Goal: Complete application form: Complete application form

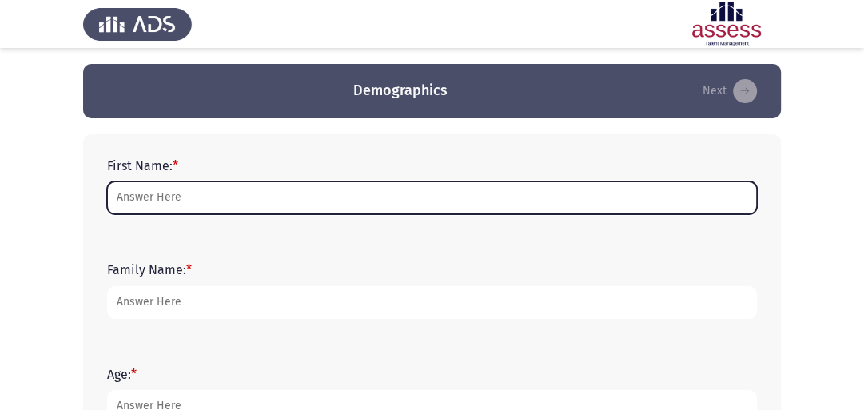
click at [287, 192] on input "First Name: *" at bounding box center [432, 197] width 650 height 33
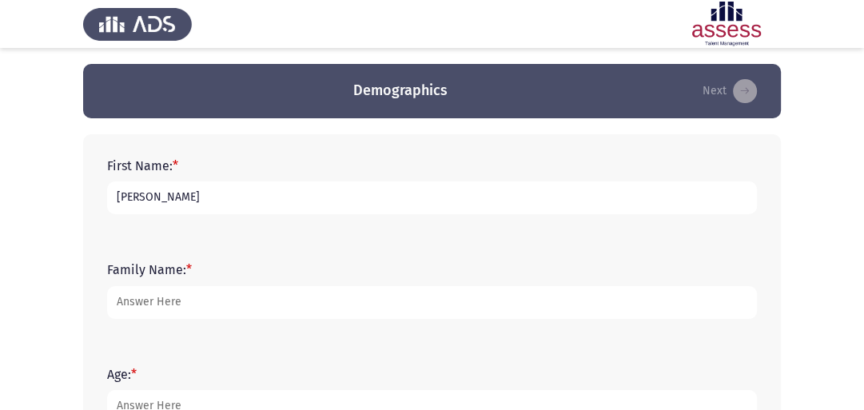
type input "Omar"
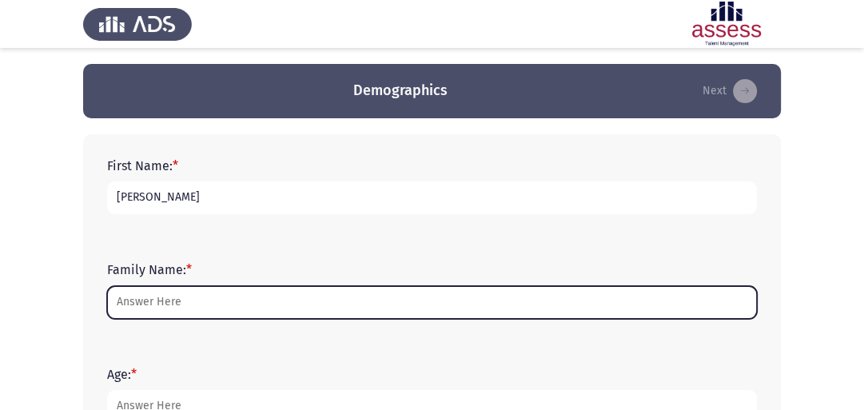
click at [233, 298] on input "Family Name: *" at bounding box center [432, 302] width 650 height 33
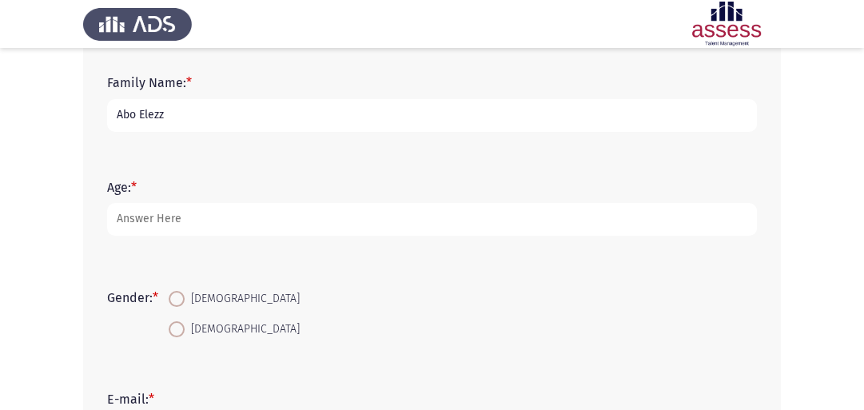
scroll to position [190, 0]
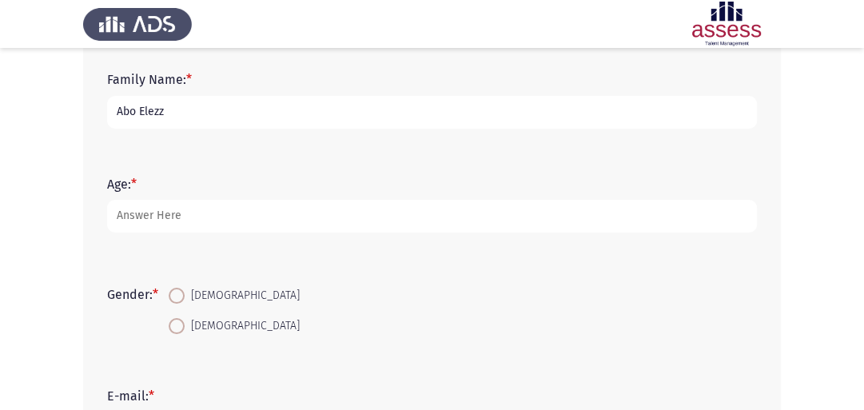
type input "Abo Elezz"
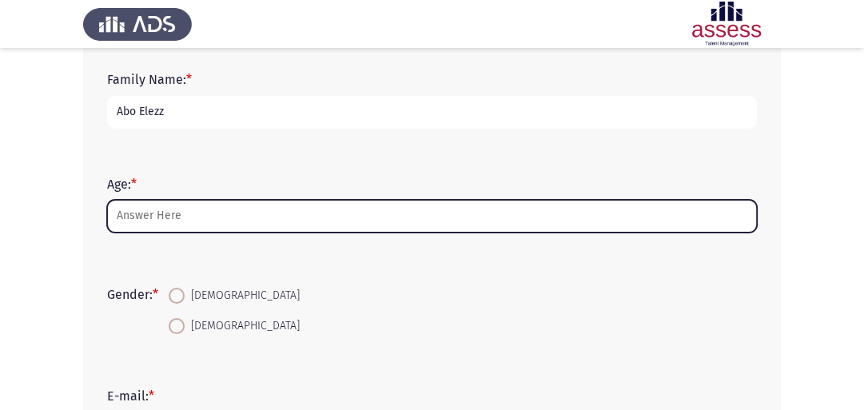
click at [263, 219] on input "Age: *" at bounding box center [432, 216] width 650 height 33
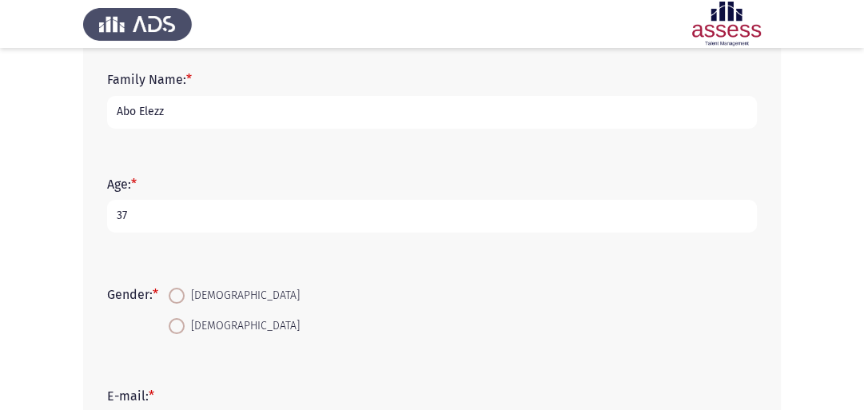
type input "37"
click at [181, 296] on span at bounding box center [177, 296] width 16 height 16
click at [181, 296] on input "Male" at bounding box center [177, 296] width 16 height 16
radio input "true"
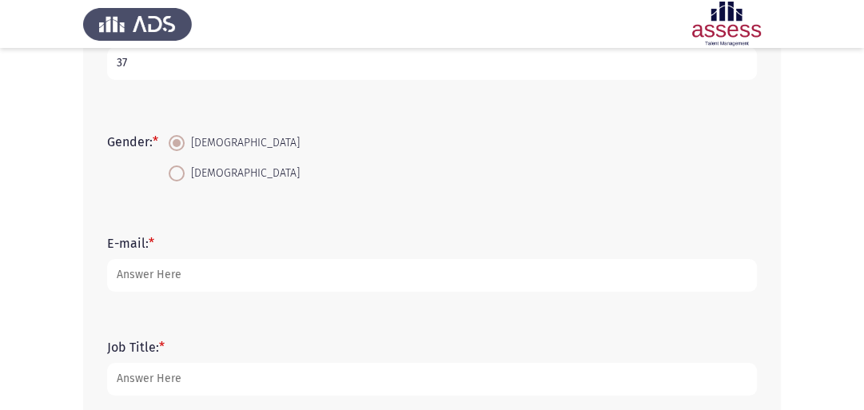
scroll to position [380, 0]
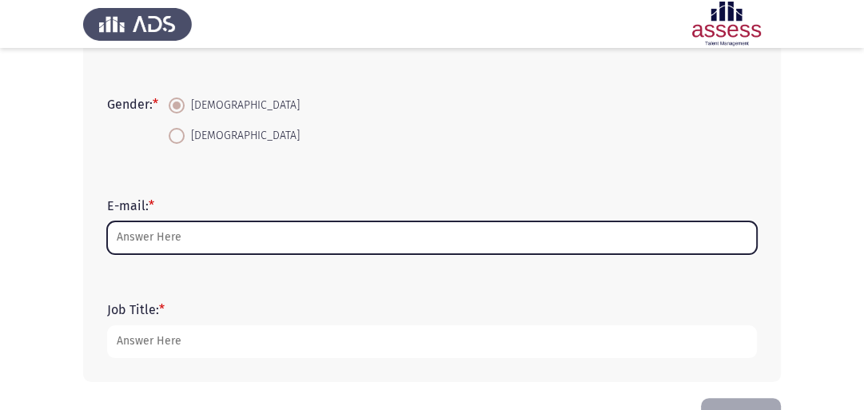
click at [259, 239] on input "E-mail: *" at bounding box center [432, 237] width 650 height 33
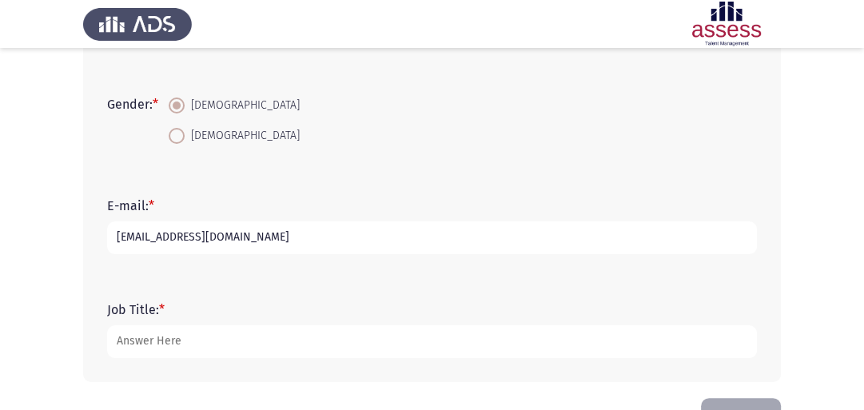
type input "omarabulezz22@gmail.com"
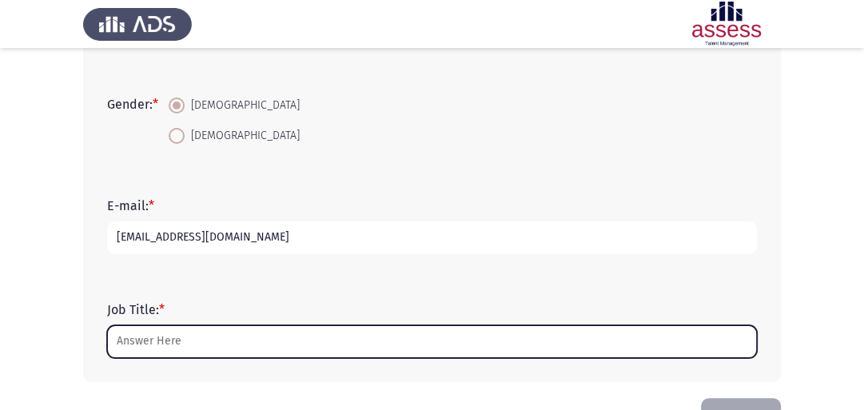
click at [177, 341] on input "Job Title: *" at bounding box center [432, 341] width 650 height 33
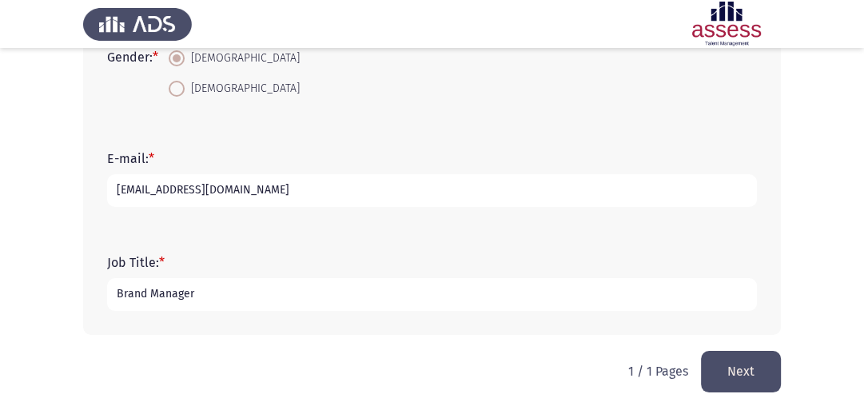
scroll to position [432, 0]
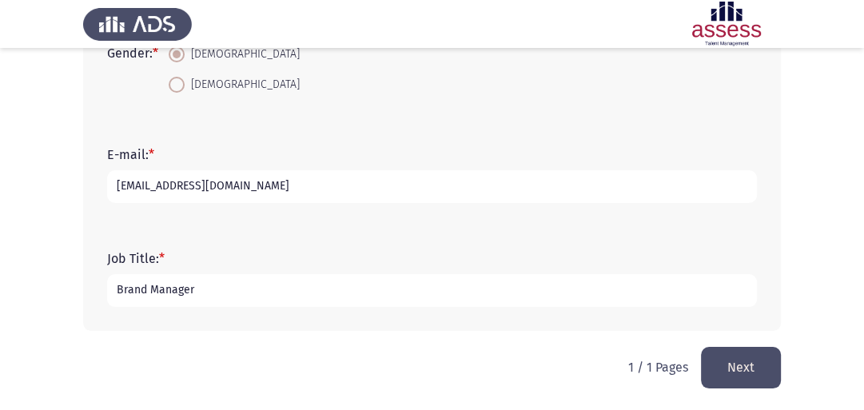
type input "Brand Manager"
click at [750, 374] on button "Next" at bounding box center [741, 367] width 80 height 41
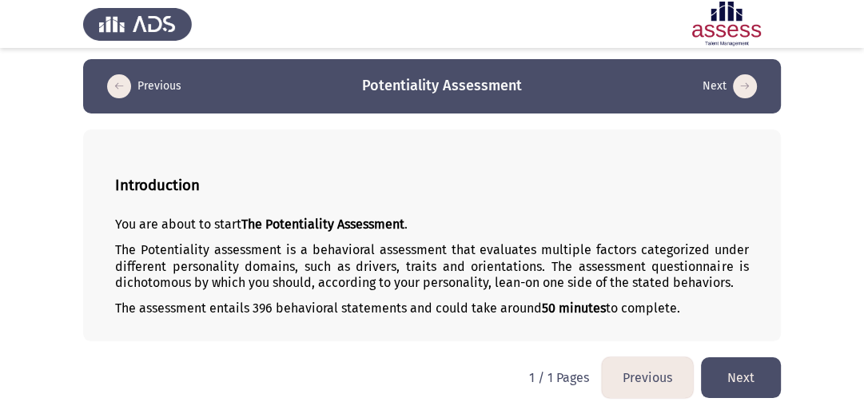
scroll to position [10, 0]
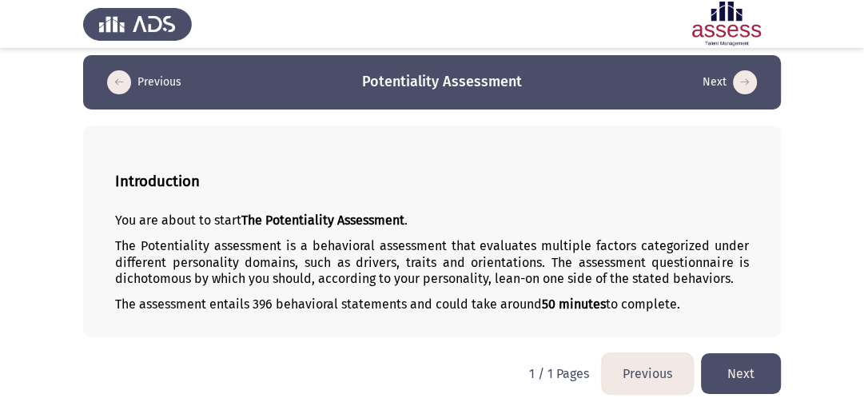
click at [754, 366] on button "Next" at bounding box center [741, 373] width 80 height 41
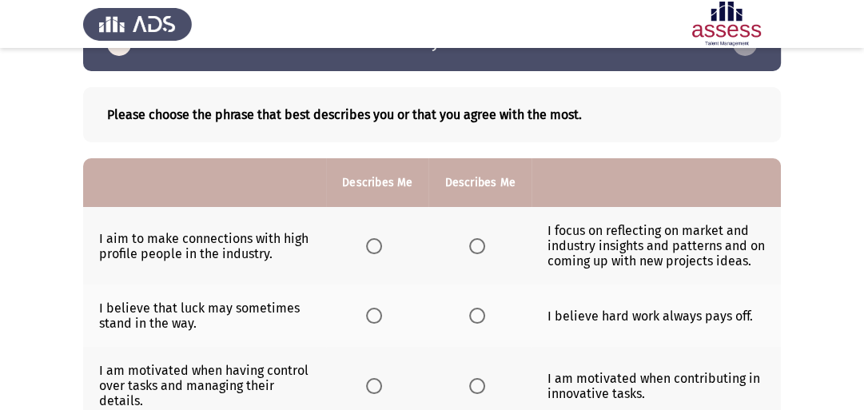
scroll to position [58, 0]
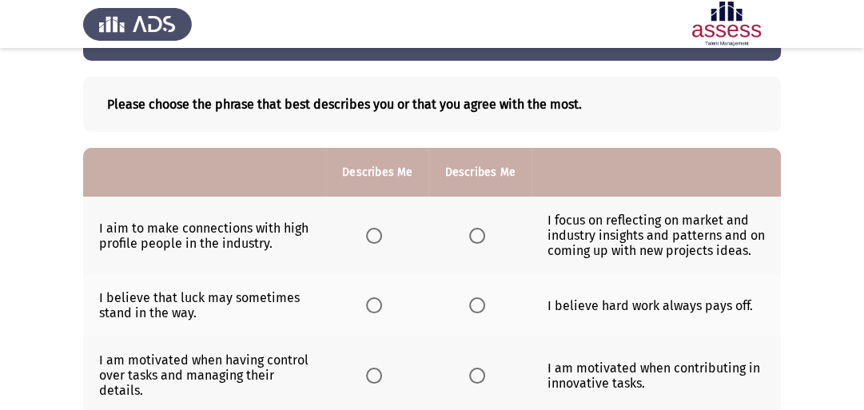
click at [380, 233] on span "Select an option" at bounding box center [374, 236] width 16 height 16
click at [380, 233] on input "Select an option" at bounding box center [374, 236] width 16 height 16
click at [476, 237] on span "Select an option" at bounding box center [477, 236] width 16 height 16
click at [476, 237] on input "Select an option" at bounding box center [477, 236] width 16 height 16
click at [376, 238] on span "Select an option" at bounding box center [374, 236] width 16 height 16
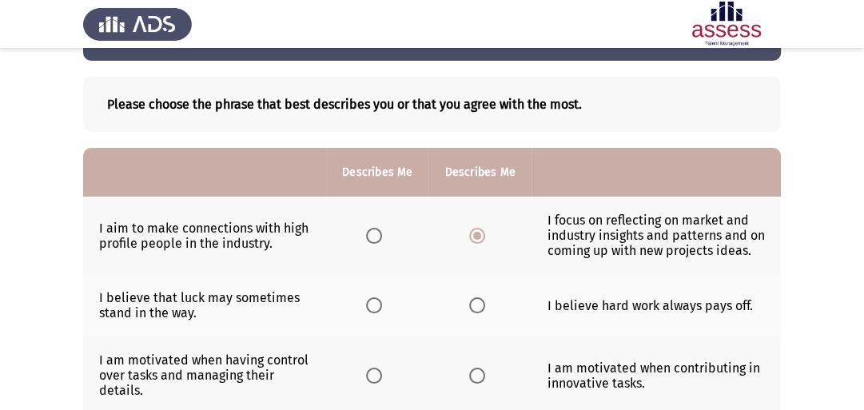
click at [376, 238] on input "Select an option" at bounding box center [374, 236] width 16 height 16
click at [473, 239] on span "Select an option" at bounding box center [477, 236] width 16 height 16
click at [473, 239] on input "Select an option" at bounding box center [477, 236] width 16 height 16
drag, startPoint x: 625, startPoint y: 234, endPoint x: 667, endPoint y: 236, distance: 41.6
click at [667, 236] on td "I focus on reflecting on market and industry insights and patterns and on comin…" at bounding box center [655, 236] width 249 height 78
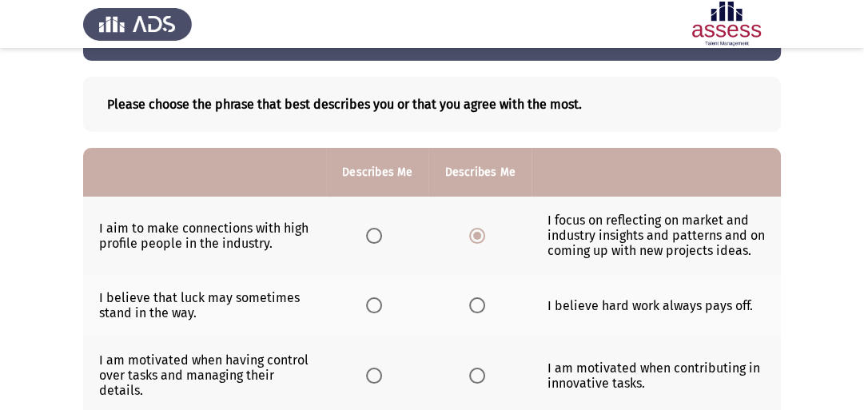
click at [475, 237] on span "Select an option" at bounding box center [477, 236] width 8 height 8
click at [475, 237] on input "Select an option" at bounding box center [477, 236] width 16 height 16
click at [371, 233] on span "Select an option" at bounding box center [374, 236] width 16 height 16
click at [371, 233] on input "Select an option" at bounding box center [374, 236] width 16 height 16
click at [476, 239] on span "Select an option" at bounding box center [477, 236] width 16 height 16
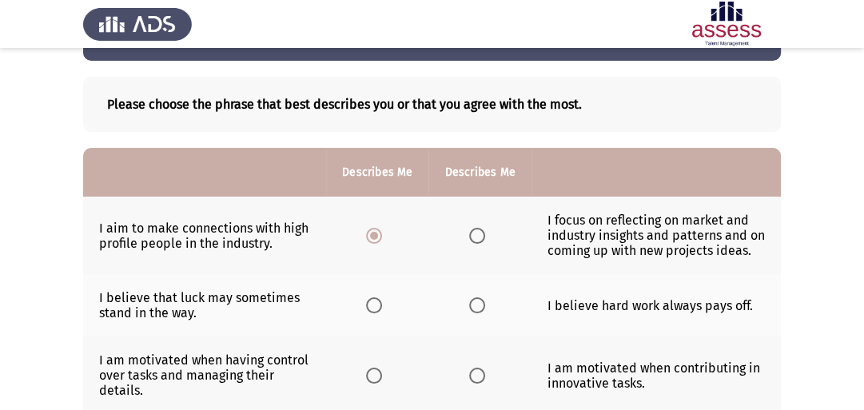
click at [476, 239] on input "Select an option" at bounding box center [477, 236] width 16 height 16
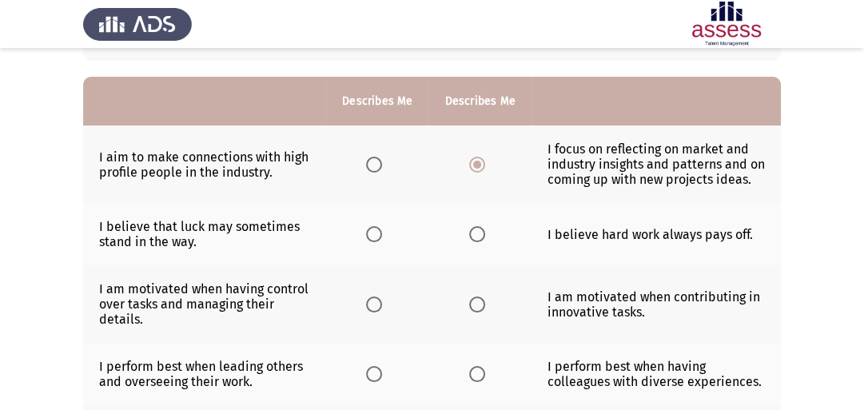
scroll to position [134, 0]
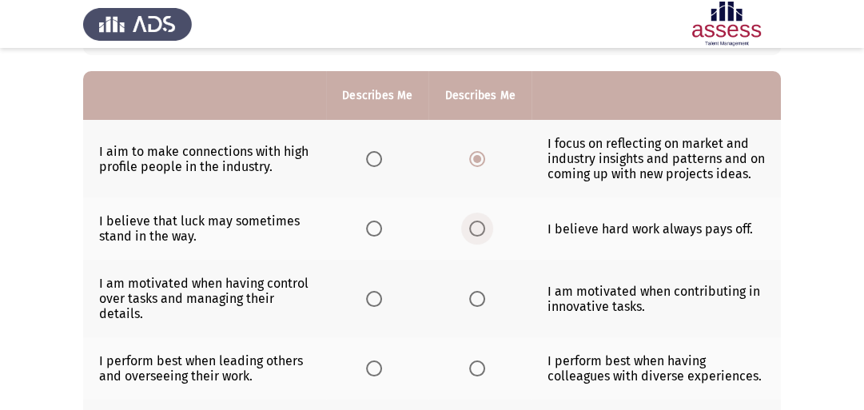
click at [480, 229] on span "Select an option" at bounding box center [477, 229] width 16 height 16
click at [480, 229] on input "Select an option" at bounding box center [477, 229] width 16 height 16
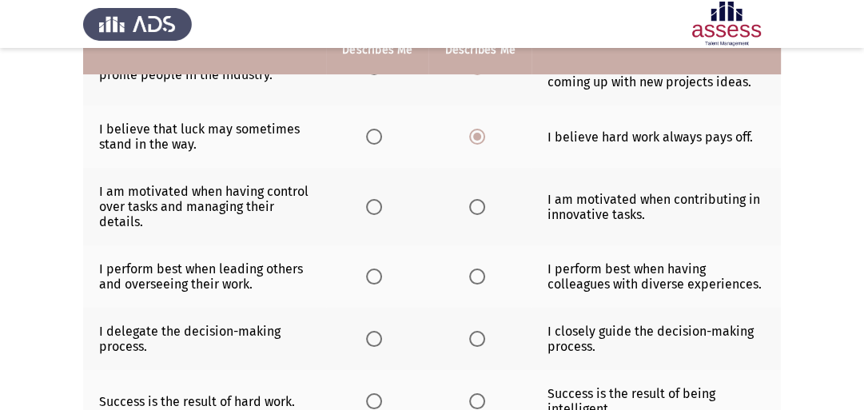
scroll to position [247, 0]
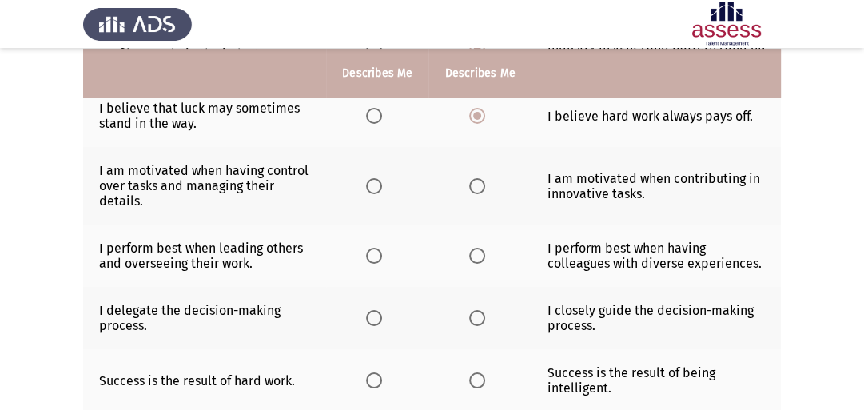
click at [476, 189] on span "Select an option" at bounding box center [477, 186] width 16 height 16
click at [476, 189] on input "Select an option" at bounding box center [477, 186] width 16 height 16
click at [473, 259] on span "Select an option" at bounding box center [477, 256] width 16 height 16
click at [473, 259] on input "Select an option" at bounding box center [477, 256] width 16 height 16
click at [476, 326] on span "Select an option" at bounding box center [477, 318] width 16 height 16
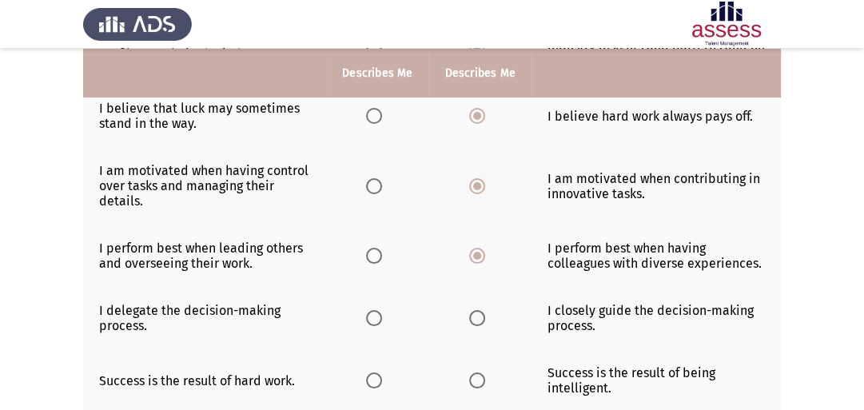
click at [476, 326] on input "Select an option" at bounding box center [477, 318] width 16 height 16
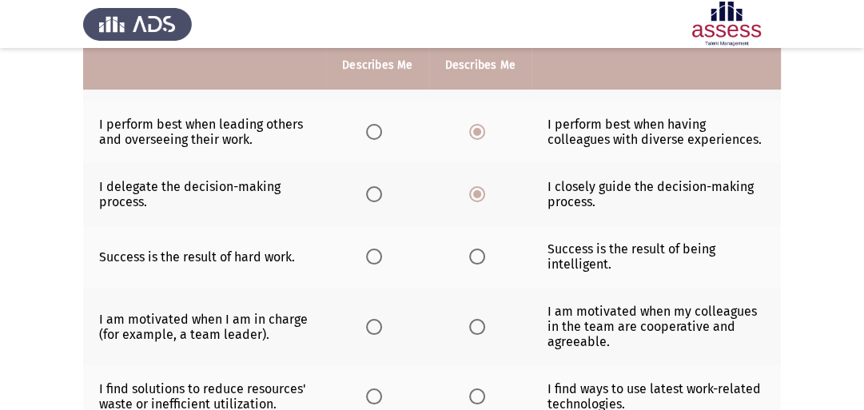
scroll to position [374, 0]
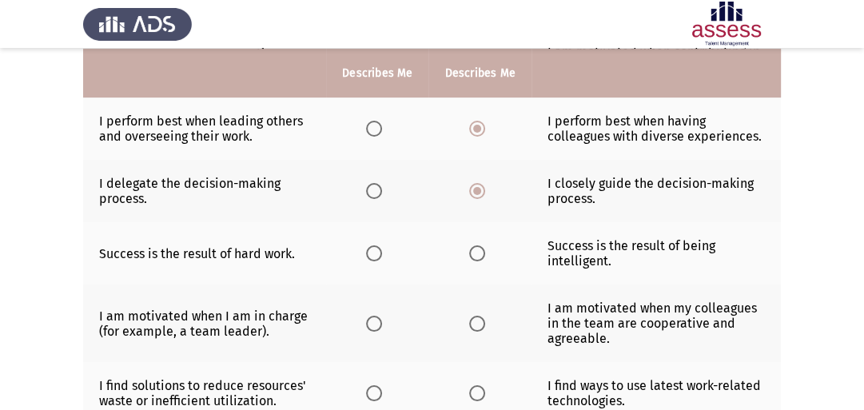
click at [379, 260] on span "Select an option" at bounding box center [374, 253] width 16 height 16
click at [379, 260] on input "Select an option" at bounding box center [374, 253] width 16 height 16
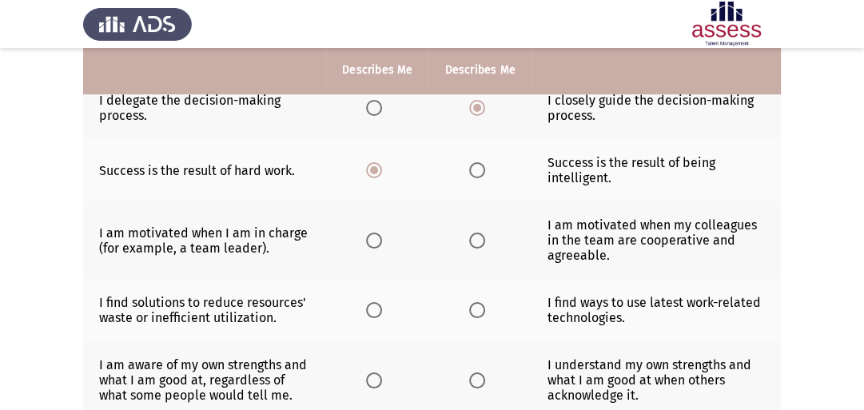
scroll to position [460, 0]
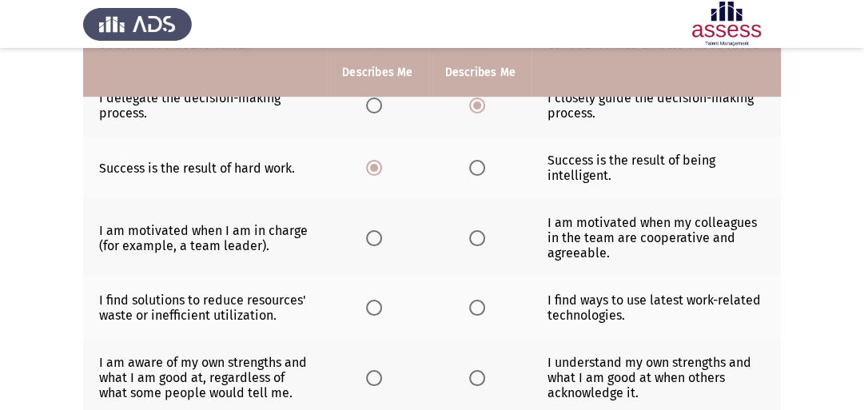
click at [476, 246] on span "Select an option" at bounding box center [477, 238] width 16 height 16
click at [476, 246] on input "Select an option" at bounding box center [477, 238] width 16 height 16
click at [374, 312] on span "Select an option" at bounding box center [374, 308] width 16 height 16
click at [374, 312] on input "Select an option" at bounding box center [374, 308] width 16 height 16
click at [484, 313] on label "Select an option" at bounding box center [480, 308] width 22 height 16
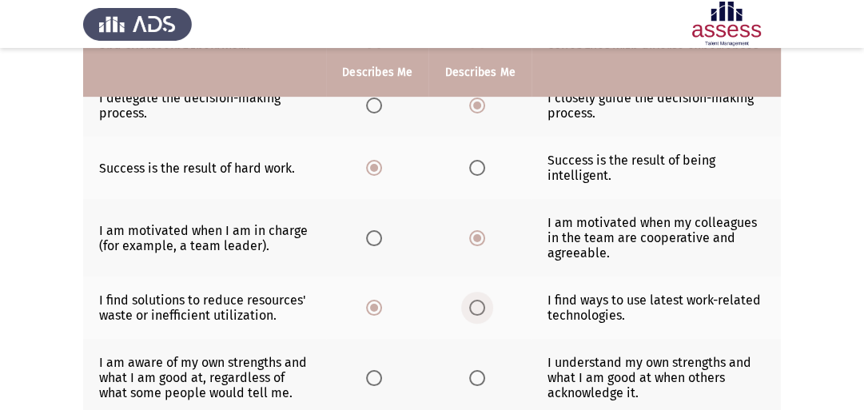
click at [484, 313] on input "Select an option" at bounding box center [477, 308] width 16 height 16
click at [372, 313] on span "Select an option" at bounding box center [374, 308] width 16 height 16
click at [372, 313] on input "Select an option" at bounding box center [374, 308] width 16 height 16
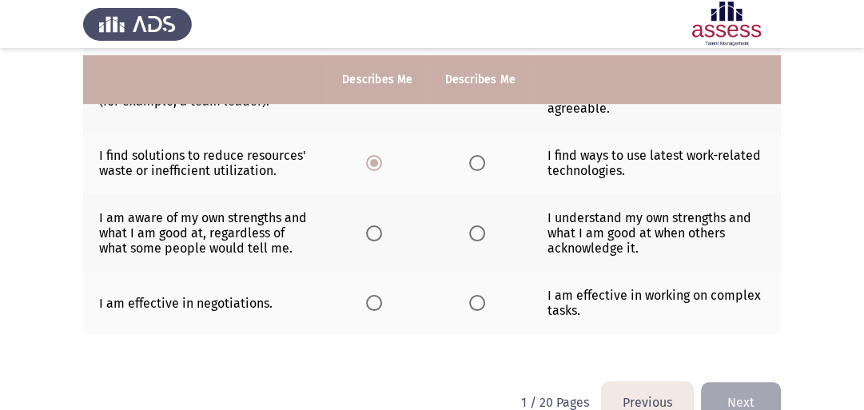
scroll to position [613, 0]
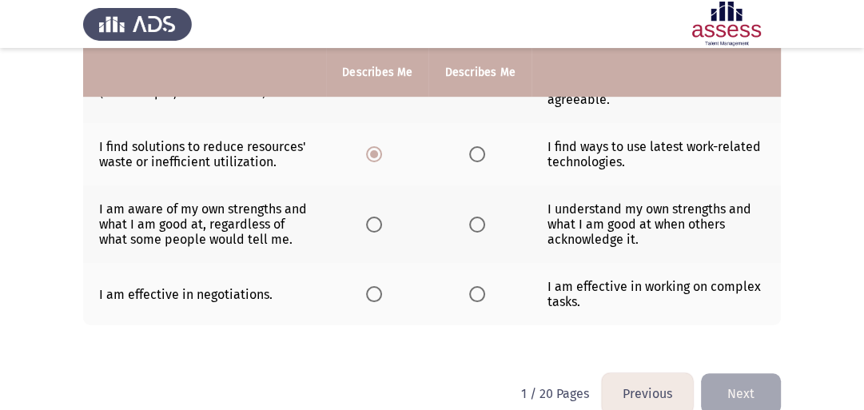
click at [375, 230] on span "Select an option" at bounding box center [374, 225] width 16 height 16
click at [375, 230] on input "Select an option" at bounding box center [374, 225] width 16 height 16
click at [375, 299] on span "Select an option" at bounding box center [374, 294] width 16 height 16
click at [375, 299] on input "Select an option" at bounding box center [374, 294] width 16 height 16
click at [741, 387] on button "Next" at bounding box center [741, 393] width 80 height 41
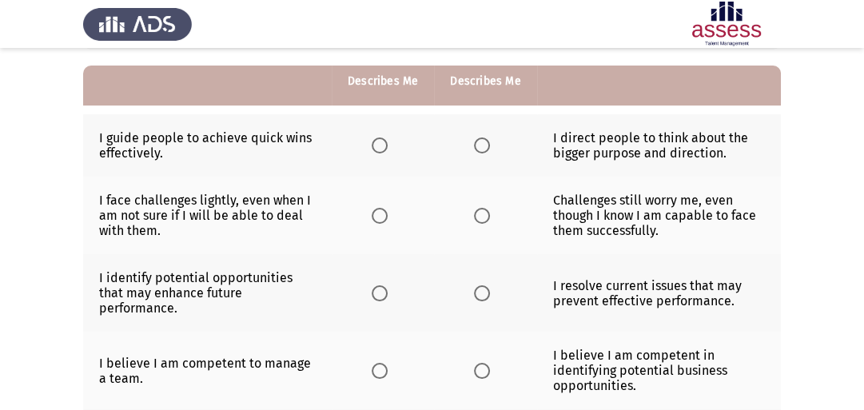
scroll to position [154, 0]
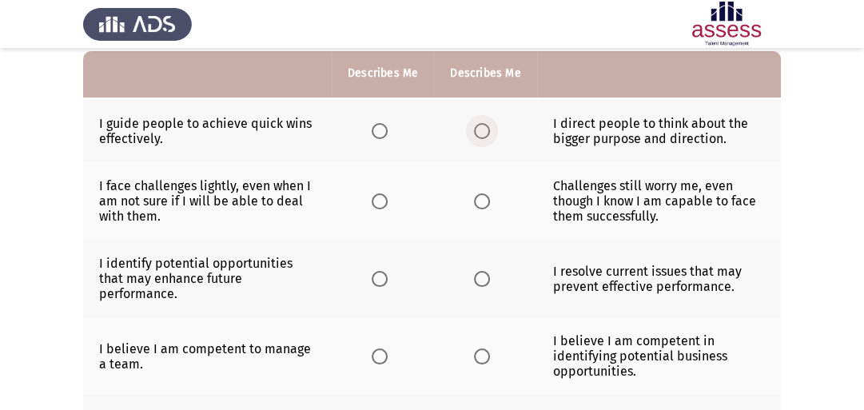
click at [485, 132] on span "Select an option" at bounding box center [482, 131] width 16 height 16
click at [485, 132] on input "Select an option" at bounding box center [482, 131] width 16 height 16
click at [379, 205] on span "Select an option" at bounding box center [380, 201] width 16 height 16
click at [379, 205] on input "Select an option" at bounding box center [380, 201] width 16 height 16
click at [380, 275] on span "Select an option" at bounding box center [380, 279] width 16 height 16
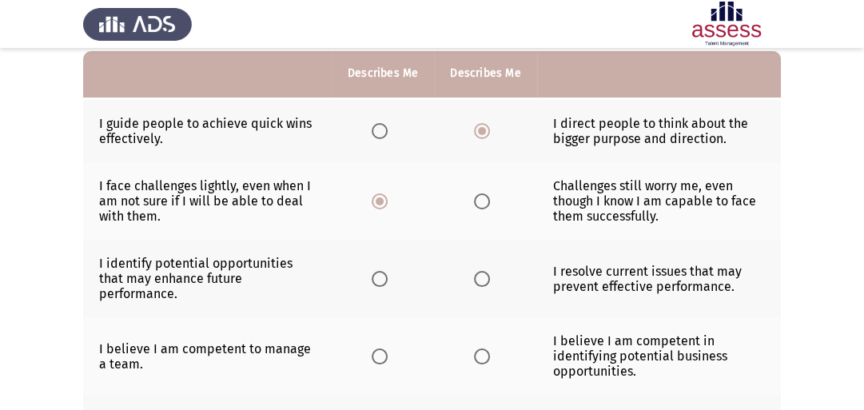
click at [380, 275] on input "Select an option" at bounding box center [380, 279] width 16 height 16
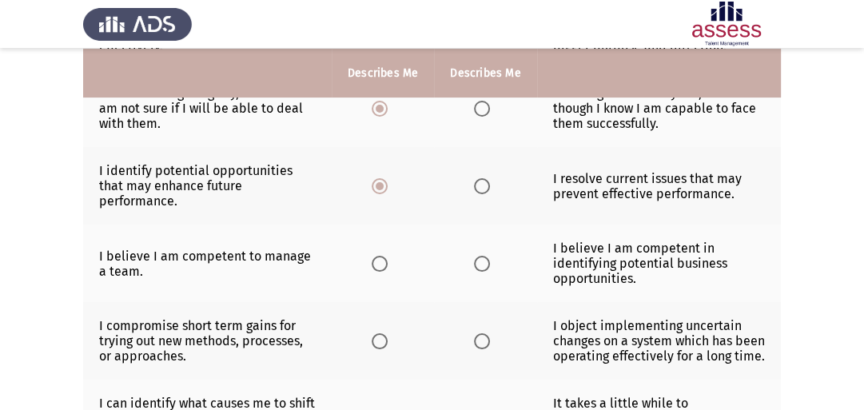
scroll to position [249, 0]
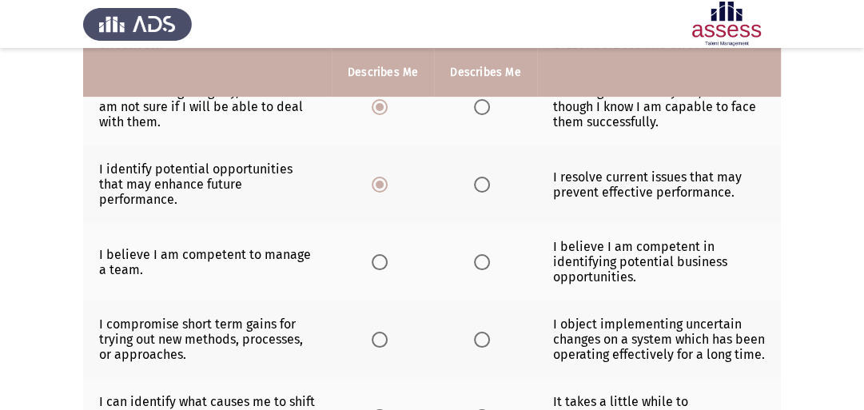
click at [476, 254] on span "Select an option" at bounding box center [482, 262] width 16 height 16
click at [476, 254] on input "Select an option" at bounding box center [482, 262] width 16 height 16
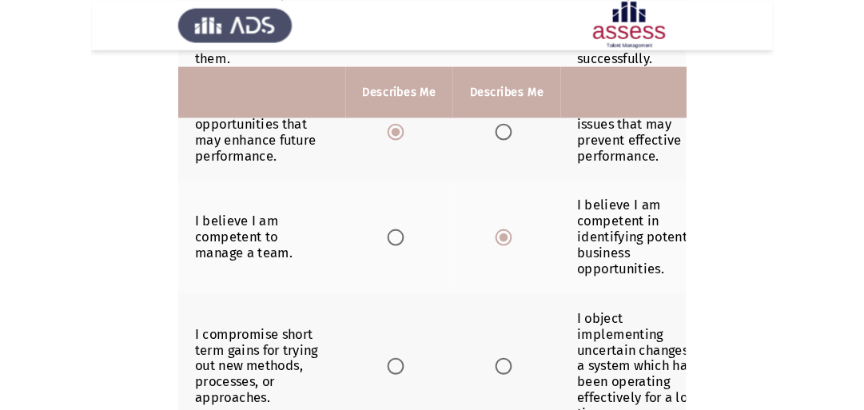
scroll to position [375, 0]
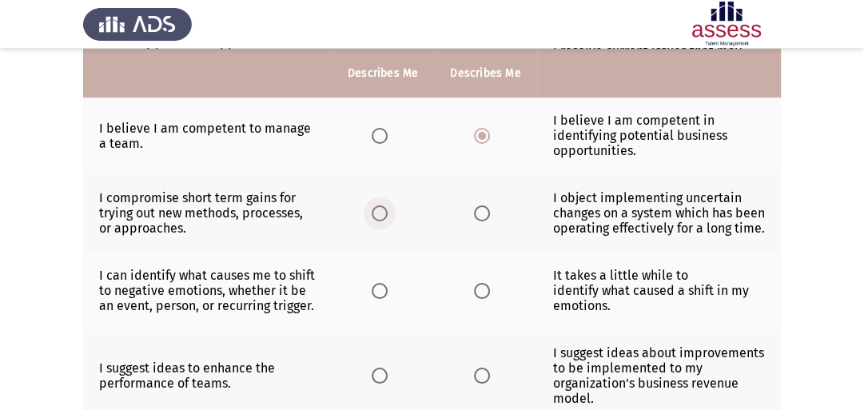
click at [377, 205] on span "Select an option" at bounding box center [380, 213] width 16 height 16
click at [377, 205] on input "Select an option" at bounding box center [380, 213] width 16 height 16
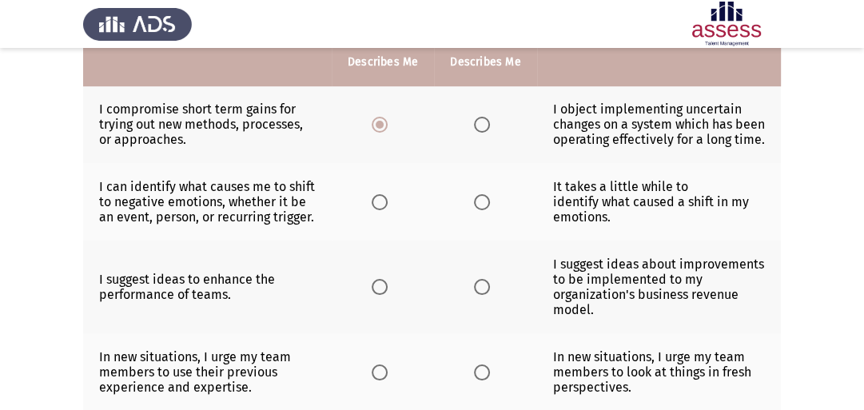
scroll to position [453, 0]
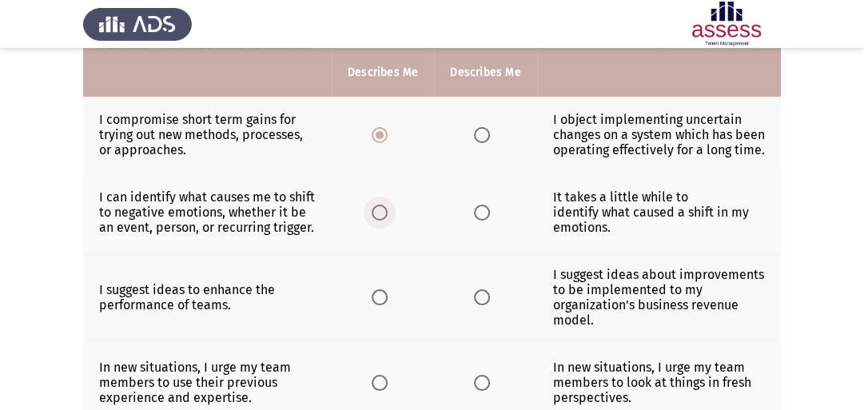
click at [374, 205] on span "Select an option" at bounding box center [380, 213] width 16 height 16
click at [374, 205] on input "Select an option" at bounding box center [380, 213] width 16 height 16
click at [483, 289] on span "Select an option" at bounding box center [482, 297] width 16 height 16
click at [483, 289] on input "Select an option" at bounding box center [482, 297] width 16 height 16
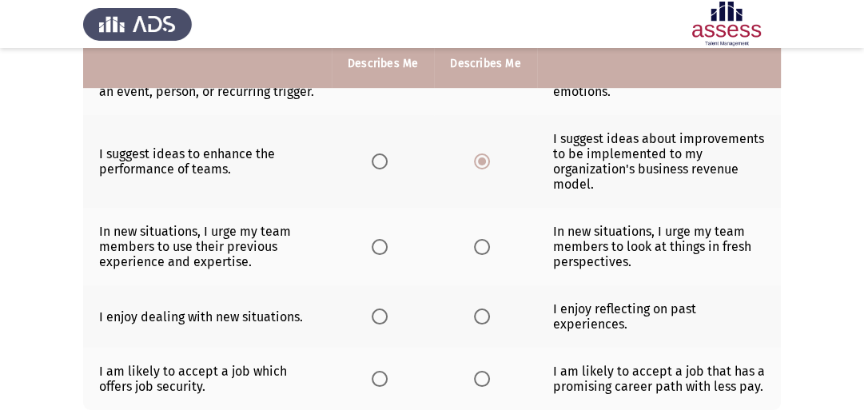
scroll to position [604, 0]
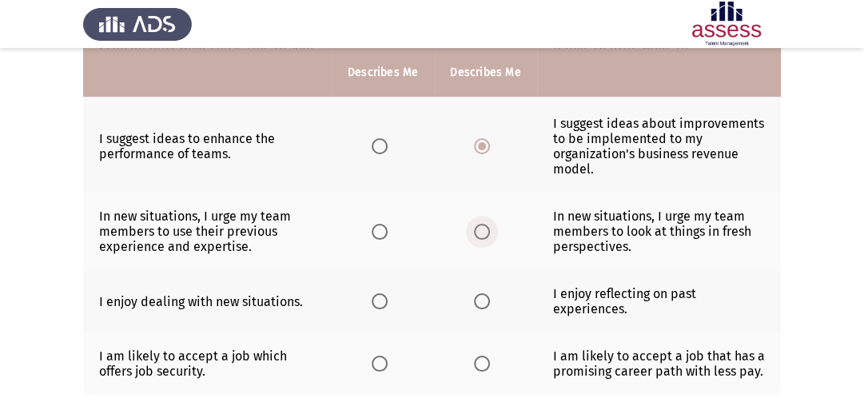
click at [481, 226] on span "Select an option" at bounding box center [482, 232] width 16 height 16
click at [481, 226] on input "Select an option" at bounding box center [482, 232] width 16 height 16
click at [378, 295] on span "Select an option" at bounding box center [380, 301] width 16 height 16
click at [378, 295] on input "Select an option" at bounding box center [380, 301] width 16 height 16
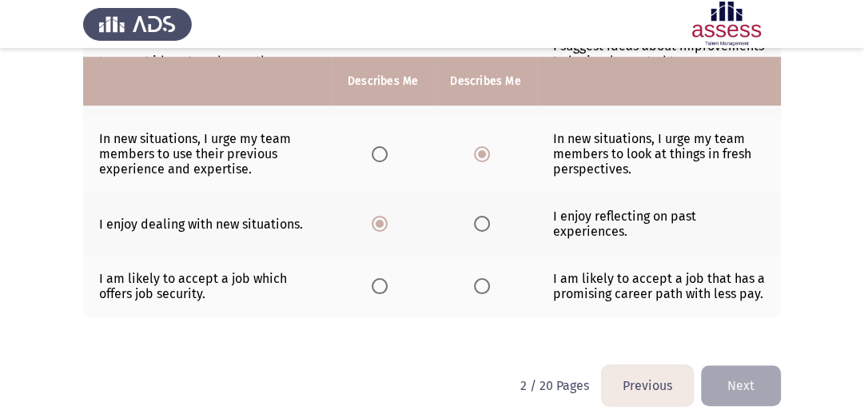
scroll to position [690, 0]
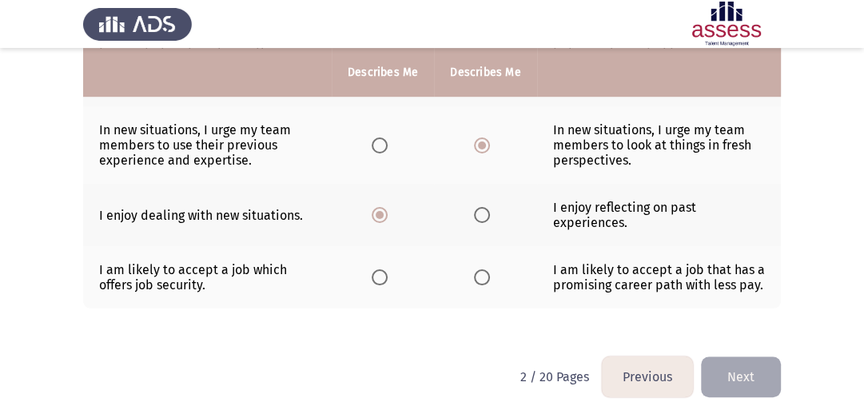
click at [484, 269] on span "Select an option" at bounding box center [482, 277] width 16 height 16
click at [484, 269] on input "Select an option" at bounding box center [482, 277] width 16 height 16
click at [739, 364] on button "Next" at bounding box center [741, 376] width 80 height 41
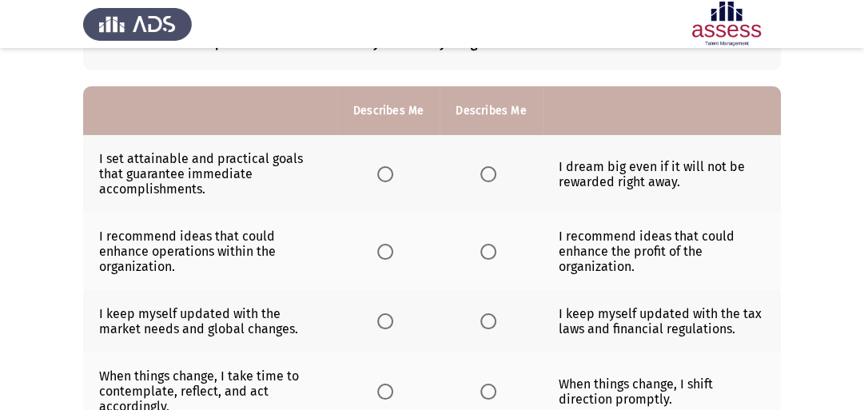
scroll to position [121, 0]
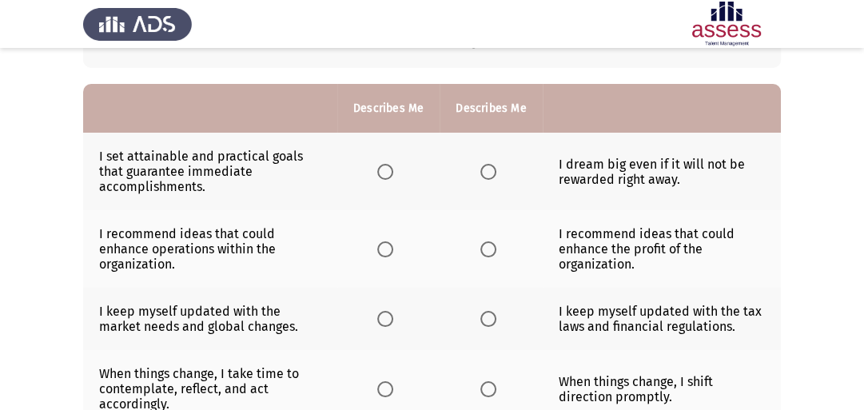
click at [492, 173] on span "Select an option" at bounding box center [488, 172] width 16 height 16
click at [492, 173] on input "Select an option" at bounding box center [488, 172] width 16 height 16
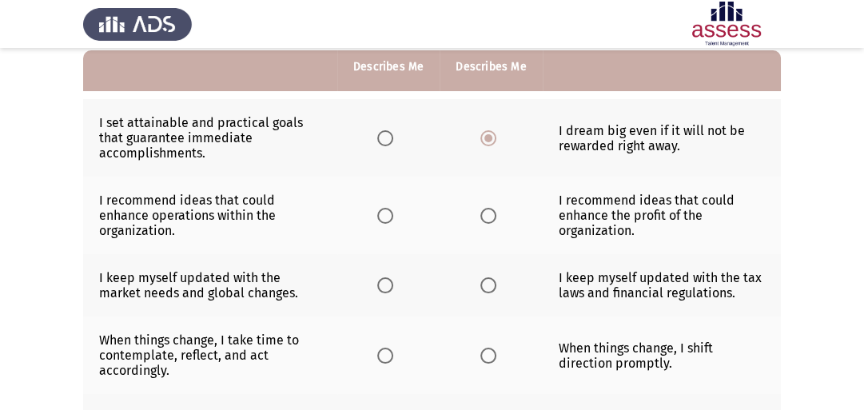
scroll to position [157, 0]
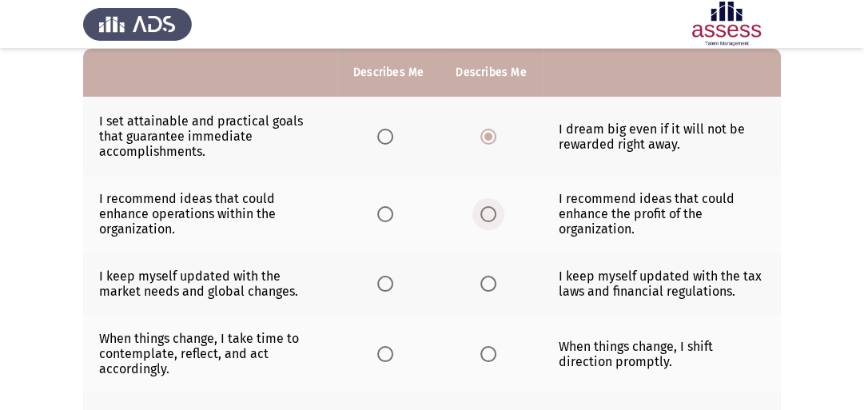
click at [496, 216] on label "Select an option" at bounding box center [491, 214] width 22 height 16
click at [496, 216] on input "Select an option" at bounding box center [488, 214] width 16 height 16
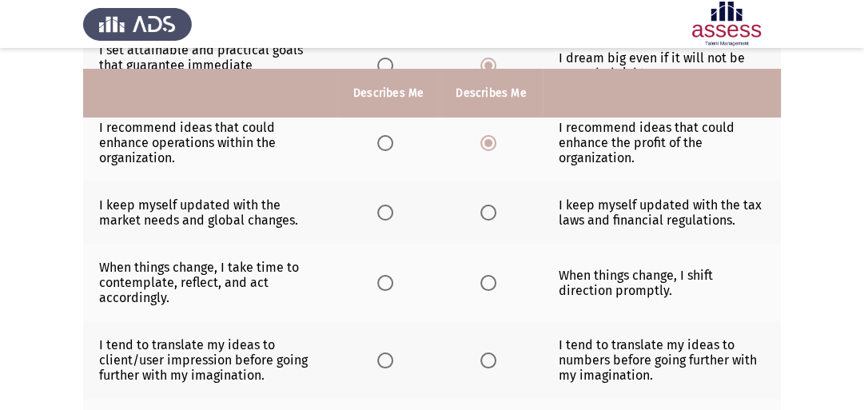
scroll to position [253, 0]
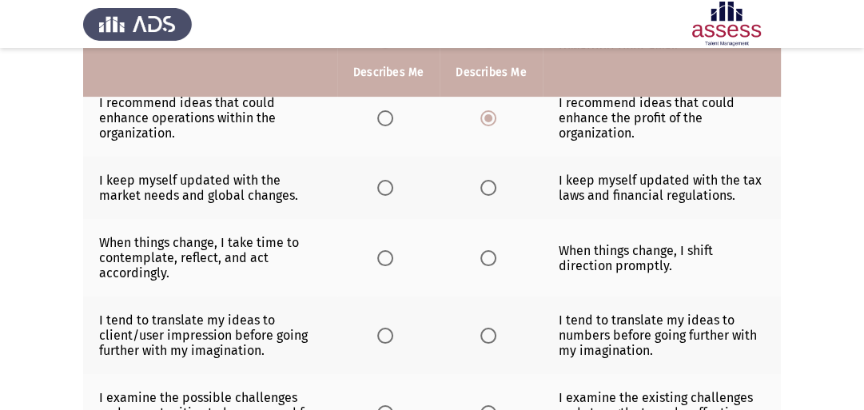
click at [387, 195] on span "Select an option" at bounding box center [385, 188] width 16 height 16
click at [387, 195] on input "Select an option" at bounding box center [385, 188] width 16 height 16
click at [489, 262] on span "Select an option" at bounding box center [488, 258] width 16 height 16
click at [489, 262] on input "Select an option" at bounding box center [488, 258] width 16 height 16
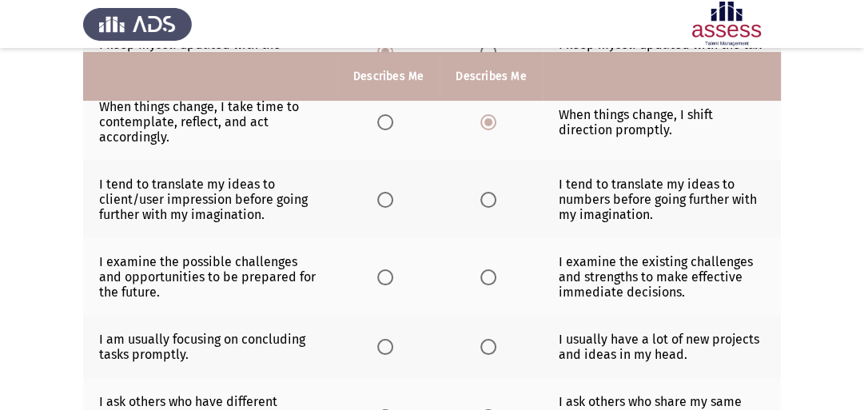
scroll to position [392, 0]
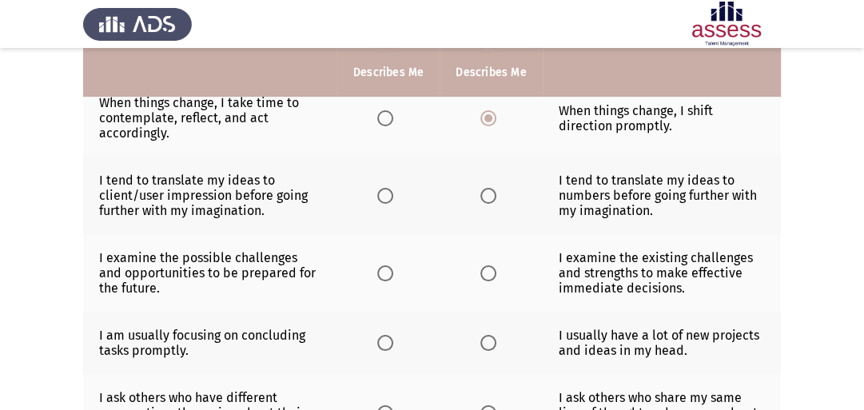
click at [386, 201] on span "Select an option" at bounding box center [385, 196] width 16 height 16
click at [386, 201] on input "Select an option" at bounding box center [385, 196] width 16 height 16
click at [383, 278] on span "Select an option" at bounding box center [385, 273] width 16 height 16
click at [383, 278] on input "Select an option" at bounding box center [385, 273] width 16 height 16
click at [487, 348] on span "Select an option" at bounding box center [488, 343] width 16 height 16
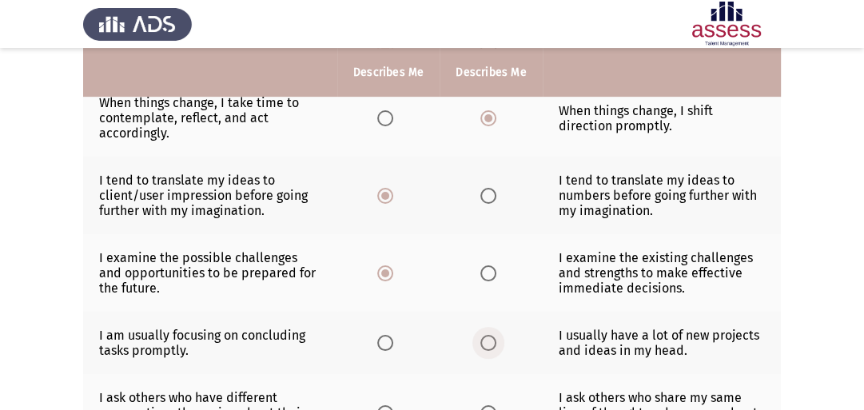
click at [487, 348] on input "Select an option" at bounding box center [488, 343] width 16 height 16
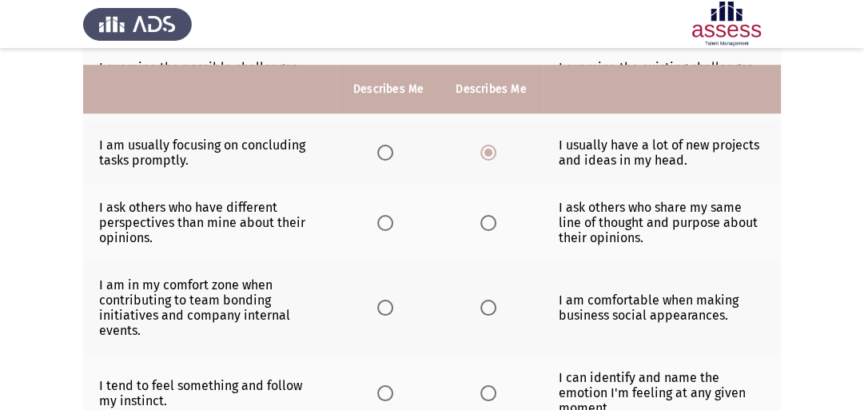
scroll to position [605, 0]
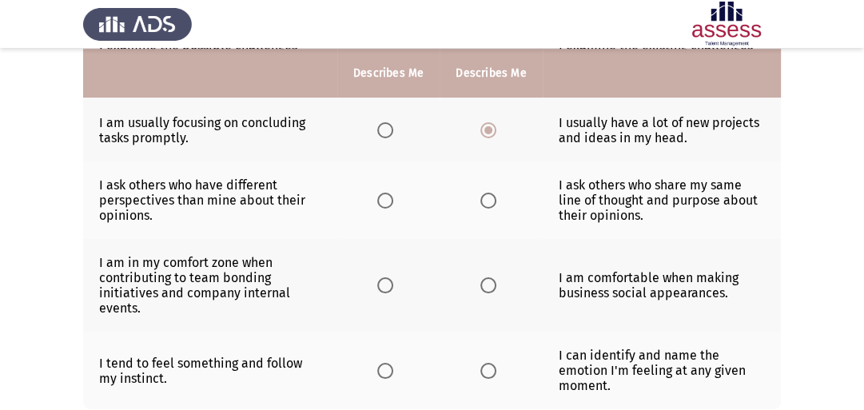
click at [510, 181] on th at bounding box center [491, 200] width 102 height 78
click at [388, 203] on span "Select an option" at bounding box center [385, 201] width 16 height 16
click at [388, 203] on input "Select an option" at bounding box center [385, 201] width 16 height 16
click at [485, 291] on span "Select an option" at bounding box center [488, 285] width 16 height 16
click at [485, 291] on input "Select an option" at bounding box center [488, 285] width 16 height 16
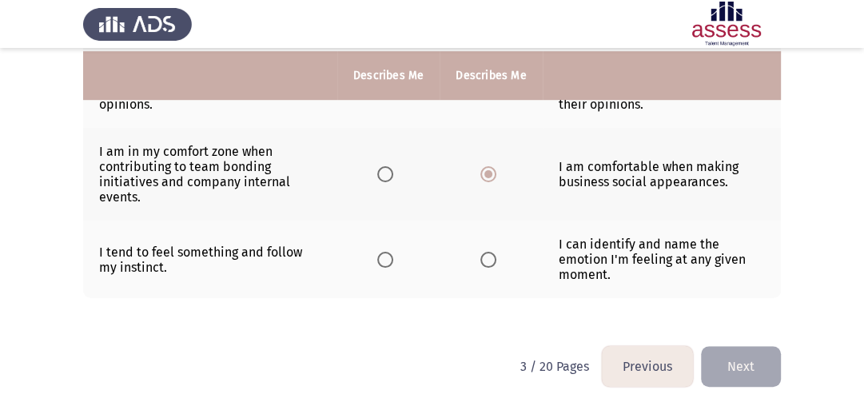
scroll to position [721, 0]
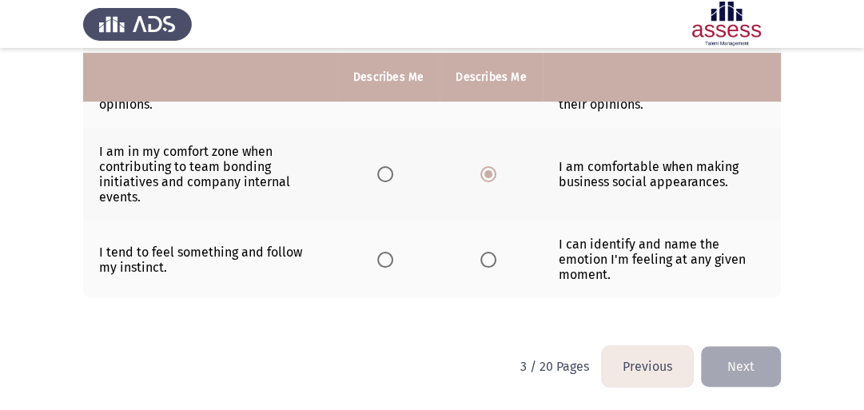
click at [481, 265] on span "Select an option" at bounding box center [488, 260] width 16 height 16
click at [481, 265] on input "Select an option" at bounding box center [488, 260] width 16 height 16
click at [728, 372] on button "Next" at bounding box center [741, 366] width 80 height 41
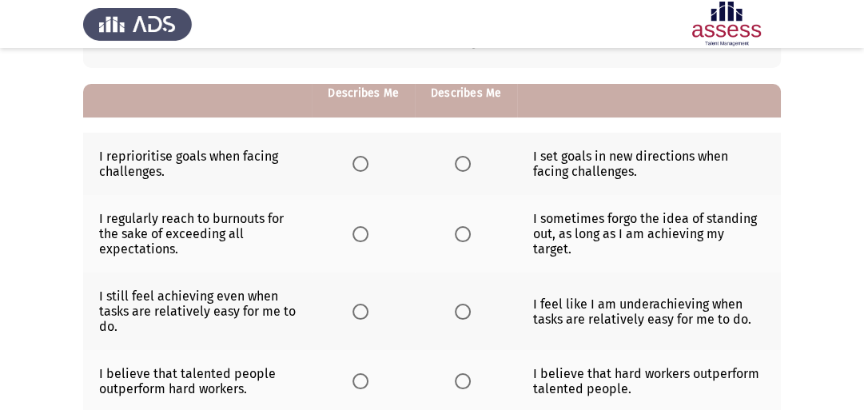
scroll to position [154, 0]
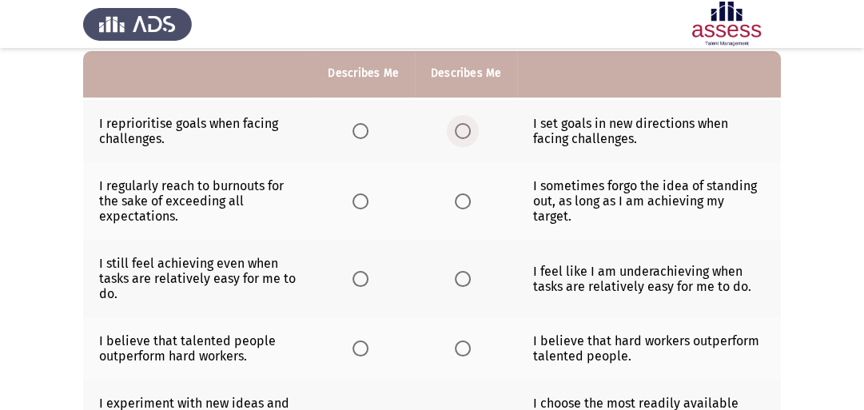
click at [464, 134] on span "Select an option" at bounding box center [463, 131] width 16 height 16
click at [464, 134] on input "Select an option" at bounding box center [463, 131] width 16 height 16
click at [364, 200] on span "Select an option" at bounding box center [360, 201] width 16 height 16
click at [364, 200] on input "Select an option" at bounding box center [360, 201] width 16 height 16
click at [364, 285] on span "Select an option" at bounding box center [360, 279] width 16 height 16
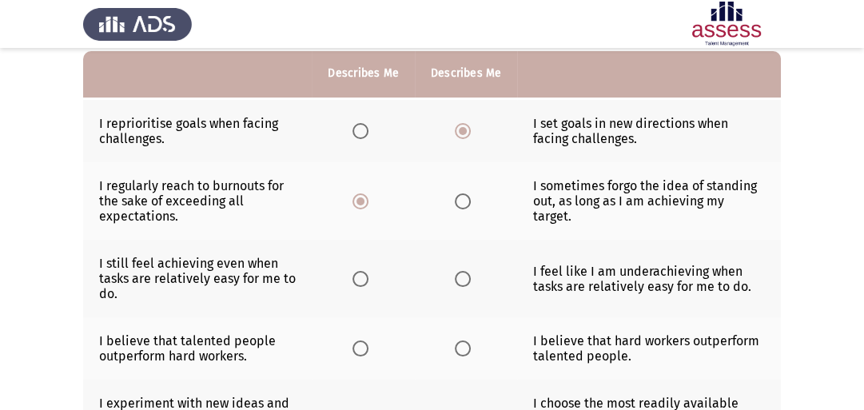
click at [364, 285] on input "Select an option" at bounding box center [360, 279] width 16 height 16
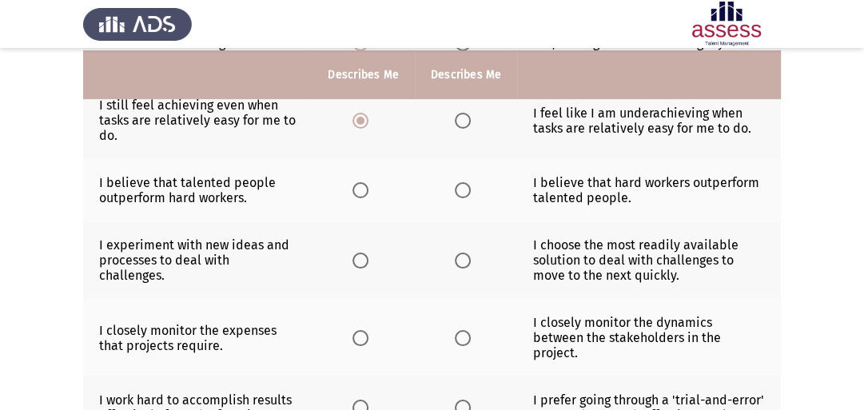
scroll to position [314, 0]
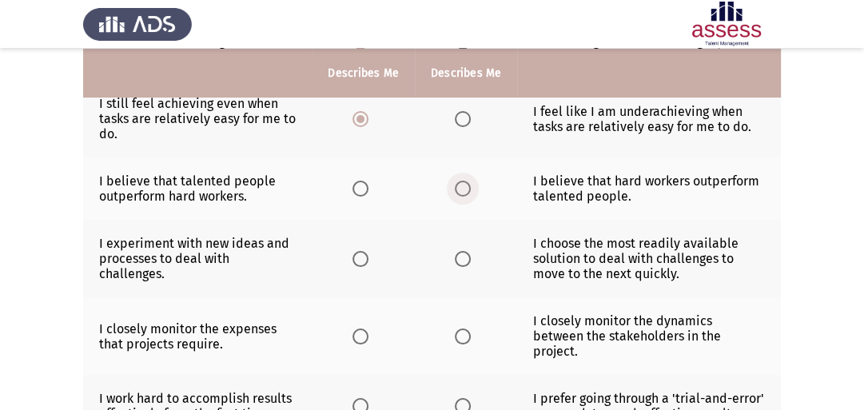
click at [465, 189] on span "Select an option" at bounding box center [463, 189] width 16 height 16
click at [465, 189] on input "Select an option" at bounding box center [463, 189] width 16 height 16
click at [360, 261] on span "Select an option" at bounding box center [360, 259] width 16 height 16
click at [360, 261] on input "Select an option" at bounding box center [360, 259] width 16 height 16
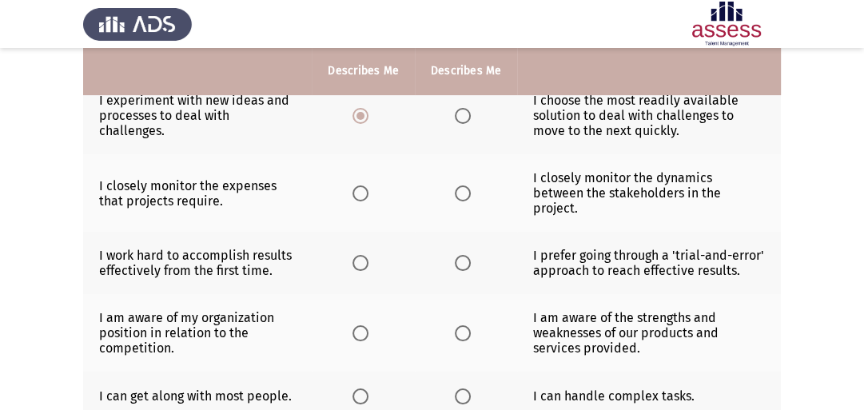
scroll to position [460, 0]
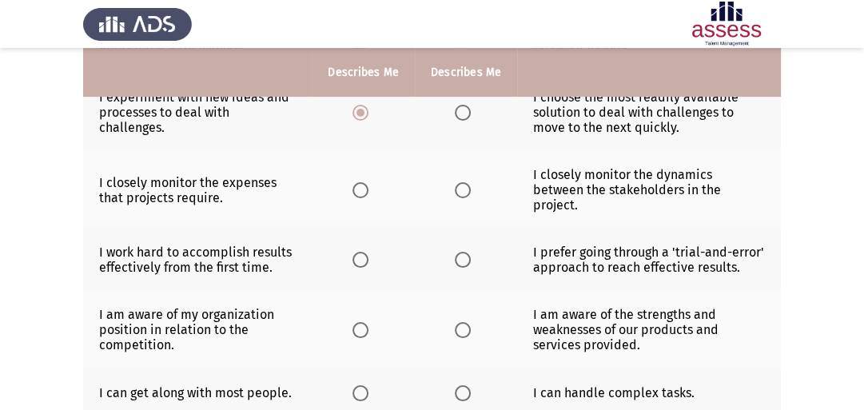
click at [365, 189] on span "Select an option" at bounding box center [360, 190] width 16 height 16
click at [365, 189] on input "Select an option" at bounding box center [360, 190] width 16 height 16
click at [360, 253] on span "Select an option" at bounding box center [360, 260] width 16 height 16
click at [360, 253] on input "Select an option" at bounding box center [360, 260] width 16 height 16
click at [462, 322] on span "Select an option" at bounding box center [463, 330] width 16 height 16
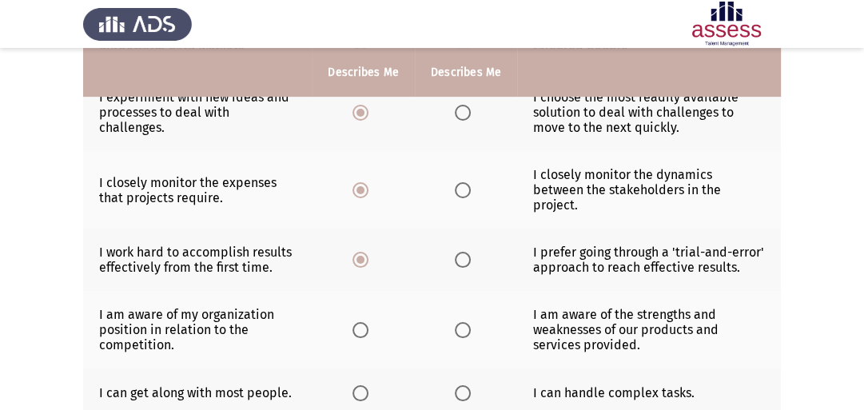
click at [462, 322] on input "Select an option" at bounding box center [463, 330] width 16 height 16
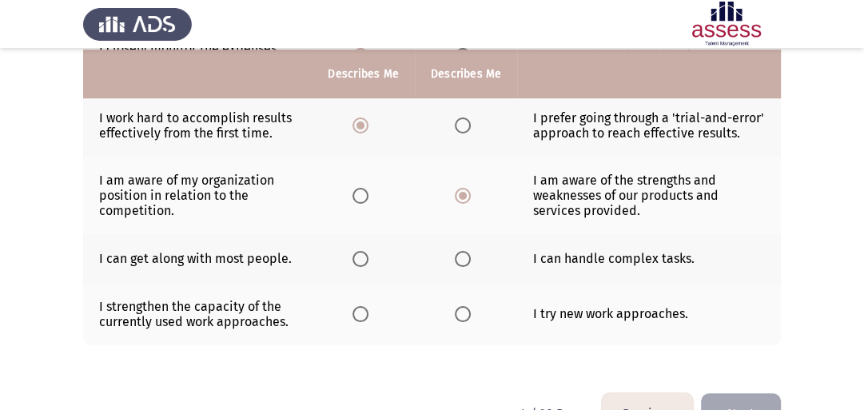
scroll to position [595, 0]
click at [464, 250] on span "Select an option" at bounding box center [463, 258] width 16 height 16
click at [464, 250] on input "Select an option" at bounding box center [463, 258] width 16 height 16
click at [458, 308] on span "Select an option" at bounding box center [463, 313] width 16 height 16
click at [458, 308] on input "Select an option" at bounding box center [463, 313] width 16 height 16
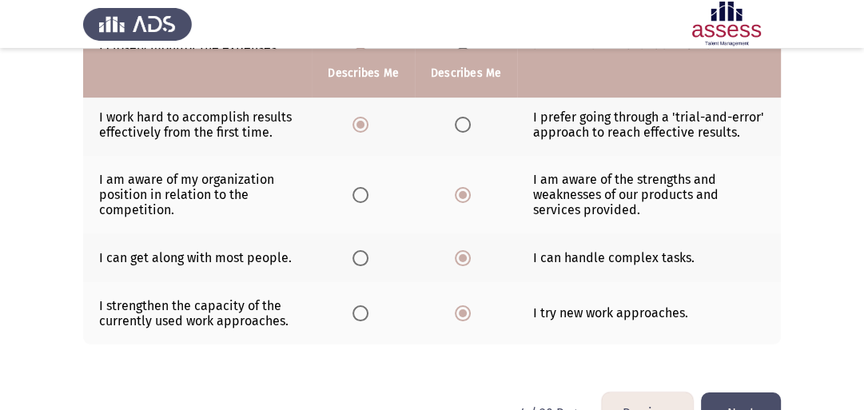
click at [363, 305] on span "Select an option" at bounding box center [360, 313] width 16 height 16
click at [363, 305] on input "Select an option" at bounding box center [360, 313] width 16 height 16
click at [460, 310] on th at bounding box center [466, 313] width 102 height 62
click at [460, 305] on span "Select an option" at bounding box center [463, 313] width 16 height 16
click at [460, 305] on input "Select an option" at bounding box center [463, 313] width 16 height 16
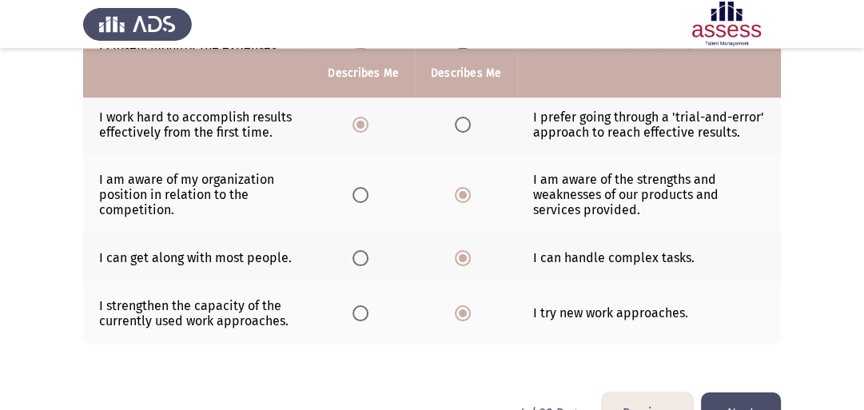
click at [740, 392] on button "Next" at bounding box center [741, 412] width 80 height 41
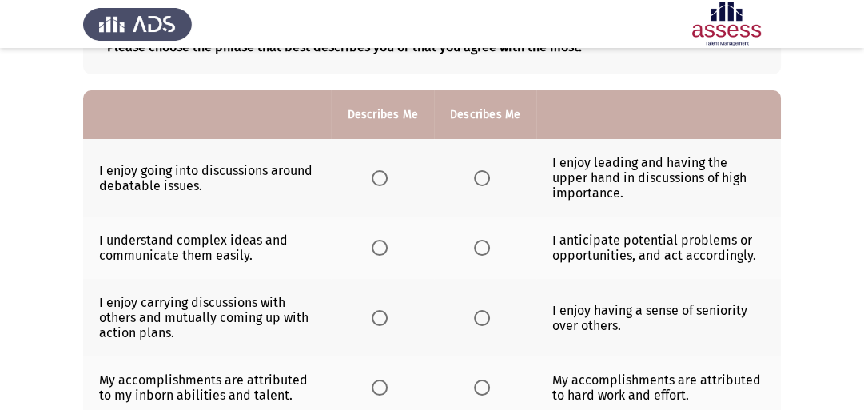
scroll to position [125, 0]
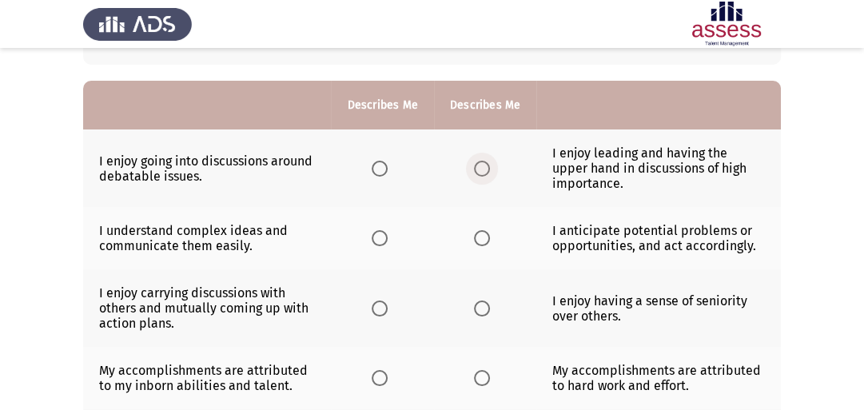
click at [485, 163] on span "Select an option" at bounding box center [482, 169] width 16 height 16
click at [485, 163] on input "Select an option" at bounding box center [482, 169] width 16 height 16
click at [376, 244] on span "Select an option" at bounding box center [380, 238] width 16 height 16
click at [376, 244] on input "Select an option" at bounding box center [380, 238] width 16 height 16
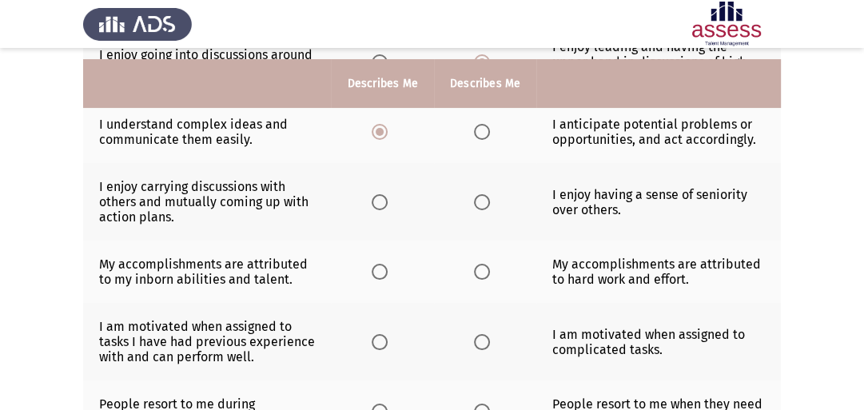
scroll to position [247, 0]
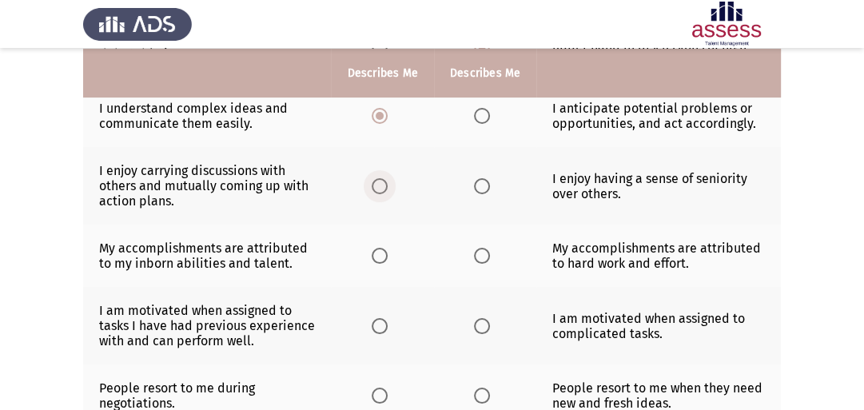
click at [387, 189] on span "Select an option" at bounding box center [380, 186] width 16 height 16
click at [387, 189] on input "Select an option" at bounding box center [380, 186] width 16 height 16
click at [481, 261] on span "Select an option" at bounding box center [482, 256] width 16 height 16
click at [481, 261] on input "Select an option" at bounding box center [482, 256] width 16 height 16
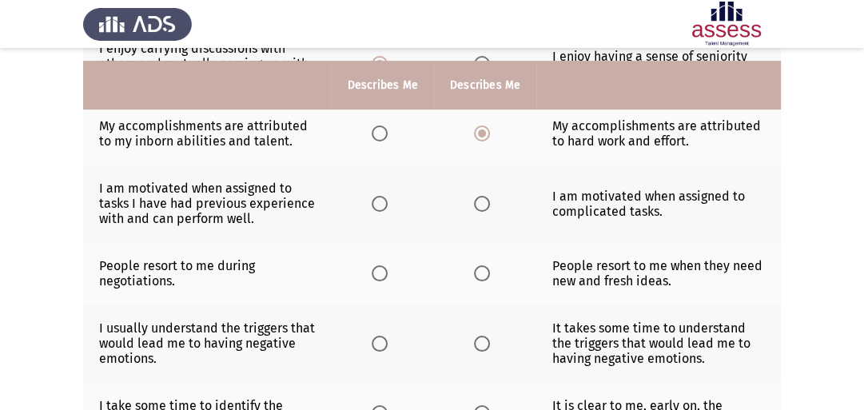
scroll to position [382, 0]
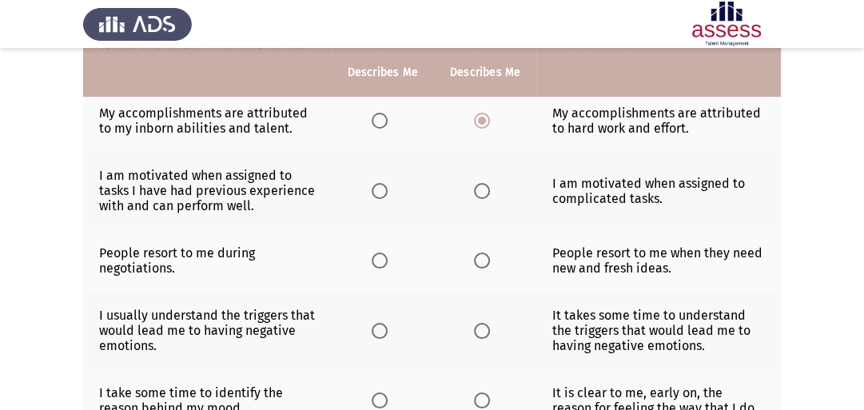
click at [480, 189] on span "Select an option" at bounding box center [482, 191] width 16 height 16
click at [480, 189] on input "Select an option" at bounding box center [482, 191] width 16 height 16
click at [488, 265] on span "Select an option" at bounding box center [482, 261] width 16 height 16
click at [488, 265] on input "Select an option" at bounding box center [482, 261] width 16 height 16
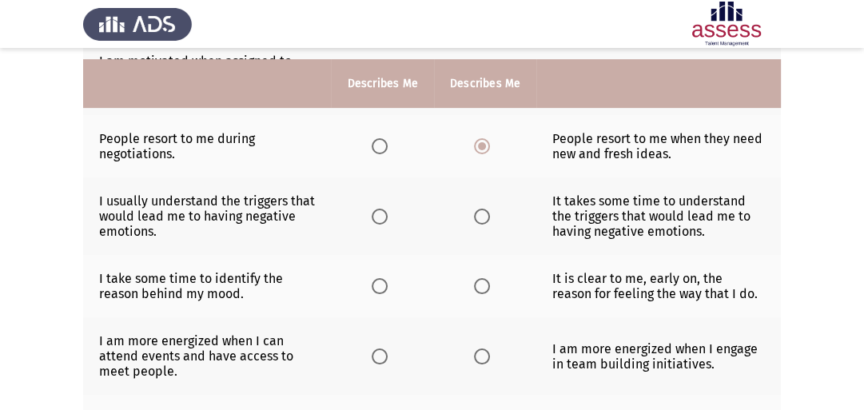
scroll to position [511, 0]
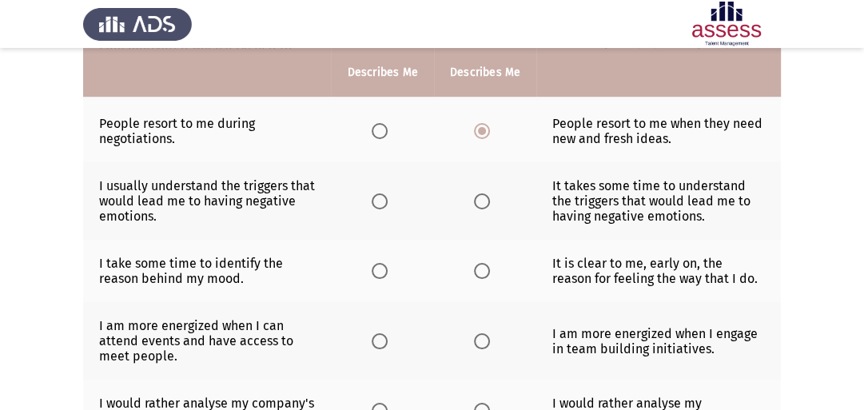
click at [375, 209] on span "Select an option" at bounding box center [380, 201] width 16 height 16
click at [375, 209] on input "Select an option" at bounding box center [380, 201] width 16 height 16
click at [478, 279] on span "Select an option" at bounding box center [482, 271] width 16 height 16
click at [478, 279] on input "Select an option" at bounding box center [482, 271] width 16 height 16
click at [383, 349] on span "Select an option" at bounding box center [380, 341] width 16 height 16
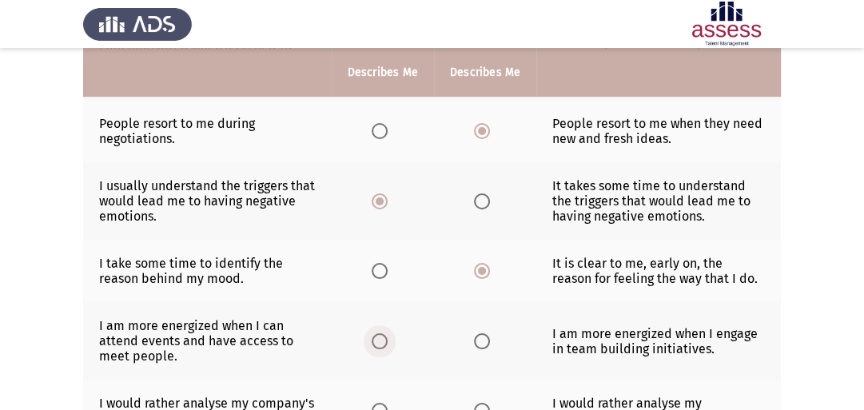
click at [383, 349] on input "Select an option" at bounding box center [380, 341] width 16 height 16
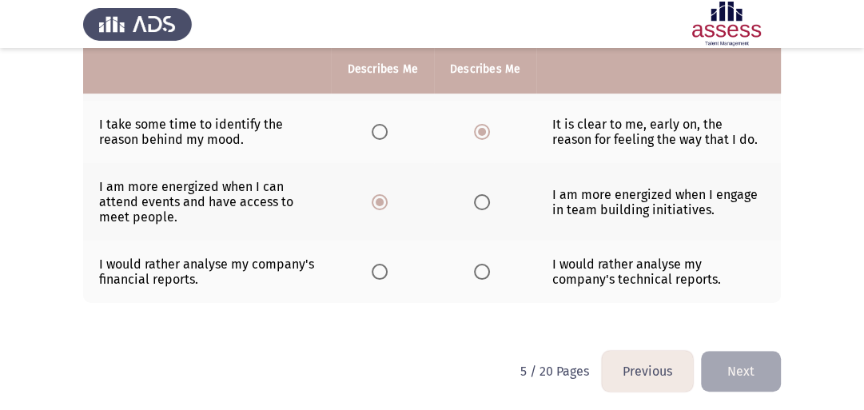
scroll to position [659, 0]
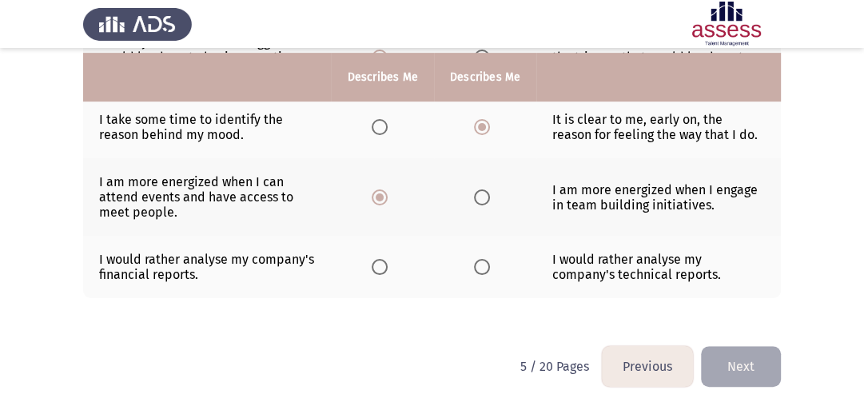
click at [480, 271] on span "Select an option" at bounding box center [482, 267] width 16 height 16
click at [480, 271] on input "Select an option" at bounding box center [482, 267] width 16 height 16
click at [738, 368] on button "Next" at bounding box center [741, 366] width 80 height 41
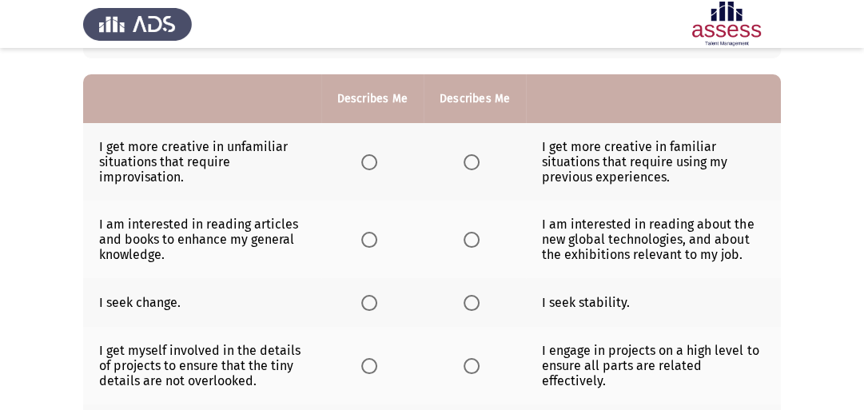
scroll to position [137, 0]
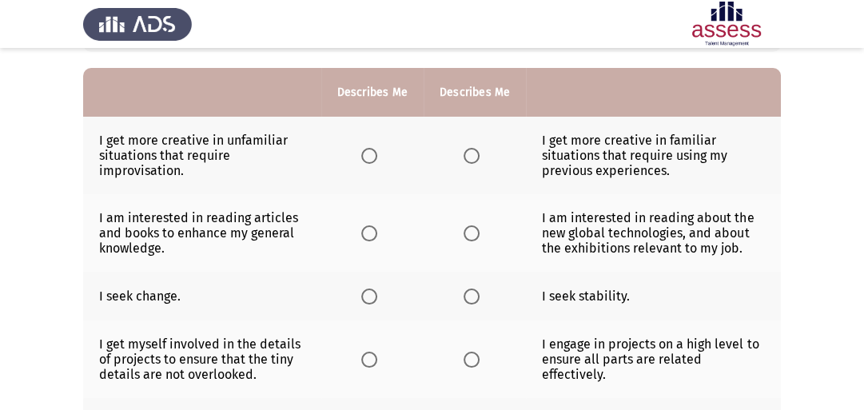
click at [366, 160] on span "Select an option" at bounding box center [369, 156] width 16 height 16
click at [366, 160] on input "Select an option" at bounding box center [369, 156] width 16 height 16
click at [470, 242] on th at bounding box center [475, 233] width 102 height 78
click at [469, 237] on span "Select an option" at bounding box center [472, 233] width 16 height 16
click at [469, 237] on input "Select an option" at bounding box center [472, 233] width 16 height 16
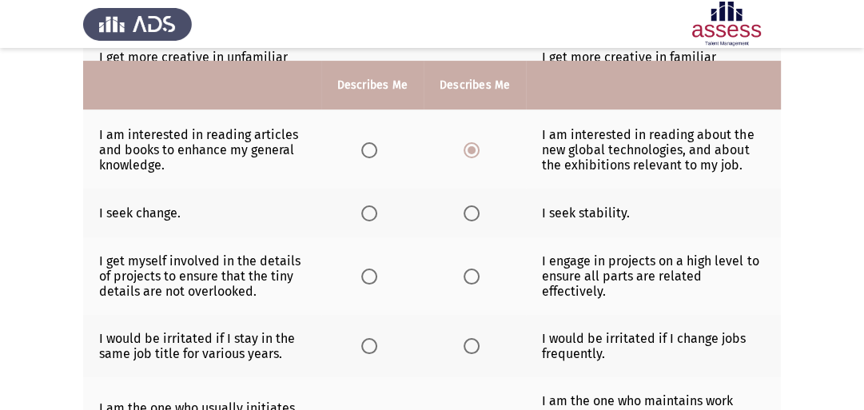
scroll to position [264, 0]
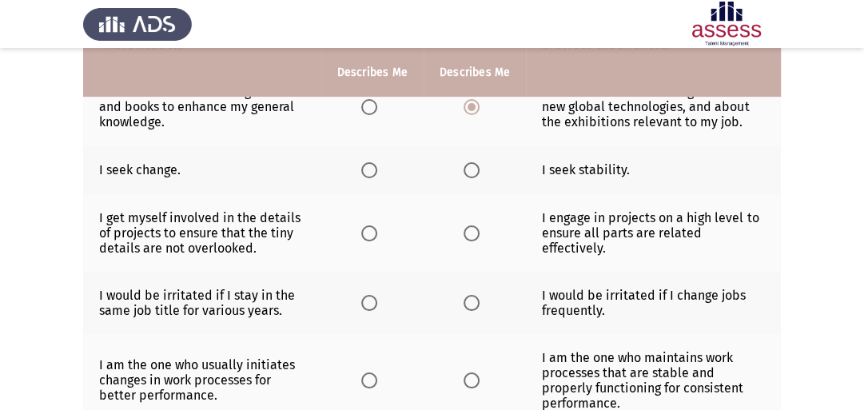
click at [476, 175] on span "Select an option" at bounding box center [472, 170] width 16 height 16
click at [476, 175] on input "Select an option" at bounding box center [472, 170] width 16 height 16
click at [475, 234] on span "Select an option" at bounding box center [472, 233] width 16 height 16
click at [475, 234] on input "Select an option" at bounding box center [472, 233] width 16 height 16
click at [373, 308] on span "Select an option" at bounding box center [369, 303] width 16 height 16
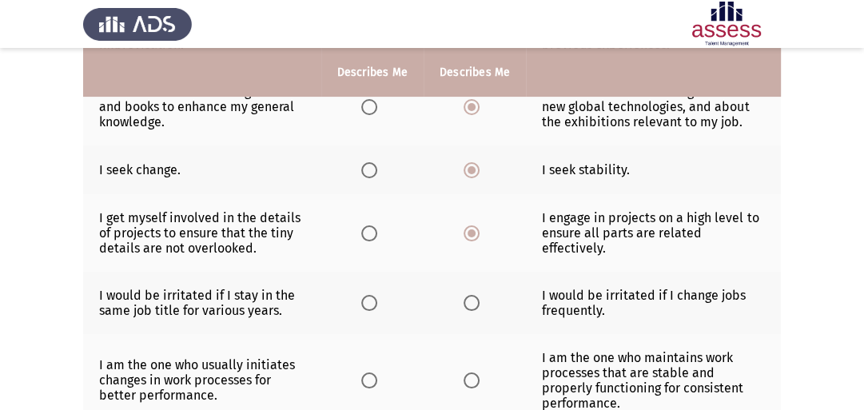
click at [373, 308] on input "Select an option" at bounding box center [369, 303] width 16 height 16
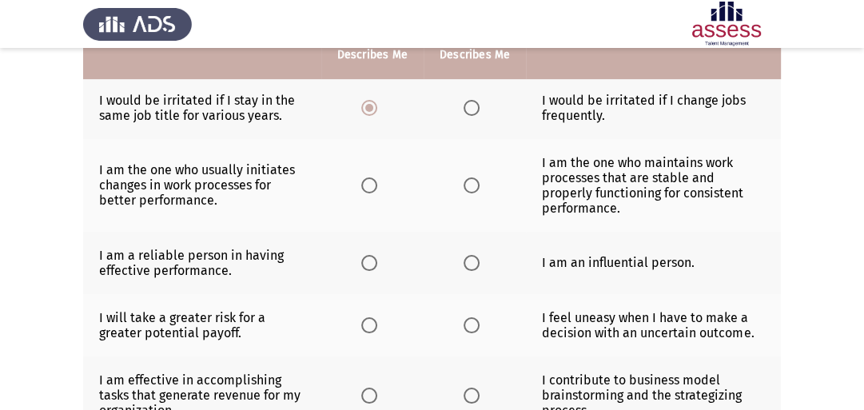
scroll to position [460, 0]
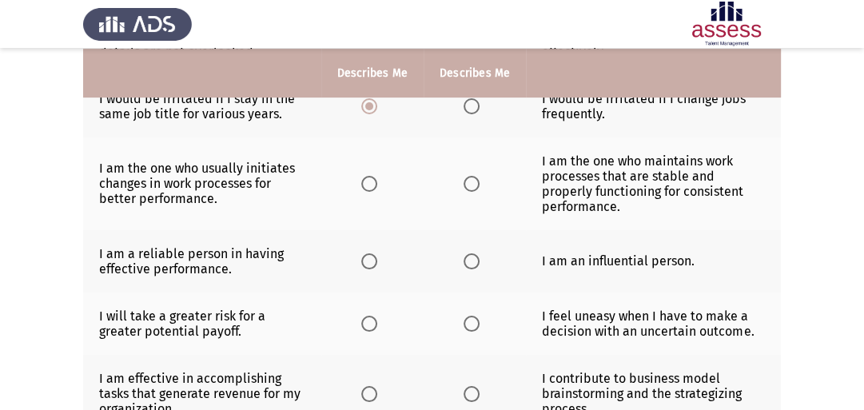
click at [368, 192] on span "Select an option" at bounding box center [369, 184] width 16 height 16
click at [368, 192] on input "Select an option" at bounding box center [369, 184] width 16 height 16
click at [472, 261] on span "Select an option" at bounding box center [472, 261] width 16 height 16
click at [472, 261] on input "Select an option" at bounding box center [472, 261] width 16 height 16
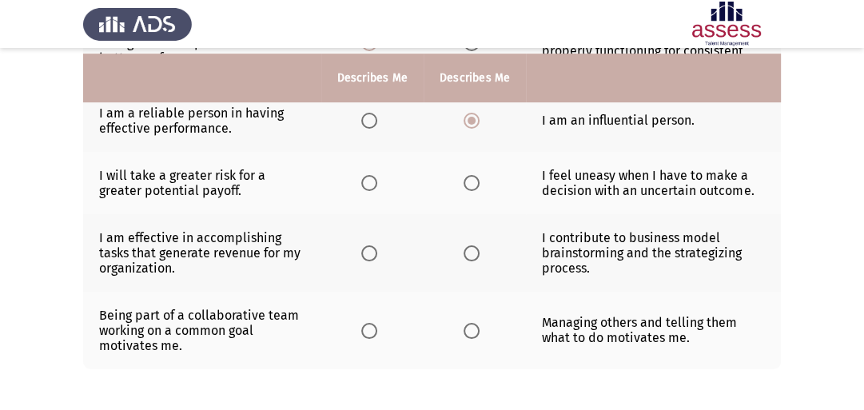
scroll to position [607, 0]
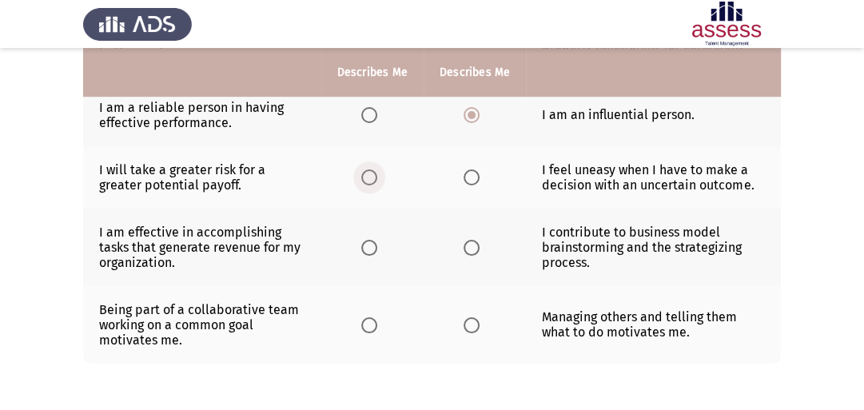
click at [361, 185] on span "Select an option" at bounding box center [369, 177] width 16 height 16
click at [361, 185] on input "Select an option" at bounding box center [369, 177] width 16 height 16
click at [474, 253] on span "Select an option" at bounding box center [472, 248] width 16 height 16
click at [474, 253] on input "Select an option" at bounding box center [472, 248] width 16 height 16
click at [368, 332] on span "Select an option" at bounding box center [369, 325] width 16 height 16
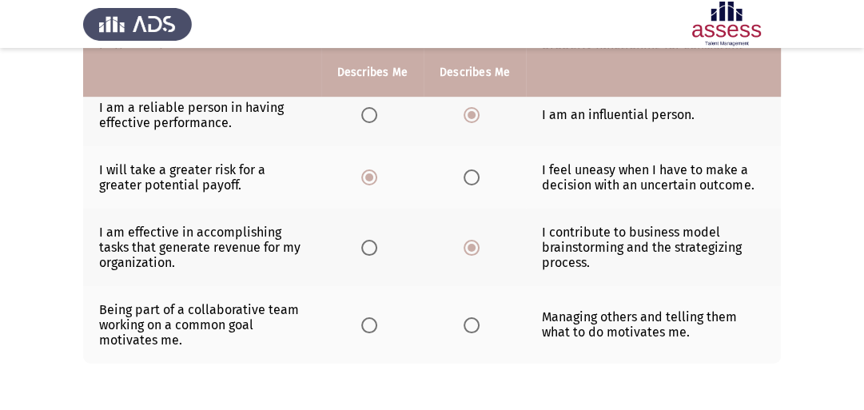
click at [368, 332] on input "Select an option" at bounding box center [369, 325] width 16 height 16
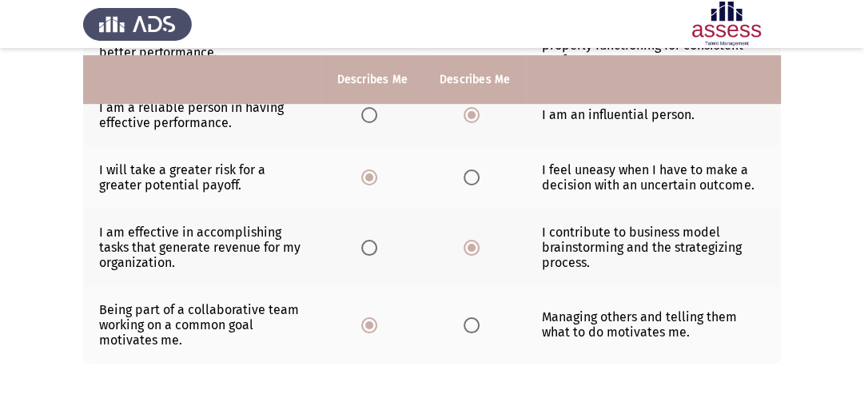
scroll to position [676, 0]
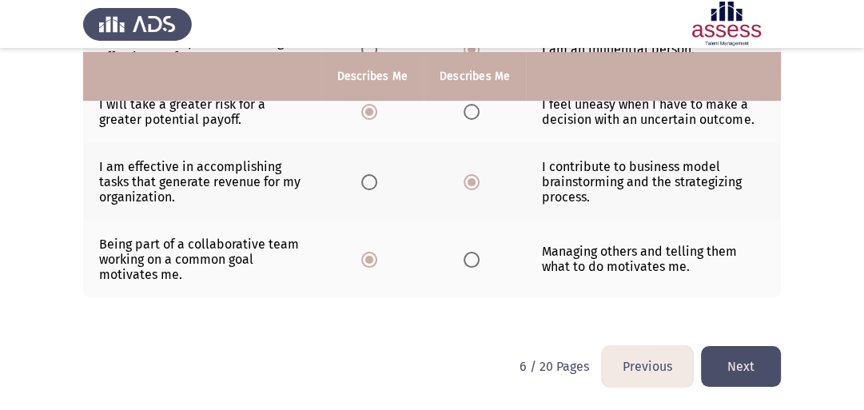
click at [753, 370] on button "Next" at bounding box center [741, 366] width 80 height 41
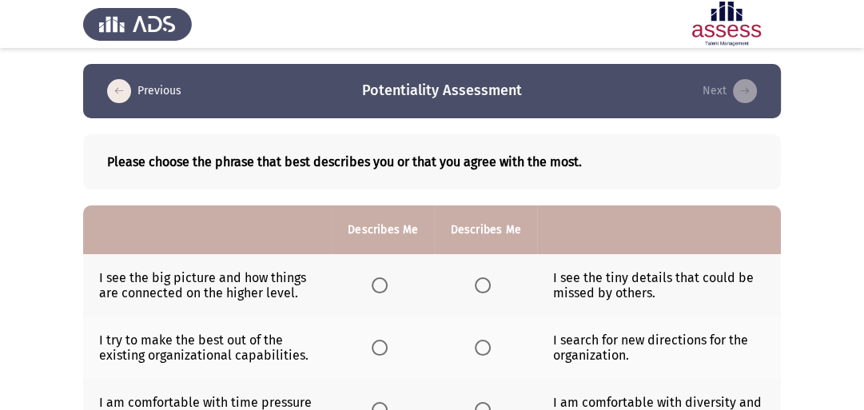
scroll to position [43, 0]
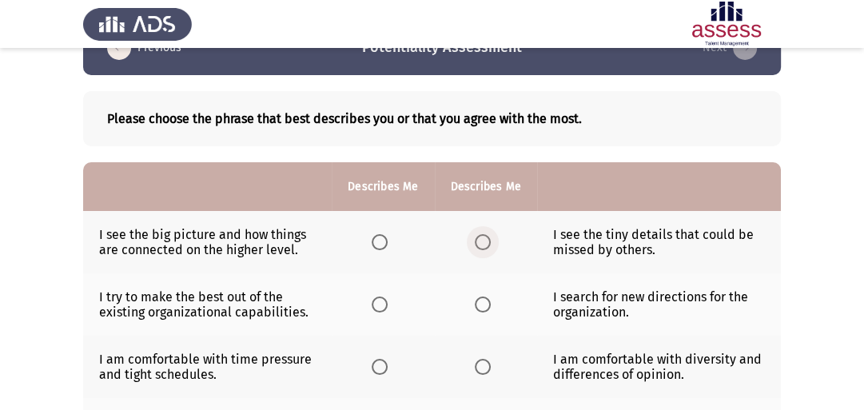
click at [486, 246] on span "Select an option" at bounding box center [483, 242] width 16 height 16
click at [486, 246] on input "Select an option" at bounding box center [483, 242] width 16 height 16
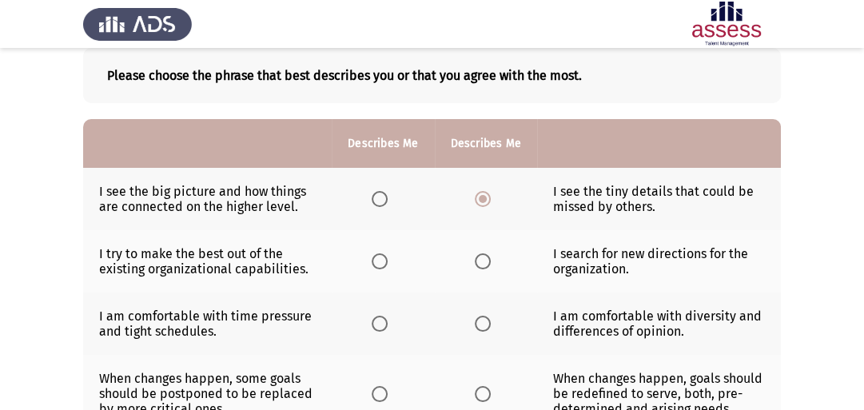
scroll to position [90, 0]
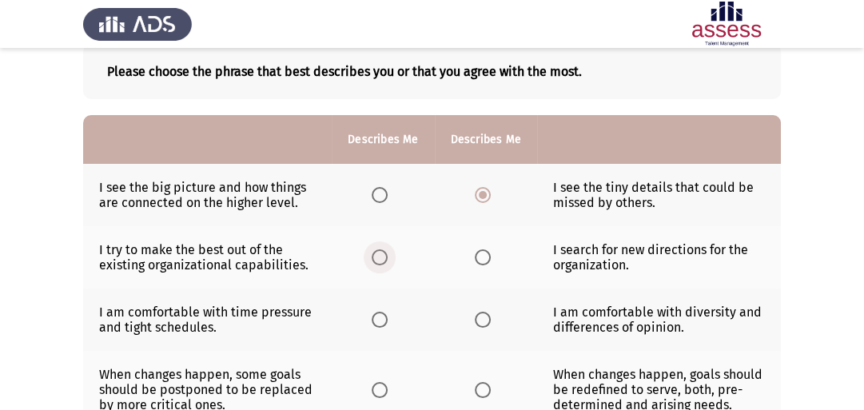
click at [378, 261] on span "Select an option" at bounding box center [380, 257] width 16 height 16
click at [378, 261] on input "Select an option" at bounding box center [380, 257] width 16 height 16
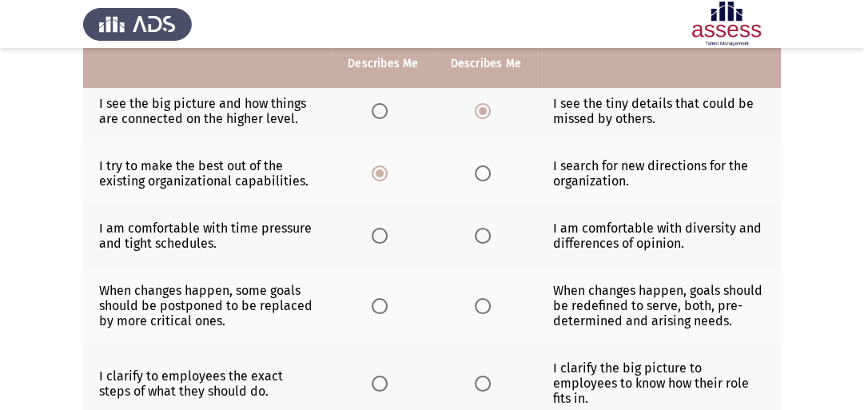
scroll to position [176, 0]
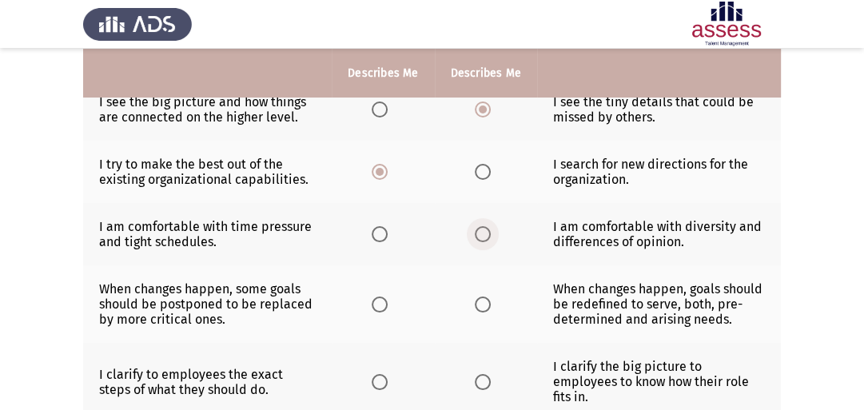
click at [486, 238] on span "Select an option" at bounding box center [483, 234] width 16 height 16
click at [486, 238] on input "Select an option" at bounding box center [483, 234] width 16 height 16
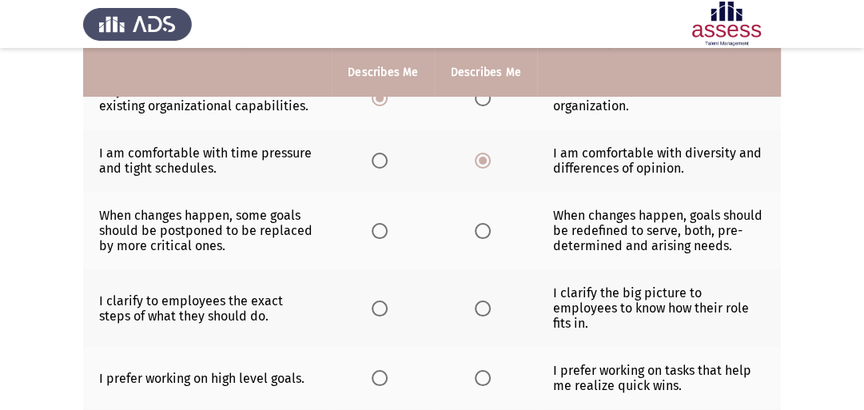
scroll to position [265, 0]
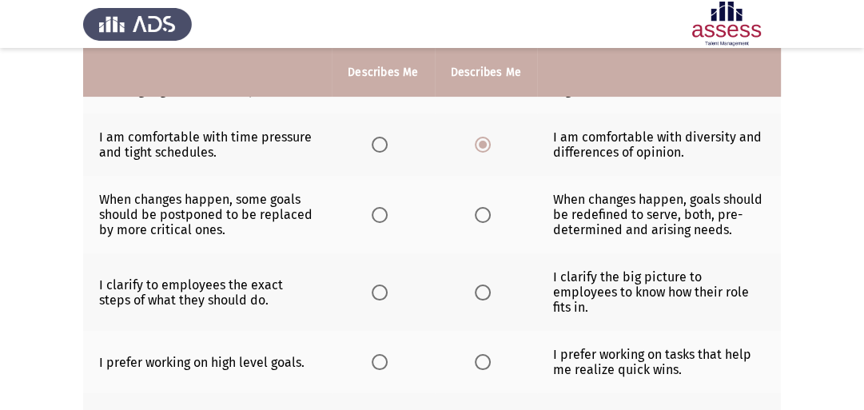
click at [480, 224] on th at bounding box center [486, 215] width 102 height 78
click at [480, 216] on span "Select an option" at bounding box center [483, 215] width 16 height 16
click at [480, 216] on input "Select an option" at bounding box center [483, 215] width 16 height 16
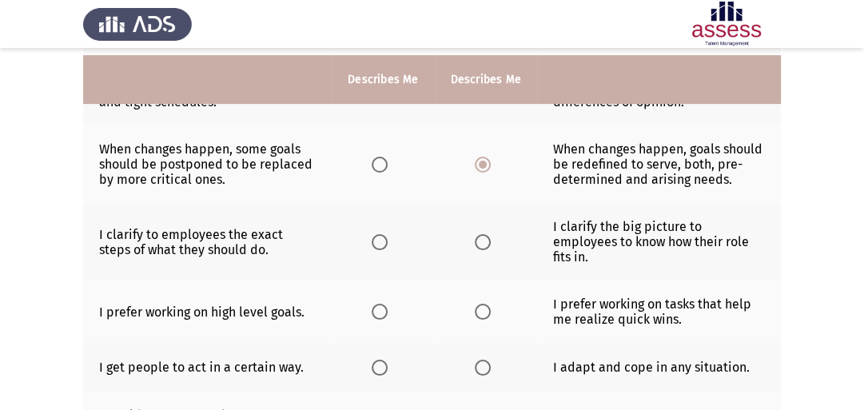
scroll to position [332, 0]
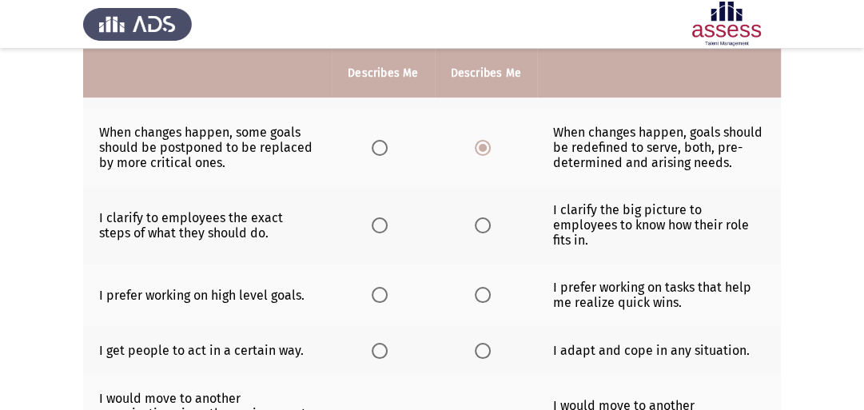
click at [488, 224] on span "Select an option" at bounding box center [483, 225] width 16 height 16
click at [488, 224] on input "Select an option" at bounding box center [483, 225] width 16 height 16
click at [384, 287] on span "Select an option" at bounding box center [380, 295] width 16 height 16
click at [384, 287] on input "Select an option" at bounding box center [380, 295] width 16 height 16
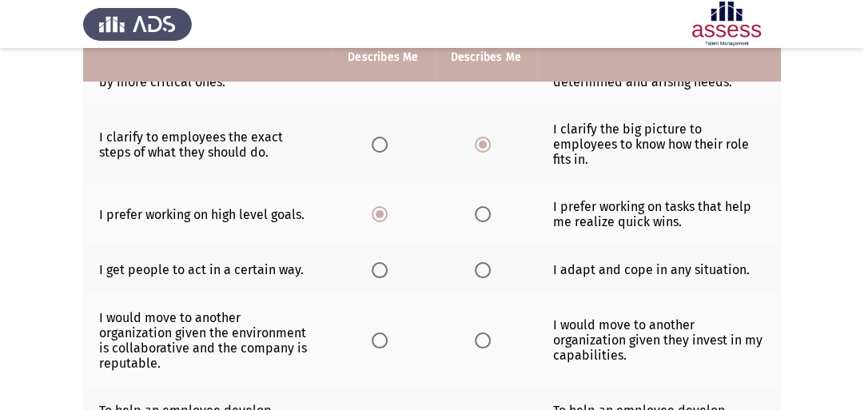
scroll to position [440, 0]
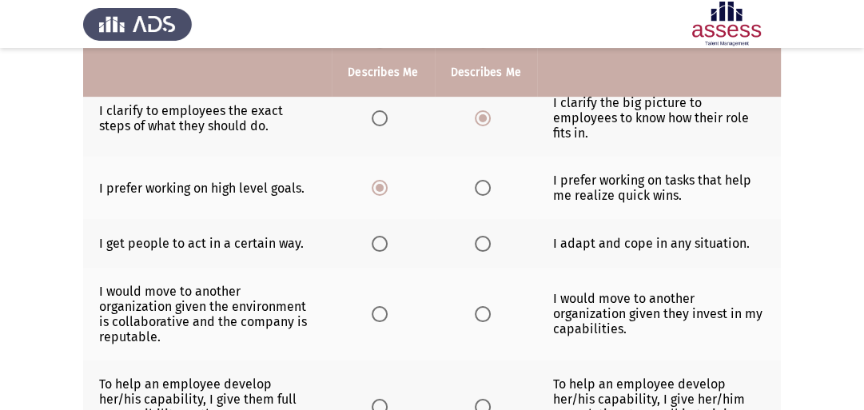
click at [484, 236] on span "Select an option" at bounding box center [483, 244] width 16 height 16
click at [484, 236] on input "Select an option" at bounding box center [483, 244] width 16 height 16
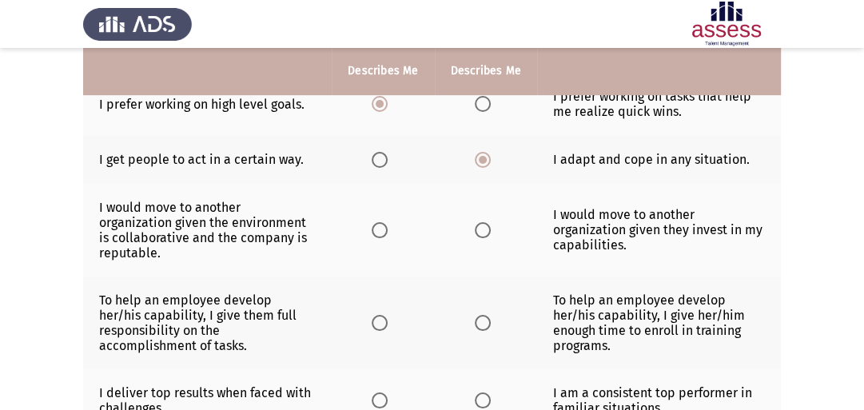
scroll to position [534, 0]
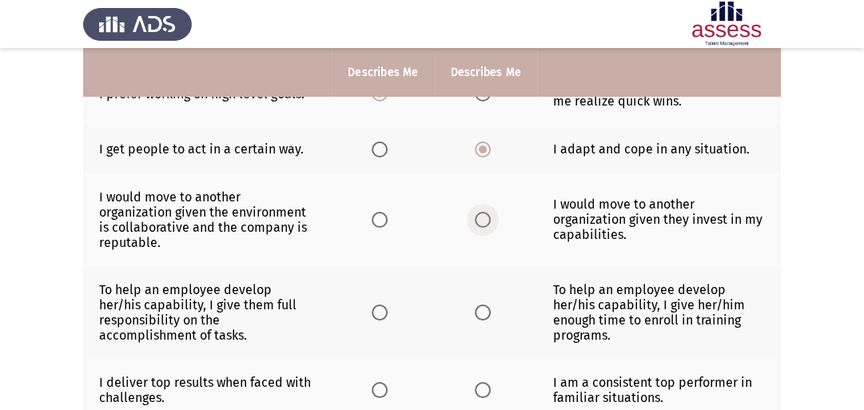
click at [485, 212] on span "Select an option" at bounding box center [483, 220] width 16 height 16
click at [485, 212] on input "Select an option" at bounding box center [483, 220] width 16 height 16
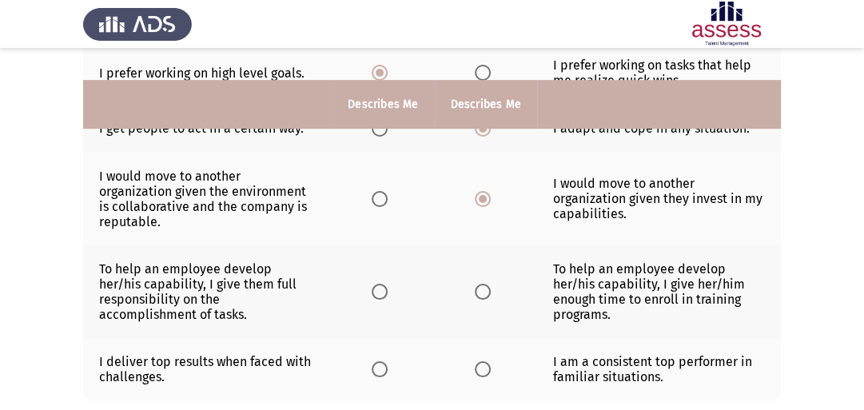
scroll to position [595, 0]
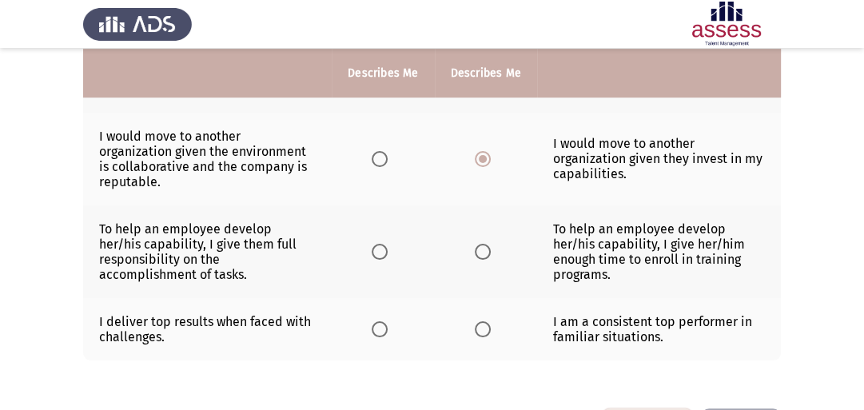
click at [481, 244] on span "Select an option" at bounding box center [483, 252] width 16 height 16
click at [481, 244] on input "Select an option" at bounding box center [483, 252] width 16 height 16
click at [382, 321] on span "Select an option" at bounding box center [380, 329] width 16 height 16
click at [382, 321] on input "Select an option" at bounding box center [380, 329] width 16 height 16
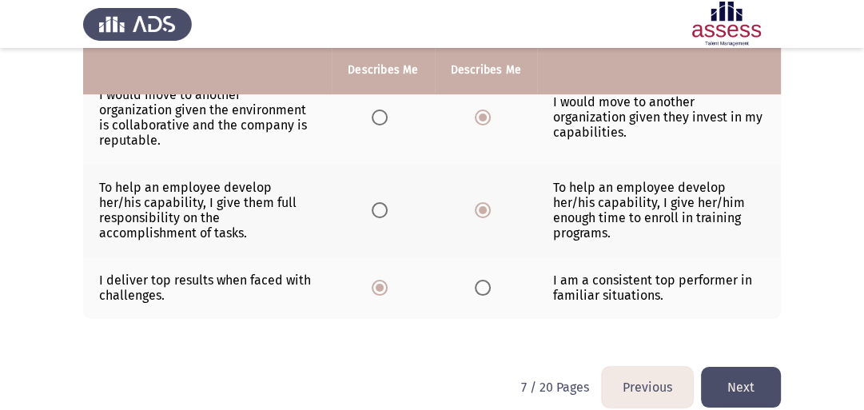
scroll to position [646, 0]
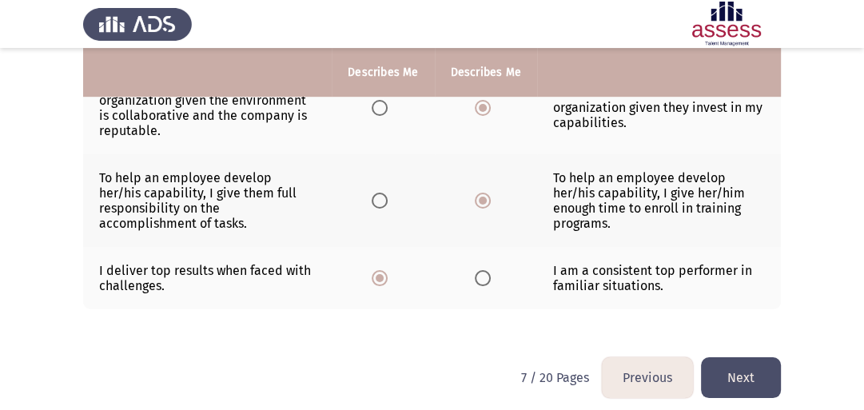
click at [742, 368] on button "Next" at bounding box center [741, 377] width 80 height 41
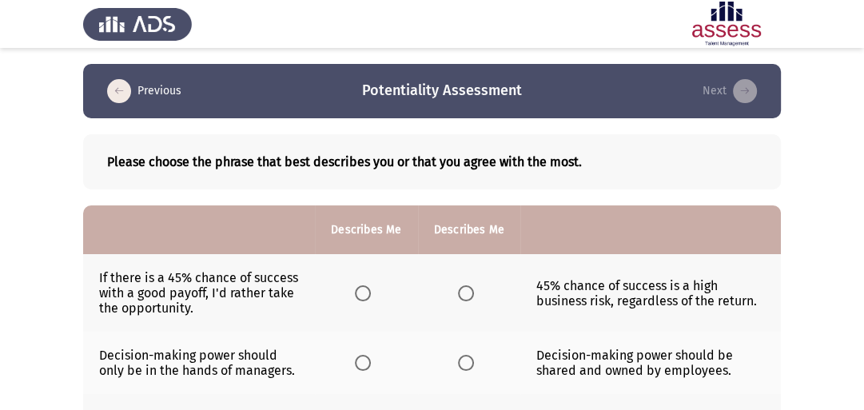
click at [368, 296] on span "Select an option" at bounding box center [363, 293] width 16 height 16
click at [368, 296] on input "Select an option" at bounding box center [363, 293] width 16 height 16
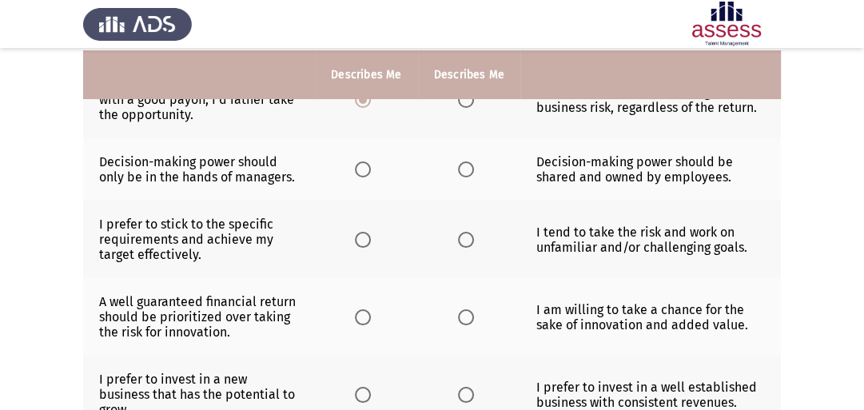
scroll to position [195, 0]
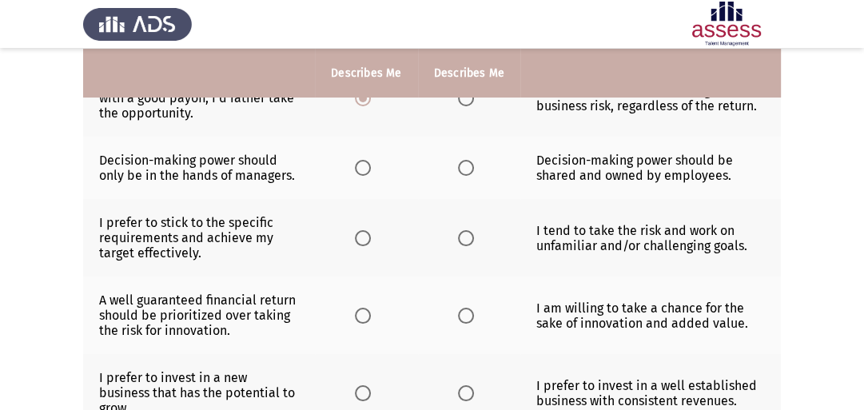
click at [360, 171] on span "Select an option" at bounding box center [363, 168] width 16 height 16
click at [360, 171] on input "Select an option" at bounding box center [363, 168] width 16 height 16
click at [470, 241] on span "Select an option" at bounding box center [466, 238] width 16 height 16
click at [470, 241] on input "Select an option" at bounding box center [466, 238] width 16 height 16
click at [464, 320] on span "Select an option" at bounding box center [466, 316] width 16 height 16
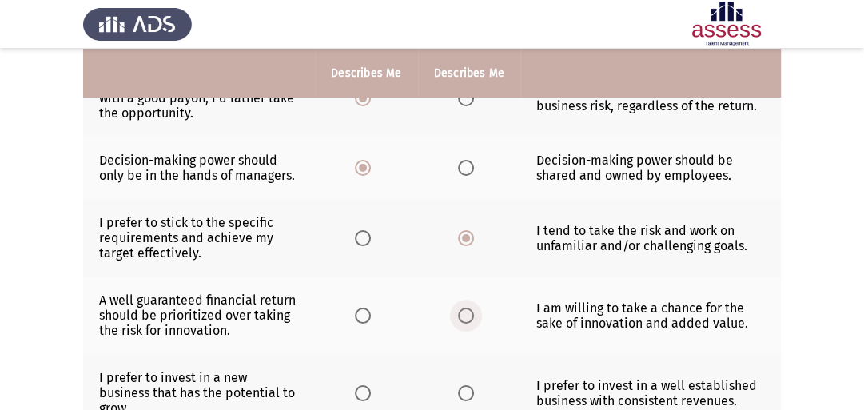
click at [464, 320] on input "Select an option" at bounding box center [466, 316] width 16 height 16
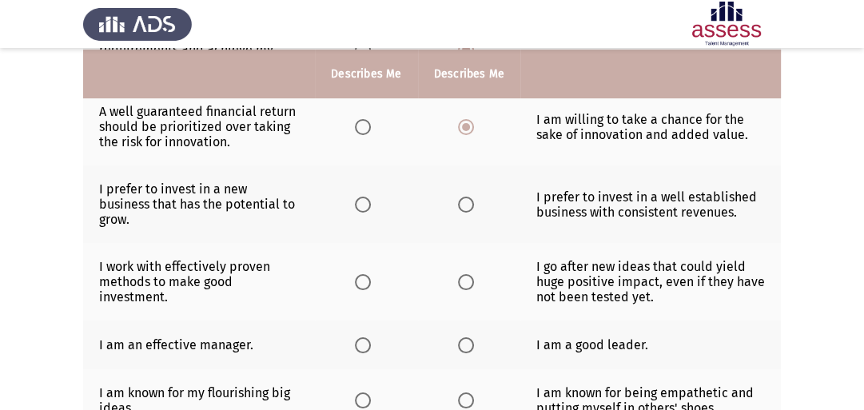
scroll to position [387, 0]
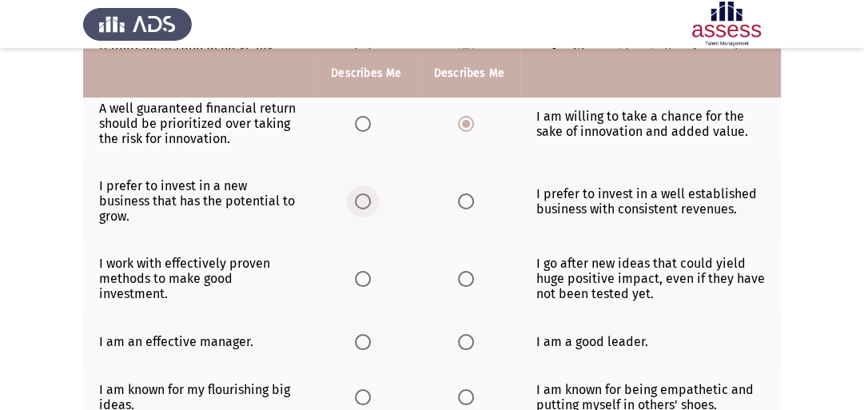
click at [365, 205] on span "Select an option" at bounding box center [363, 201] width 16 height 16
click at [365, 205] on input "Select an option" at bounding box center [363, 201] width 16 height 16
click at [464, 284] on span "Select an option" at bounding box center [466, 279] width 16 height 16
click at [464, 284] on input "Select an option" at bounding box center [466, 279] width 16 height 16
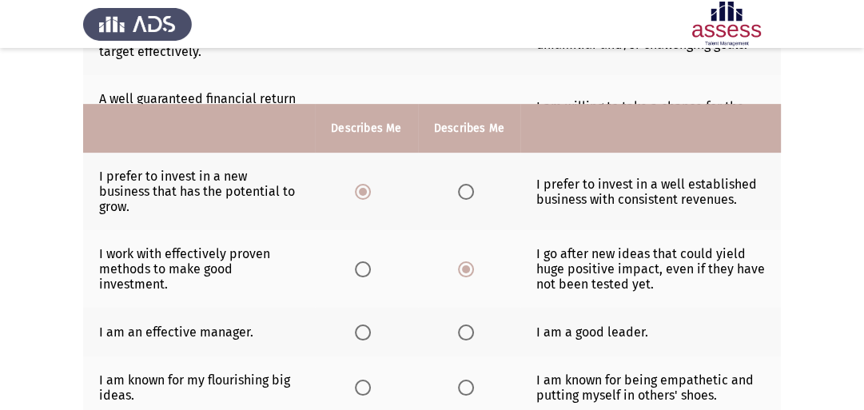
scroll to position [515, 0]
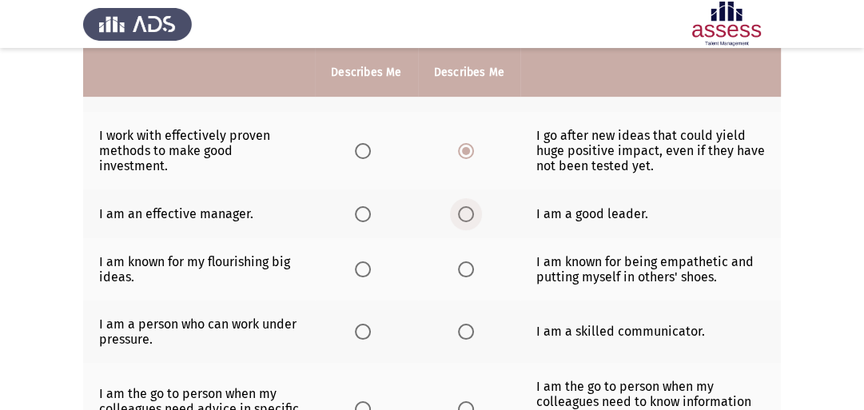
click at [472, 217] on span "Select an option" at bounding box center [466, 214] width 16 height 16
click at [472, 217] on input "Select an option" at bounding box center [466, 214] width 16 height 16
click at [363, 274] on span "Select an option" at bounding box center [363, 269] width 16 height 16
click at [363, 274] on input "Select an option" at bounding box center [363, 269] width 16 height 16
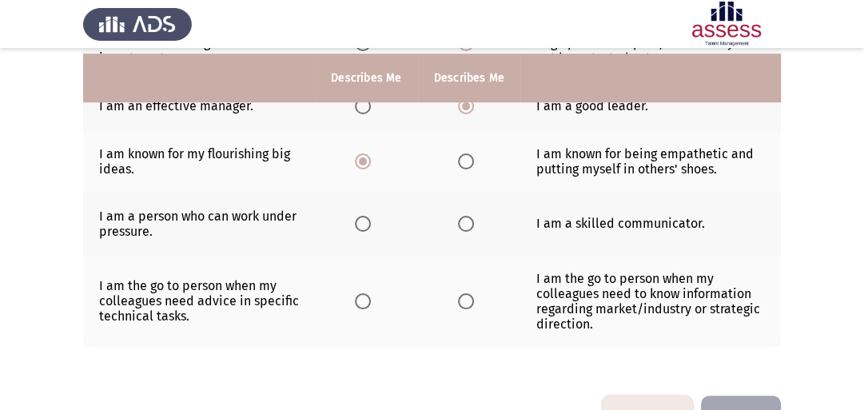
scroll to position [633, 0]
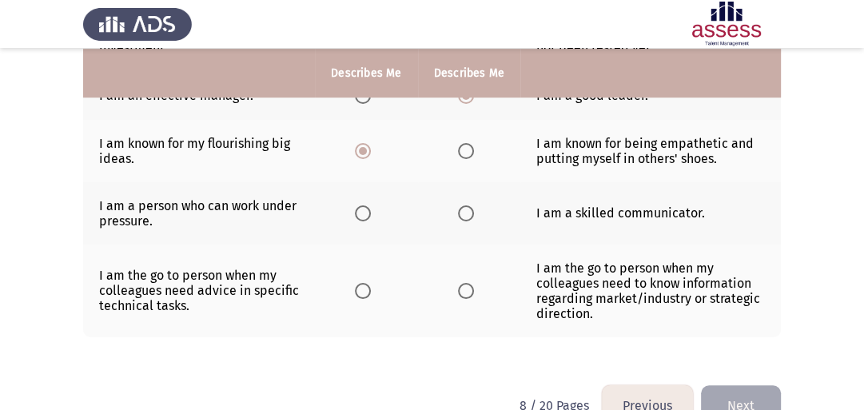
click at [466, 218] on span "Select an option" at bounding box center [466, 213] width 16 height 16
click at [466, 218] on input "Select an option" at bounding box center [466, 213] width 16 height 16
click at [462, 297] on span "Select an option" at bounding box center [466, 291] width 16 height 16
click at [462, 297] on input "Select an option" at bounding box center [466, 291] width 16 height 16
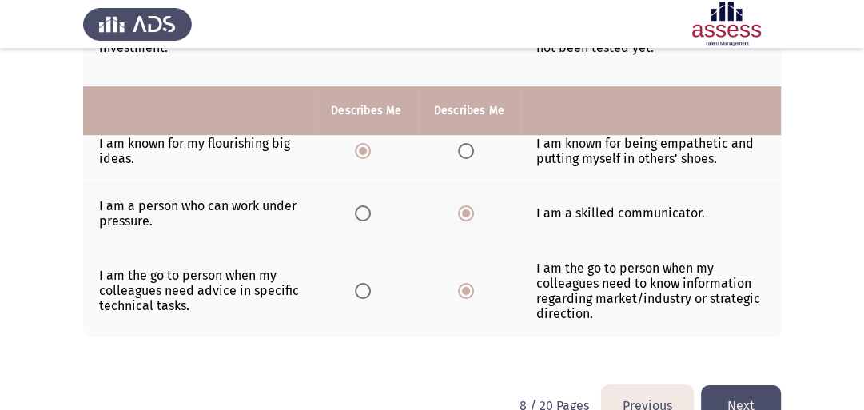
scroll to position [676, 0]
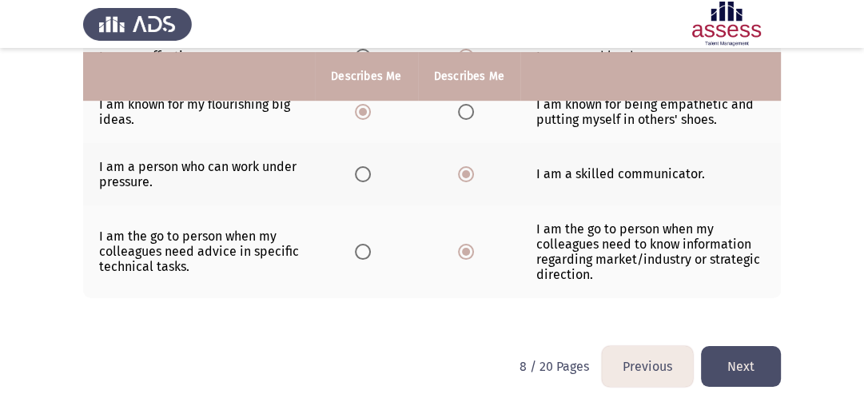
click at [754, 371] on button "Next" at bounding box center [741, 366] width 80 height 41
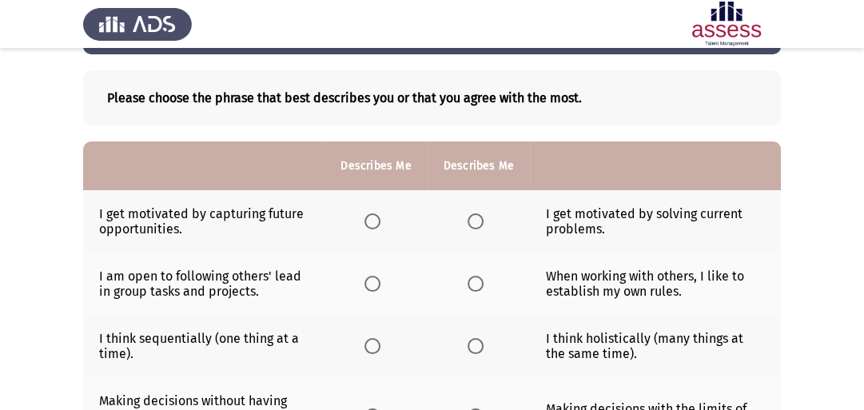
scroll to position [72, 0]
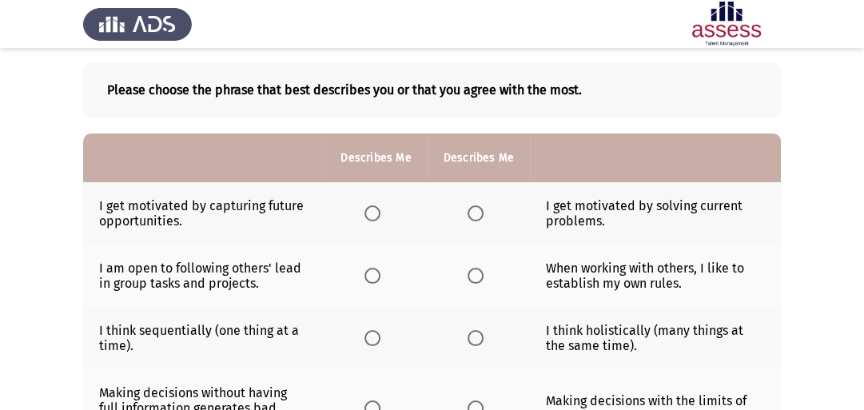
click at [378, 213] on span "Select an option" at bounding box center [372, 213] width 16 height 16
click at [378, 213] on input "Select an option" at bounding box center [372, 213] width 16 height 16
click at [470, 281] on span "Select an option" at bounding box center [476, 276] width 16 height 16
click at [470, 281] on input "Select an option" at bounding box center [476, 276] width 16 height 16
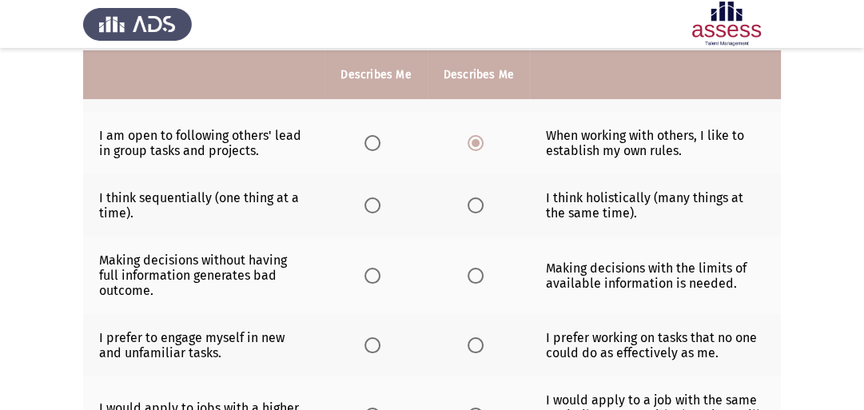
scroll to position [207, 0]
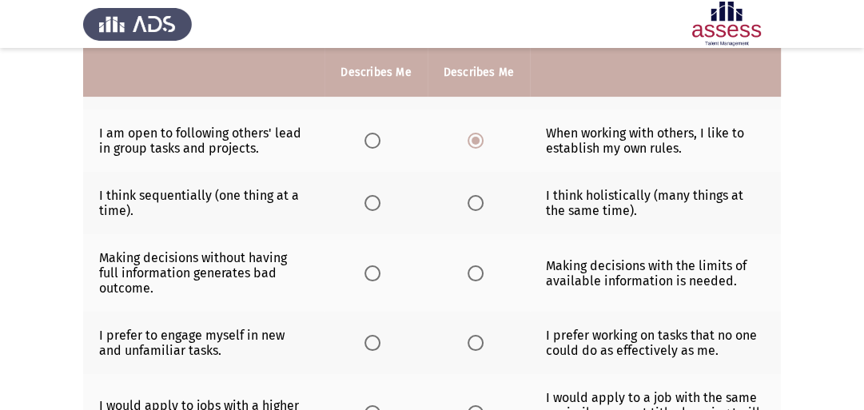
click at [480, 208] on span "Select an option" at bounding box center [476, 203] width 16 height 16
click at [480, 208] on input "Select an option" at bounding box center [476, 203] width 16 height 16
click at [471, 278] on span "Select an option" at bounding box center [476, 273] width 16 height 16
click at [471, 278] on input "Select an option" at bounding box center [476, 273] width 16 height 16
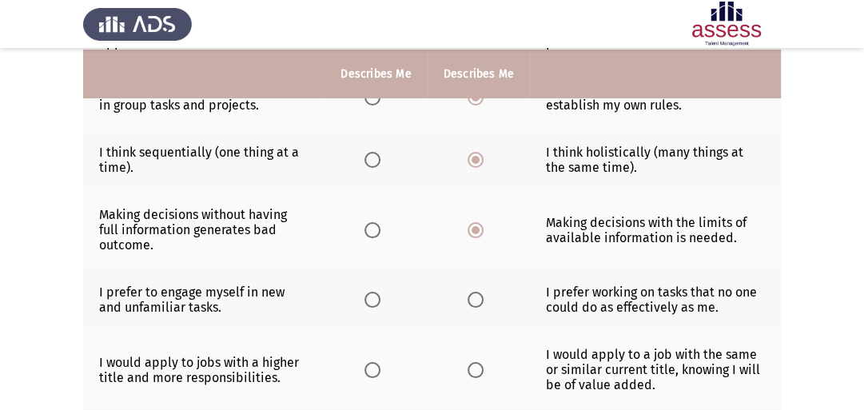
scroll to position [255, 0]
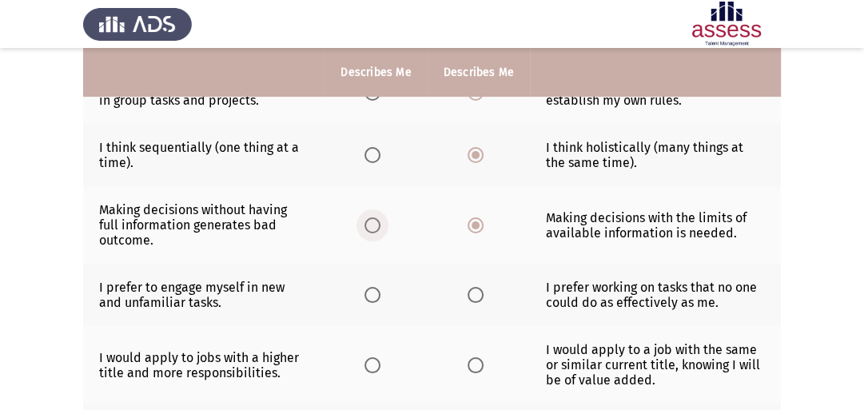
click at [376, 232] on span "Select an option" at bounding box center [372, 225] width 16 height 16
click at [376, 232] on input "Select an option" at bounding box center [372, 225] width 16 height 16
click at [472, 303] on span "Select an option" at bounding box center [476, 295] width 16 height 16
click at [472, 303] on input "Select an option" at bounding box center [476, 295] width 16 height 16
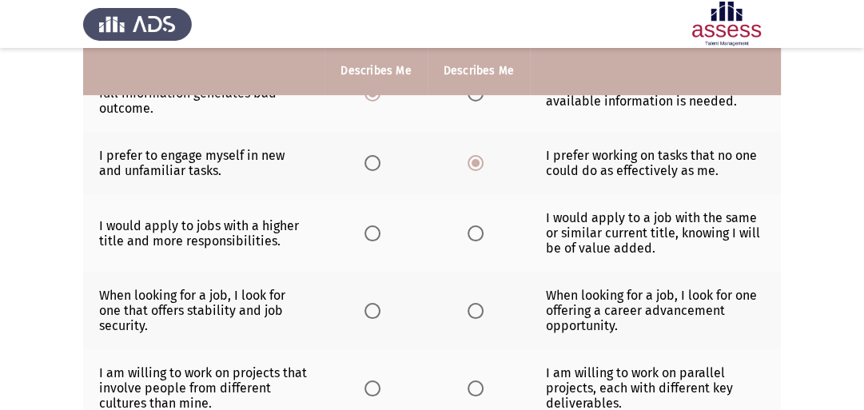
scroll to position [388, 0]
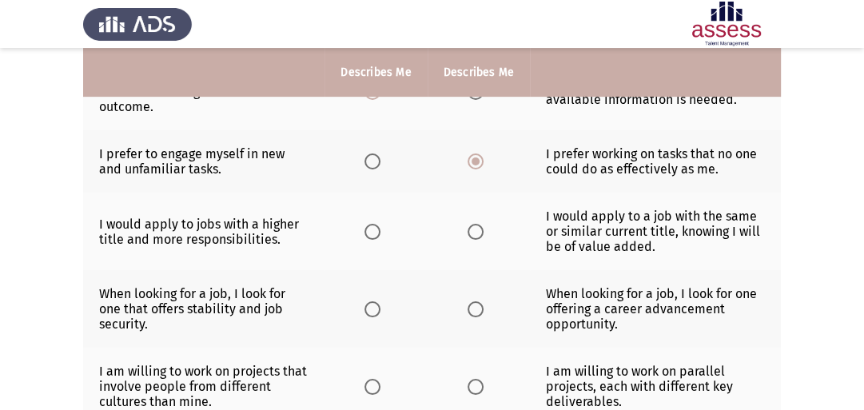
click at [376, 237] on span "Select an option" at bounding box center [372, 232] width 16 height 16
click at [376, 237] on input "Select an option" at bounding box center [372, 232] width 16 height 16
click at [476, 312] on span "Select an option" at bounding box center [476, 309] width 16 height 16
click at [476, 312] on input "Select an option" at bounding box center [476, 309] width 16 height 16
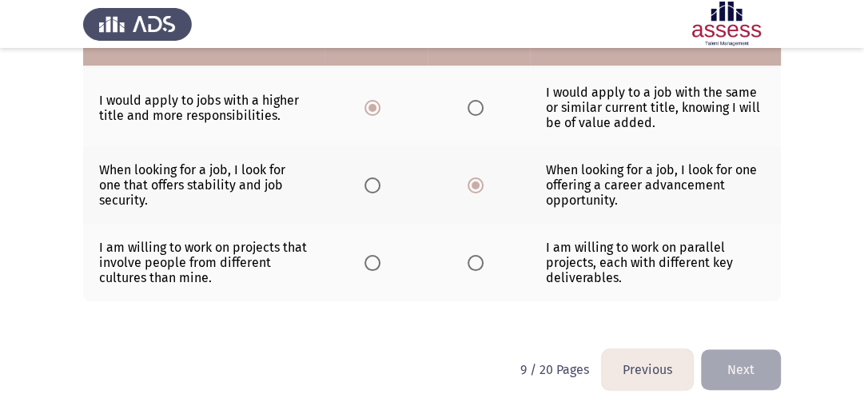
scroll to position [519, 0]
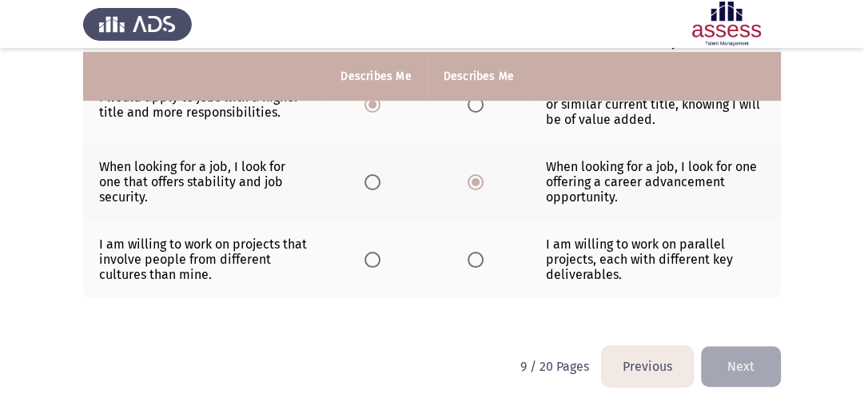
click at [372, 261] on span "Select an option" at bounding box center [372, 260] width 16 height 16
click at [372, 261] on input "Select an option" at bounding box center [372, 260] width 16 height 16
click at [746, 365] on button "Next" at bounding box center [741, 366] width 80 height 41
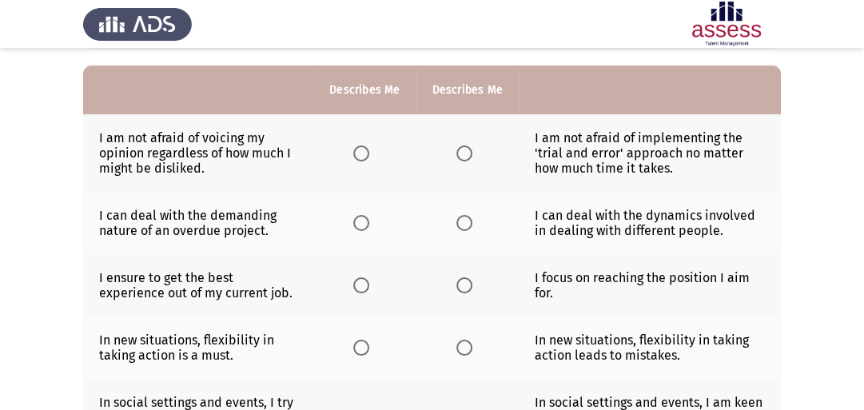
scroll to position [149, 0]
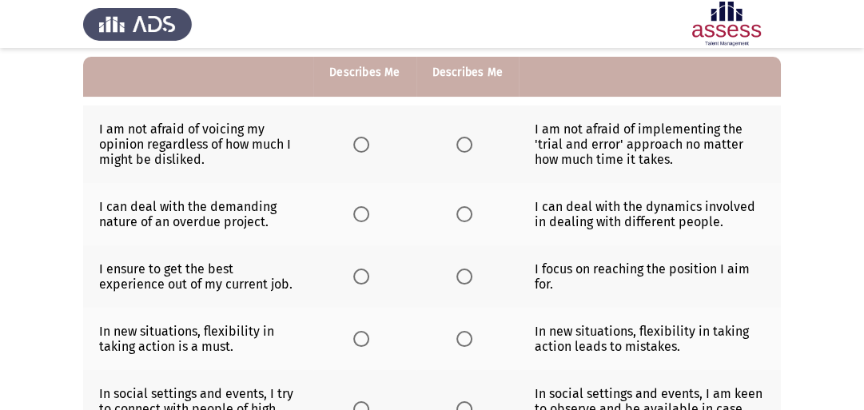
click at [361, 149] on span "Select an option" at bounding box center [361, 145] width 16 height 16
click at [361, 149] on input "Select an option" at bounding box center [361, 145] width 16 height 16
click at [463, 213] on span "Select an option" at bounding box center [464, 214] width 16 height 16
click at [463, 213] on input "Select an option" at bounding box center [464, 214] width 16 height 16
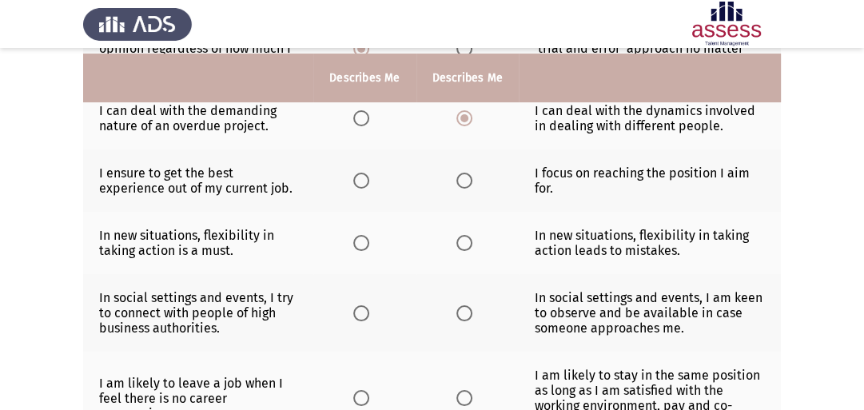
scroll to position [261, 0]
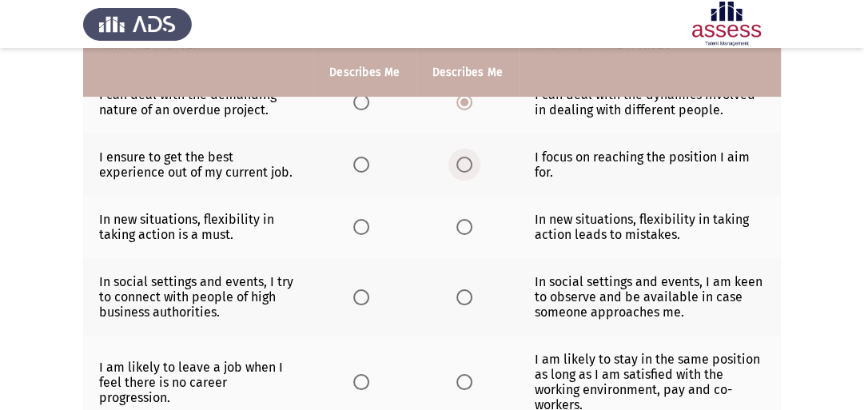
click at [456, 171] on span "Select an option" at bounding box center [464, 165] width 16 height 16
click at [456, 171] on input "Select an option" at bounding box center [464, 165] width 16 height 16
click at [361, 230] on span "Select an option" at bounding box center [361, 227] width 16 height 16
click at [361, 230] on input "Select an option" at bounding box center [361, 227] width 16 height 16
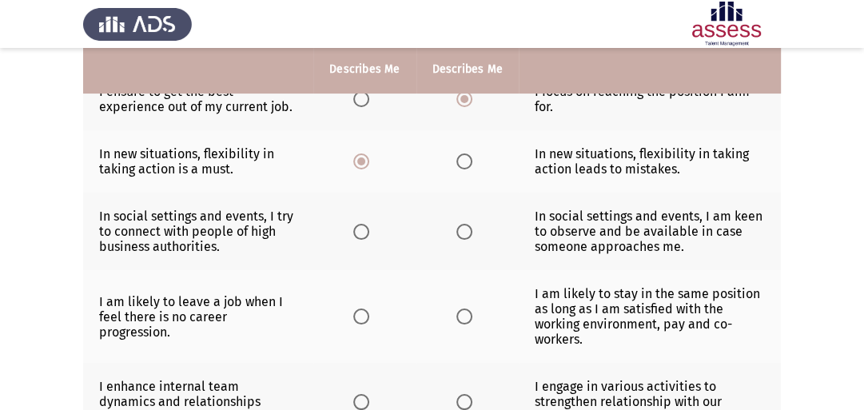
scroll to position [335, 0]
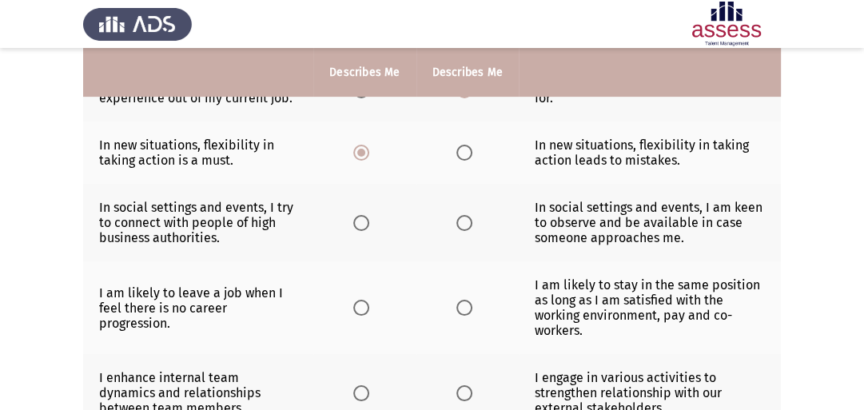
click at [361, 228] on span "Select an option" at bounding box center [361, 223] width 16 height 16
click at [361, 228] on input "Select an option" at bounding box center [361, 223] width 16 height 16
click at [358, 316] on span "Select an option" at bounding box center [361, 308] width 16 height 16
click at [358, 316] on input "Select an option" at bounding box center [361, 308] width 16 height 16
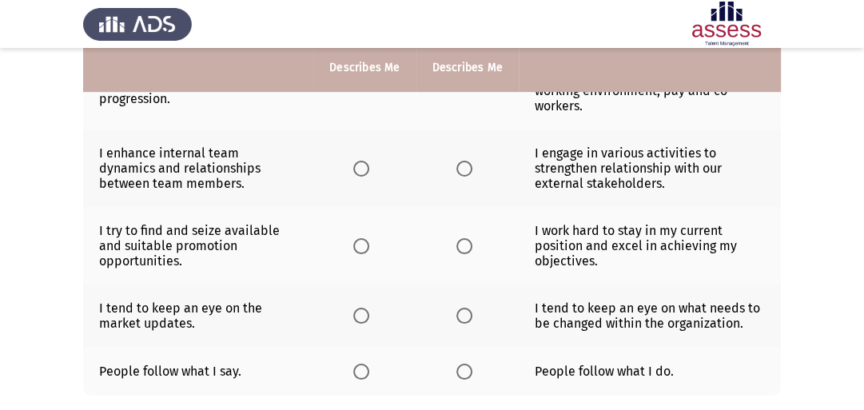
scroll to position [562, 0]
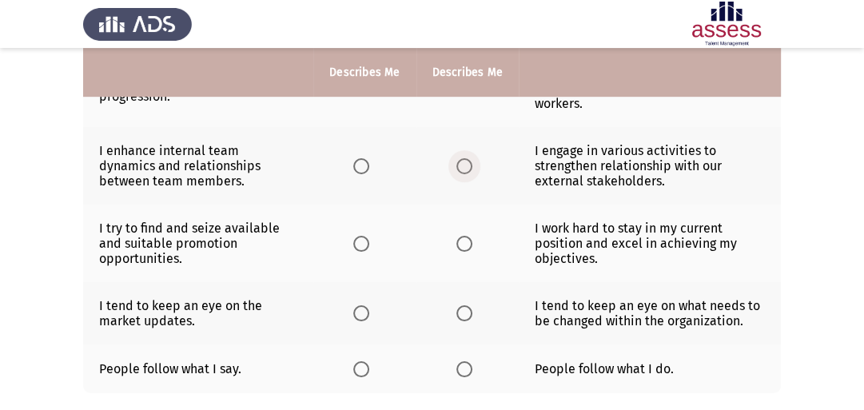
click at [468, 173] on span "Select an option" at bounding box center [464, 166] width 16 height 16
click at [468, 173] on input "Select an option" at bounding box center [464, 166] width 16 height 16
click at [364, 250] on span "Select an option" at bounding box center [361, 244] width 16 height 16
click at [364, 250] on input "Select an option" at bounding box center [361, 244] width 16 height 16
click at [360, 321] on span "Select an option" at bounding box center [361, 313] width 16 height 16
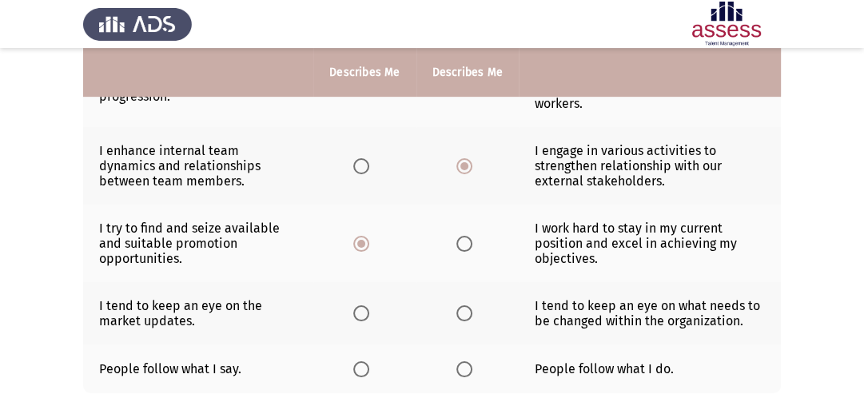
click at [360, 321] on input "Select an option" at bounding box center [361, 313] width 16 height 16
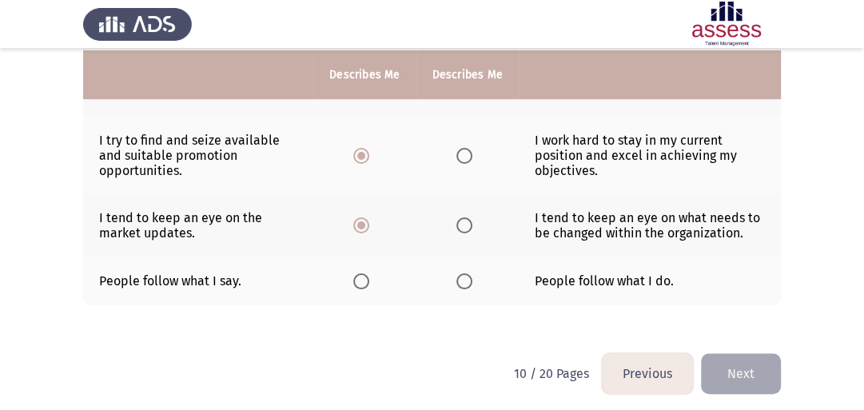
scroll to position [652, 0]
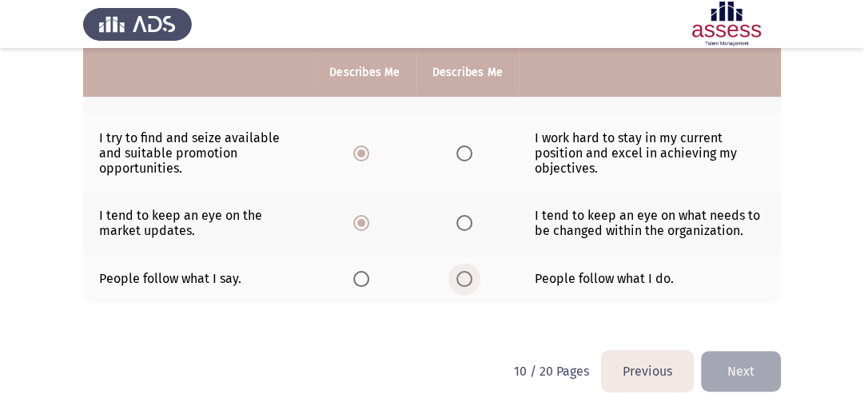
click at [468, 284] on span "Select an option" at bounding box center [464, 279] width 16 height 16
click at [468, 284] on input "Select an option" at bounding box center [464, 279] width 16 height 16
click at [740, 378] on button "Next" at bounding box center [741, 371] width 80 height 41
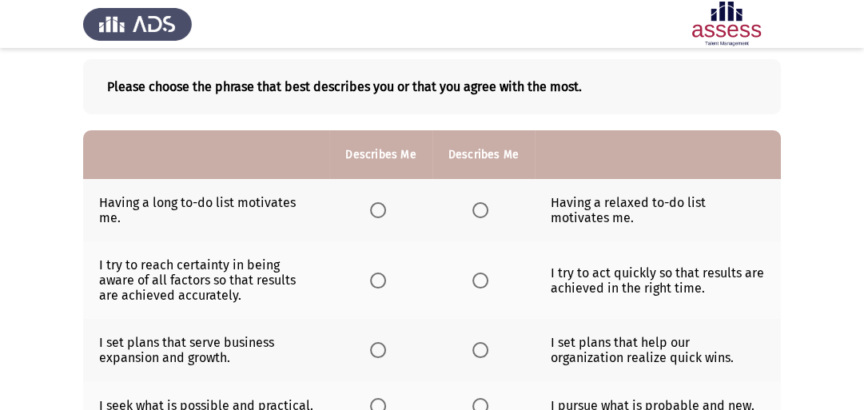
scroll to position [80, 0]
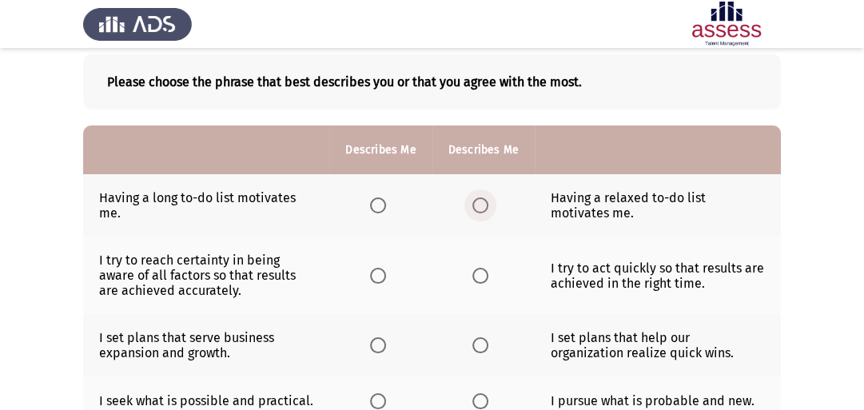
click at [482, 202] on span "Select an option" at bounding box center [480, 205] width 16 height 16
click at [482, 202] on input "Select an option" at bounding box center [480, 205] width 16 height 16
click at [377, 281] on span "Select an option" at bounding box center [378, 276] width 16 height 16
click at [377, 281] on input "Select an option" at bounding box center [378, 276] width 16 height 16
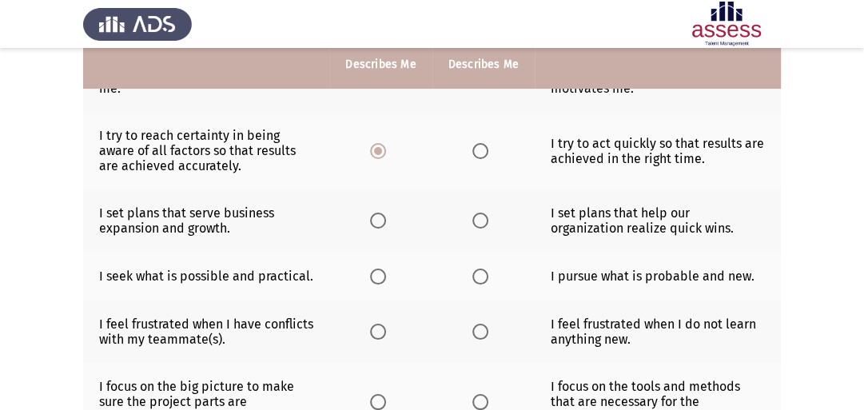
scroll to position [213, 0]
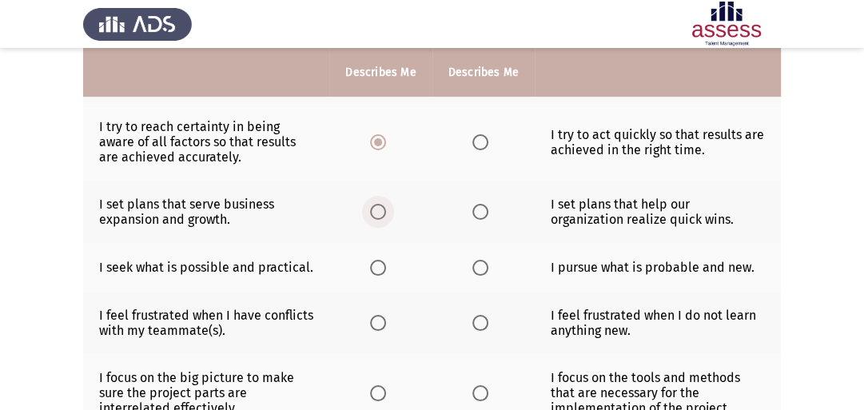
click at [383, 214] on span "Select an option" at bounding box center [378, 212] width 16 height 16
click at [383, 214] on input "Select an option" at bounding box center [378, 212] width 16 height 16
click at [487, 269] on label "Select an option" at bounding box center [483, 268] width 22 height 16
click at [487, 269] on input "Select an option" at bounding box center [480, 268] width 16 height 16
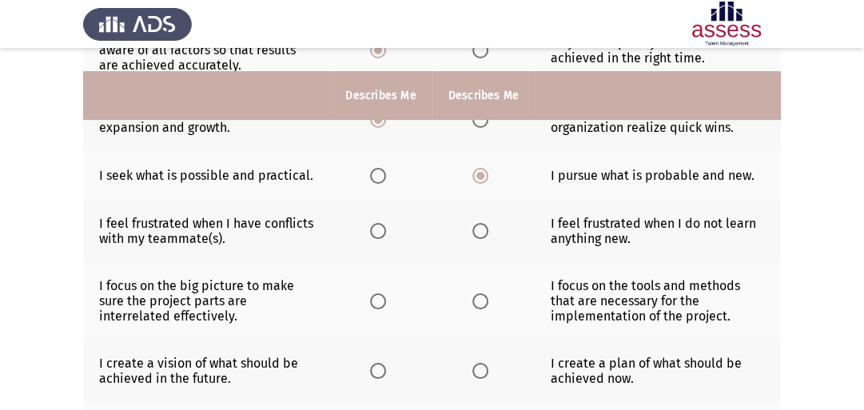
scroll to position [336, 0]
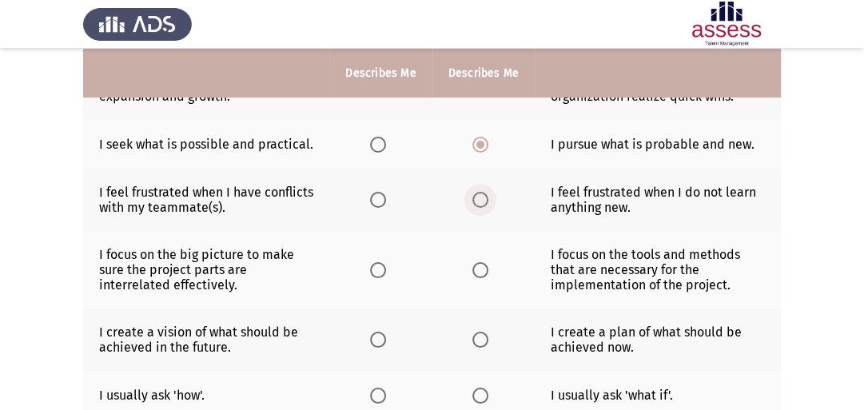
click at [486, 205] on span "Select an option" at bounding box center [480, 200] width 16 height 16
click at [486, 205] on input "Select an option" at bounding box center [480, 200] width 16 height 16
click at [484, 276] on span "Select an option" at bounding box center [480, 270] width 16 height 16
click at [484, 276] on input "Select an option" at bounding box center [480, 270] width 16 height 16
click at [374, 345] on span "Select an option" at bounding box center [378, 340] width 16 height 16
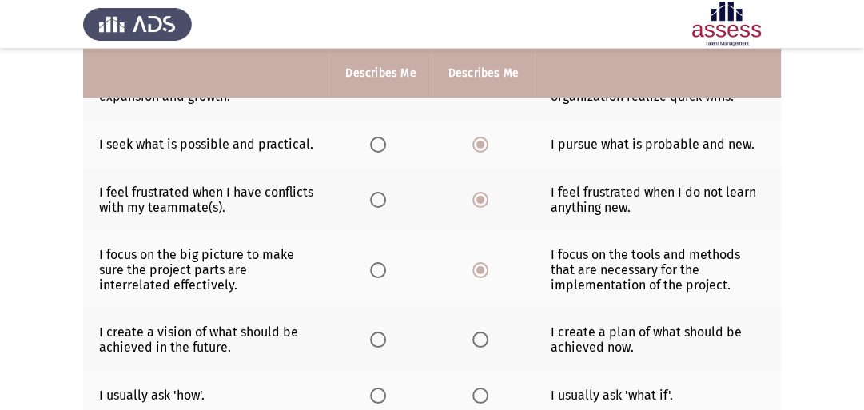
click at [374, 345] on input "Select an option" at bounding box center [378, 340] width 16 height 16
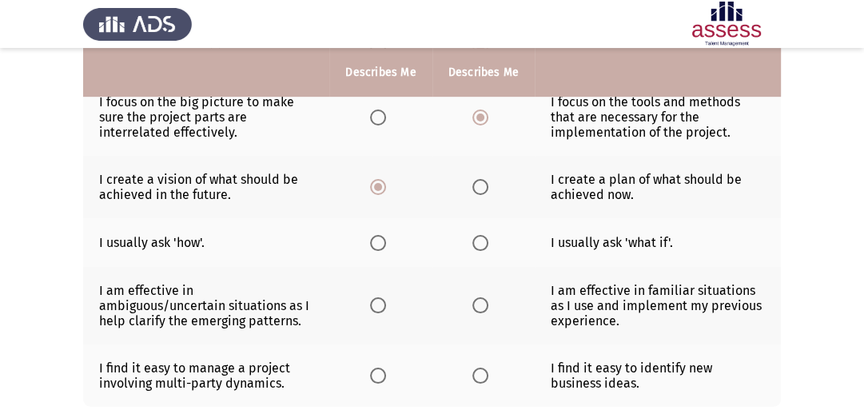
scroll to position [500, 0]
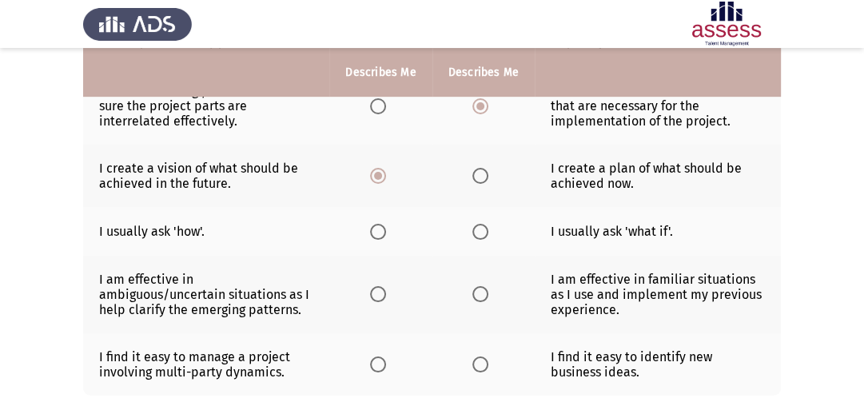
click at [481, 233] on span "Select an option" at bounding box center [480, 232] width 16 height 16
click at [481, 233] on input "Select an option" at bounding box center [480, 232] width 16 height 16
click at [374, 300] on span "Select an option" at bounding box center [378, 294] width 16 height 16
click at [374, 300] on input "Select an option" at bounding box center [378, 294] width 16 height 16
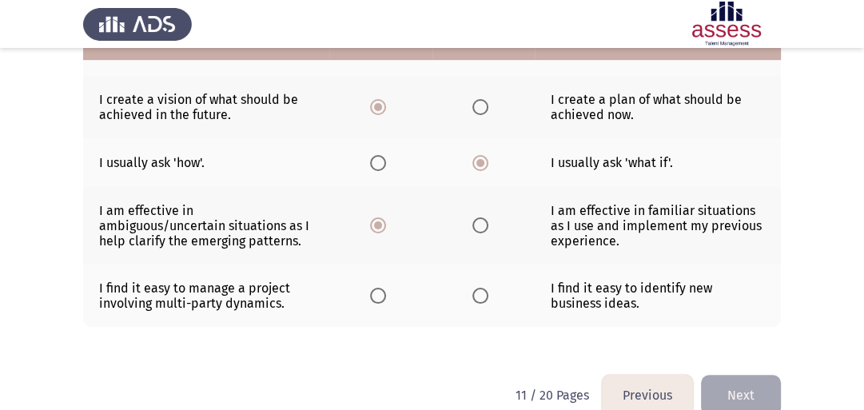
scroll to position [601, 0]
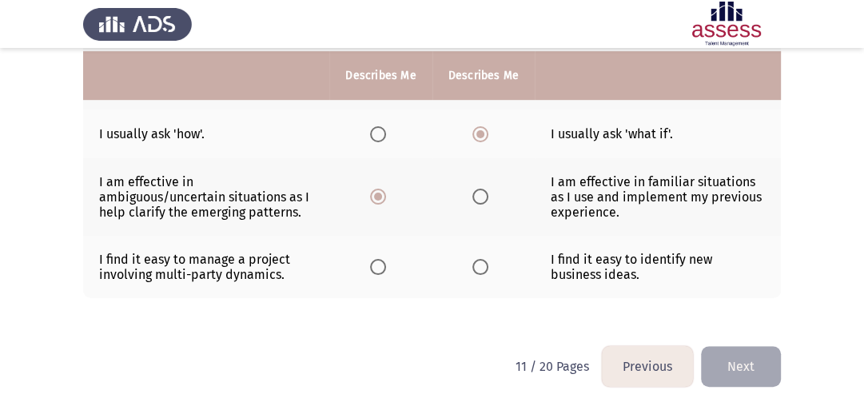
click at [484, 269] on span "Select an option" at bounding box center [480, 267] width 16 height 16
click at [484, 269] on input "Select an option" at bounding box center [480, 267] width 16 height 16
click at [734, 363] on button "Next" at bounding box center [741, 366] width 80 height 41
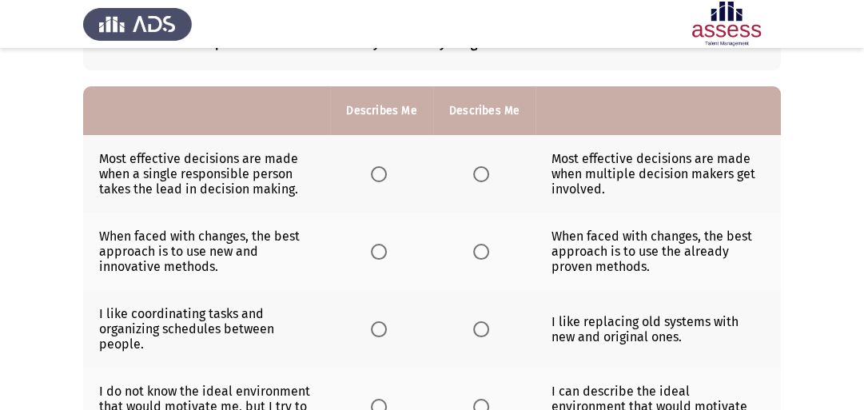
scroll to position [101, 0]
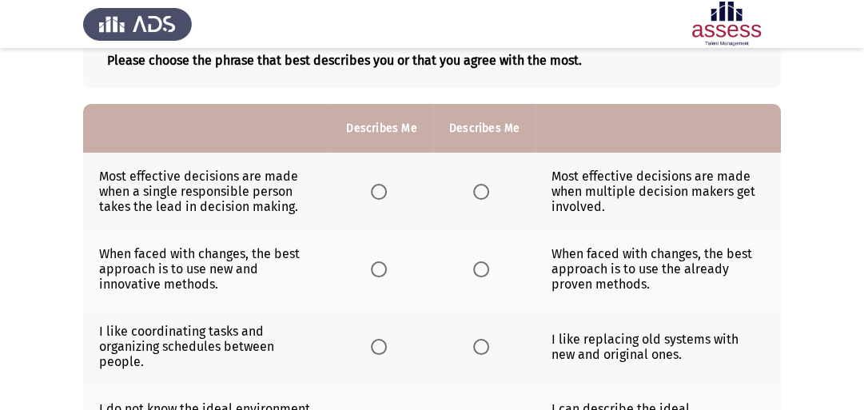
click at [480, 194] on span "Select an option" at bounding box center [481, 192] width 16 height 16
click at [480, 194] on input "Select an option" at bounding box center [481, 192] width 16 height 16
click at [379, 270] on span "Select an option" at bounding box center [379, 269] width 16 height 16
click at [379, 270] on input "Select an option" at bounding box center [379, 269] width 16 height 16
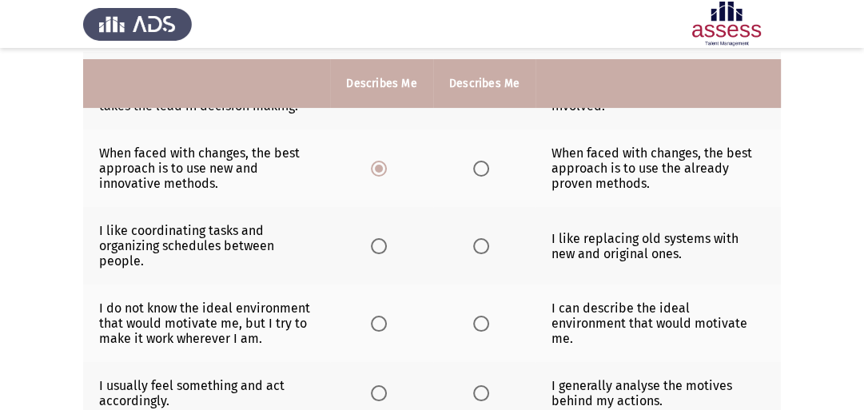
scroll to position [213, 0]
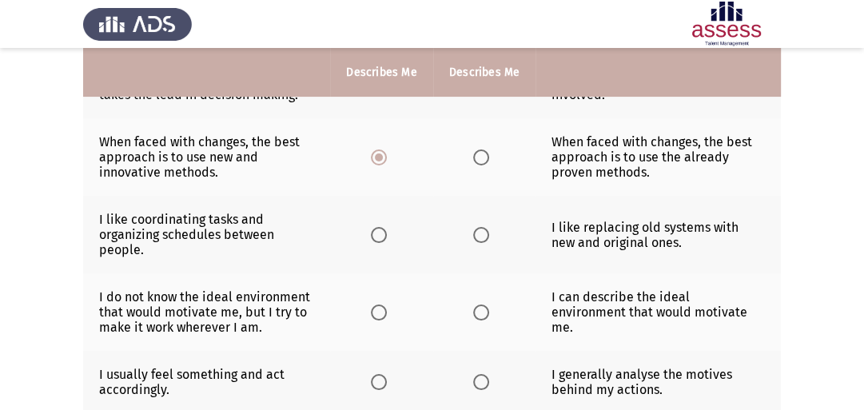
click at [482, 240] on span "Select an option" at bounding box center [481, 235] width 16 height 16
click at [482, 240] on input "Select an option" at bounding box center [481, 235] width 16 height 16
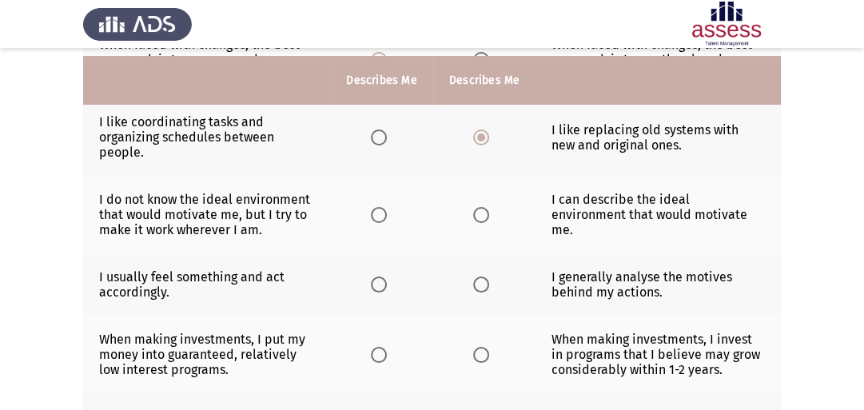
scroll to position [320, 0]
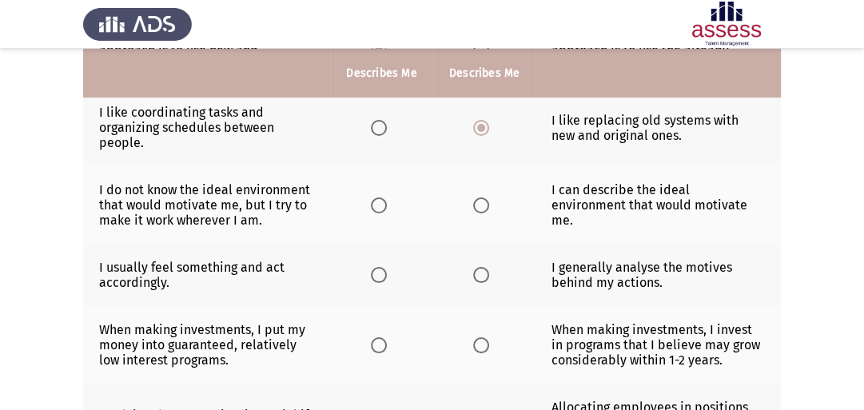
click at [482, 205] on span "Select an option" at bounding box center [481, 205] width 16 height 16
click at [482, 205] on input "Select an option" at bounding box center [481, 205] width 16 height 16
click at [483, 275] on span "Select an option" at bounding box center [481, 275] width 16 height 16
click at [483, 275] on input "Select an option" at bounding box center [481, 275] width 16 height 16
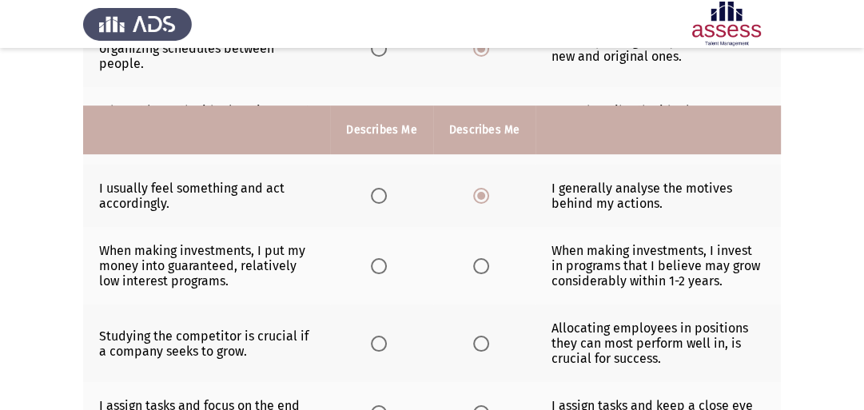
scroll to position [460, 0]
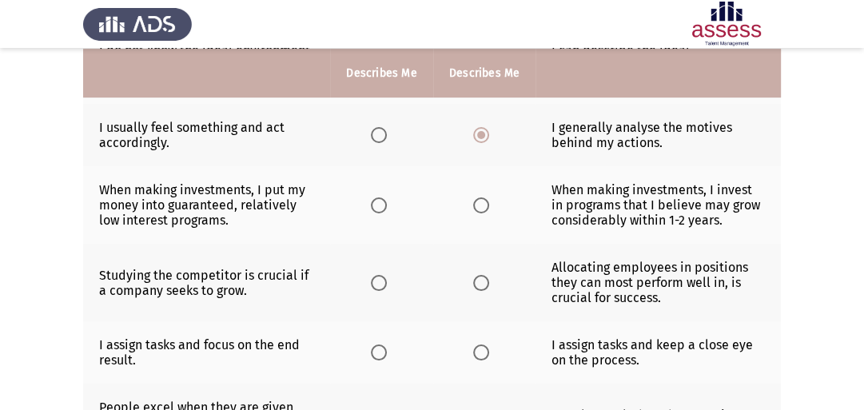
click at [484, 212] on span "Select an option" at bounding box center [481, 205] width 16 height 16
click at [484, 212] on input "Select an option" at bounding box center [481, 205] width 16 height 16
click at [381, 281] on span "Select an option" at bounding box center [379, 283] width 16 height 16
click at [381, 281] on input "Select an option" at bounding box center [379, 283] width 16 height 16
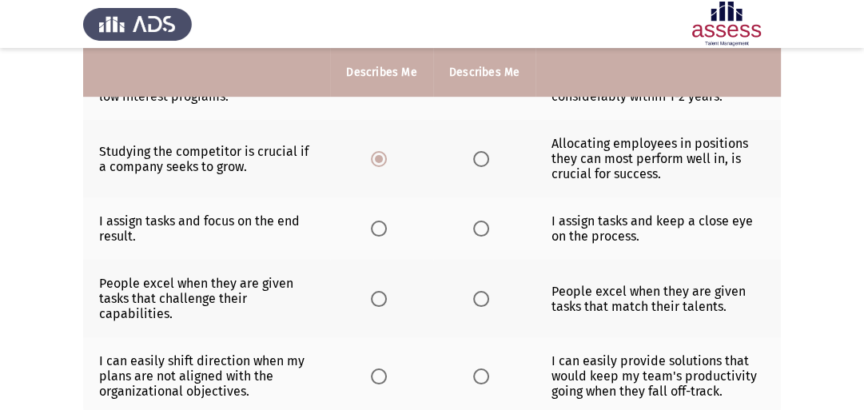
scroll to position [588, 0]
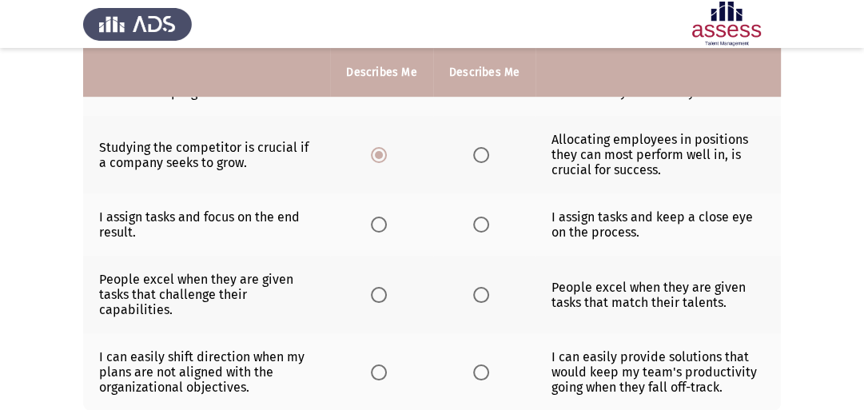
click at [486, 233] on span "Select an option" at bounding box center [481, 225] width 16 height 16
click at [486, 233] on input "Select an option" at bounding box center [481, 225] width 16 height 16
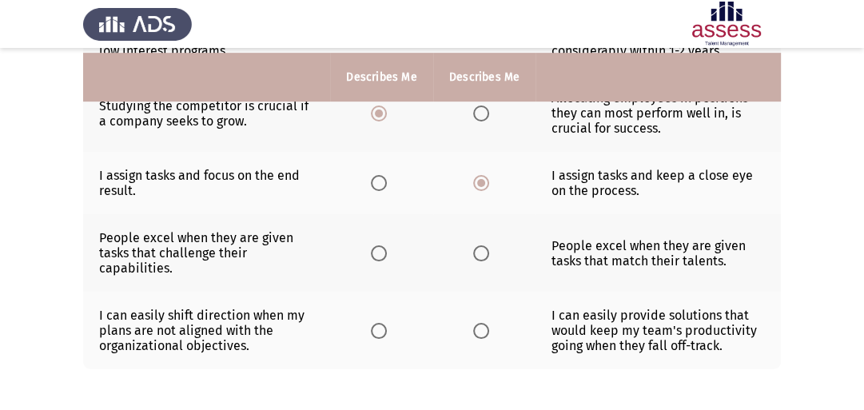
scroll to position [635, 0]
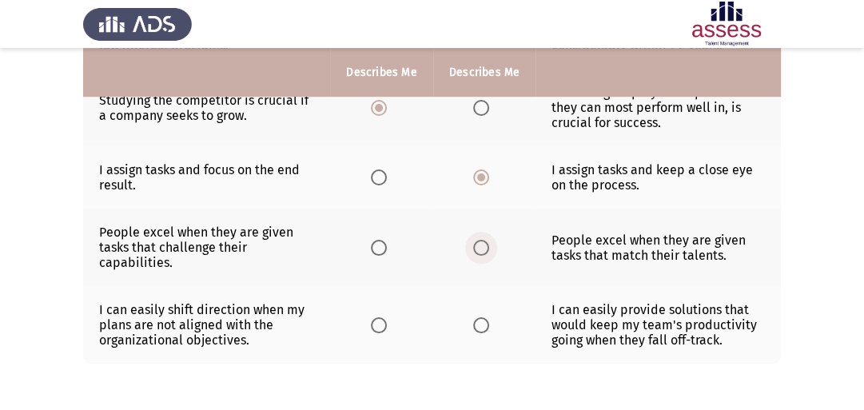
click at [480, 256] on span "Select an option" at bounding box center [481, 248] width 16 height 16
click at [480, 256] on input "Select an option" at bounding box center [481, 248] width 16 height 16
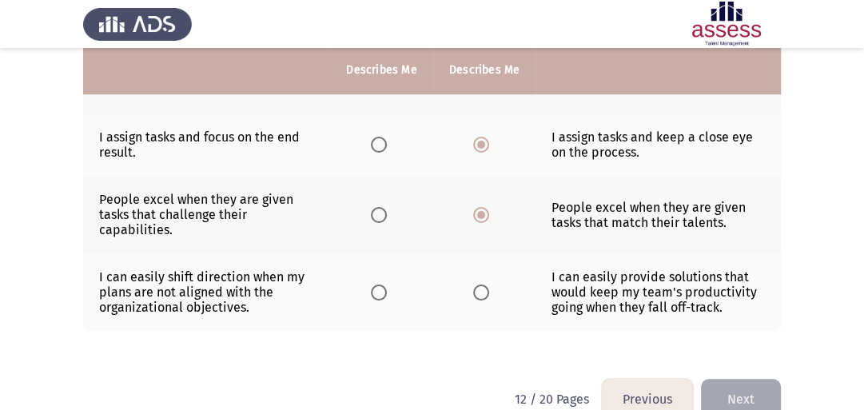
scroll to position [678, 0]
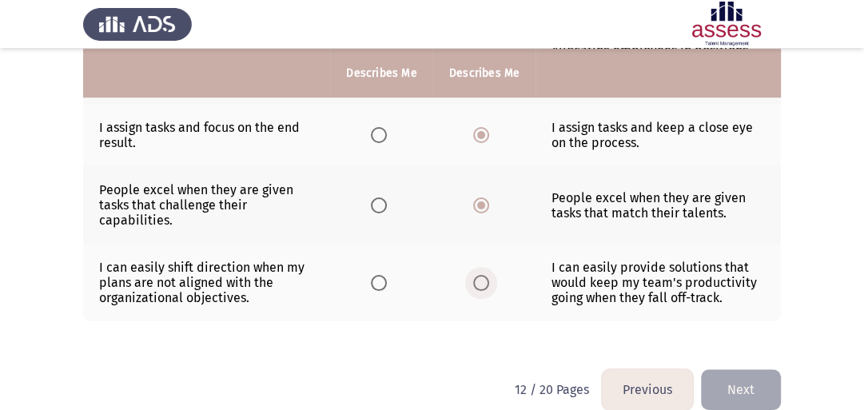
click at [483, 288] on span "Select an option" at bounding box center [481, 283] width 16 height 16
click at [483, 288] on input "Select an option" at bounding box center [481, 283] width 16 height 16
click at [758, 400] on button "Next" at bounding box center [741, 389] width 80 height 41
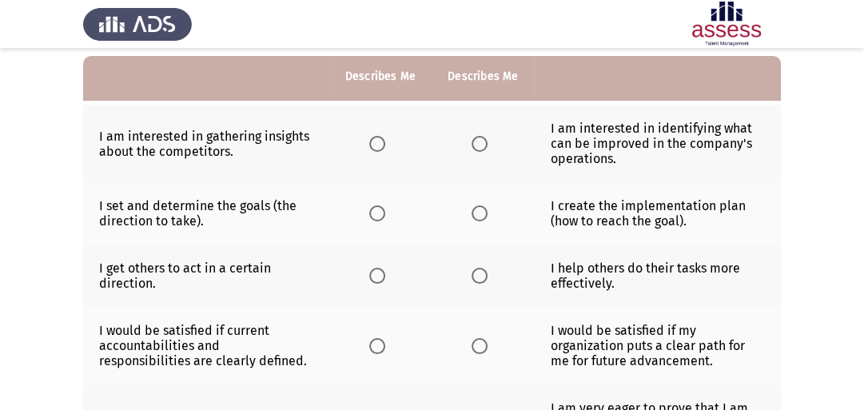
scroll to position [154, 0]
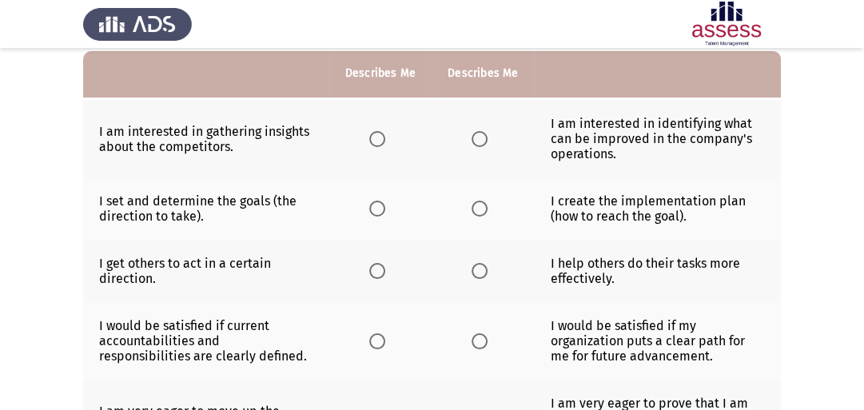
click at [377, 142] on span "Select an option" at bounding box center [377, 139] width 16 height 16
click at [377, 142] on input "Select an option" at bounding box center [377, 139] width 16 height 16
click at [476, 212] on span "Select an option" at bounding box center [480, 209] width 16 height 16
click at [476, 212] on input "Select an option" at bounding box center [480, 209] width 16 height 16
click at [473, 276] on span "Select an option" at bounding box center [480, 271] width 16 height 16
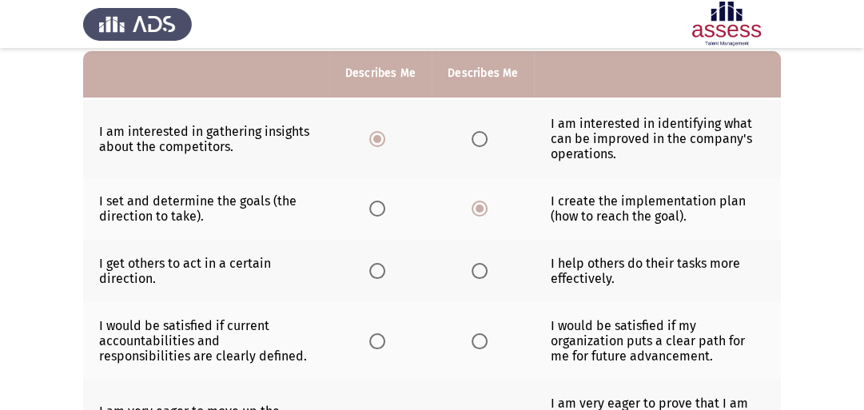
click at [473, 276] on input "Select an option" at bounding box center [480, 271] width 16 height 16
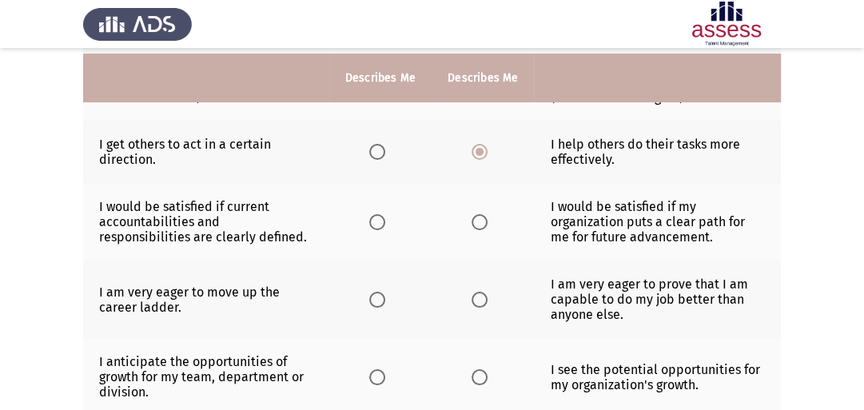
scroll to position [278, 0]
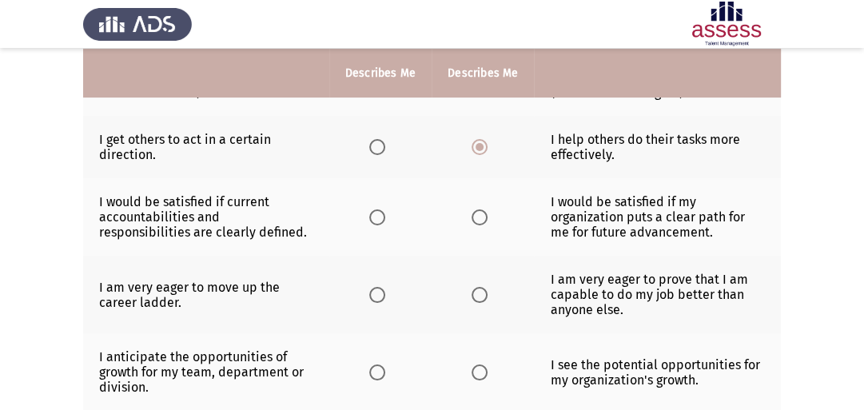
click at [476, 217] on span "Select an option" at bounding box center [480, 217] width 16 height 16
click at [476, 217] on input "Select an option" at bounding box center [480, 217] width 16 height 16
click at [386, 298] on label "Select an option" at bounding box center [380, 295] width 22 height 16
click at [385, 298] on input "Select an option" at bounding box center [377, 295] width 16 height 16
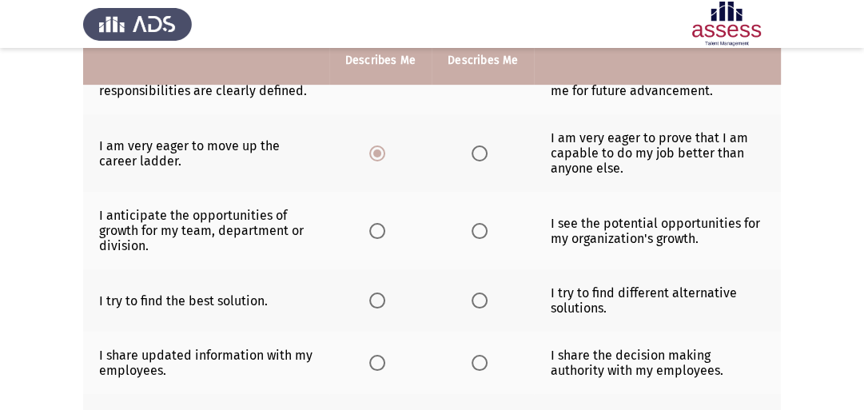
scroll to position [430, 0]
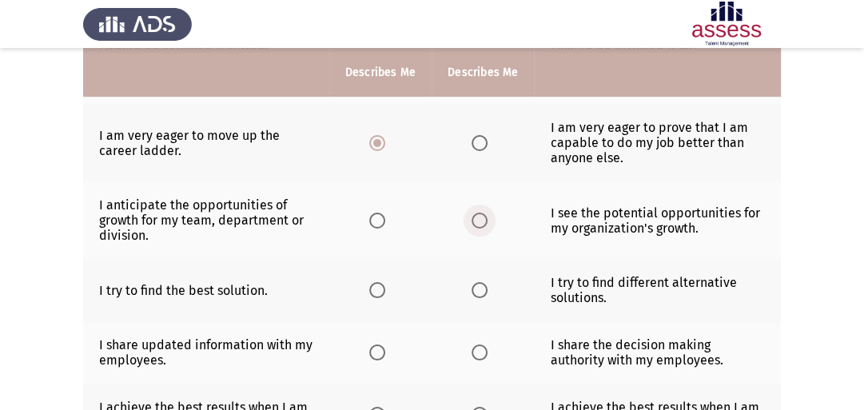
click at [476, 225] on span "Select an option" at bounding box center [480, 221] width 16 height 16
click at [476, 225] on input "Select an option" at bounding box center [480, 221] width 16 height 16
click at [477, 292] on span "Select an option" at bounding box center [480, 290] width 16 height 16
click at [477, 292] on input "Select an option" at bounding box center [480, 290] width 16 height 16
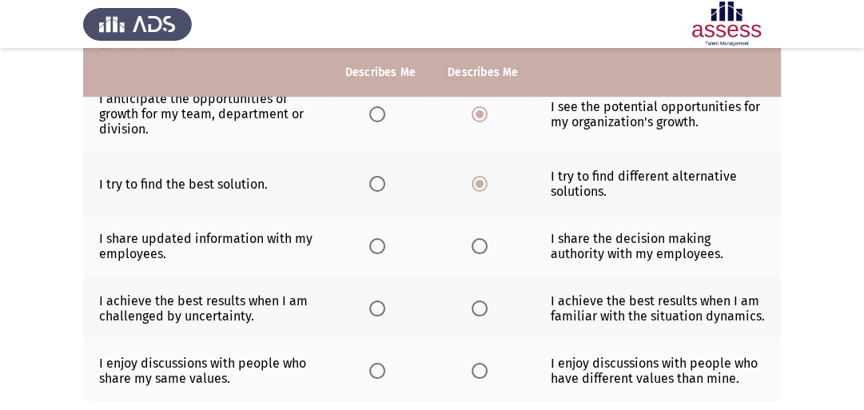
scroll to position [545, 0]
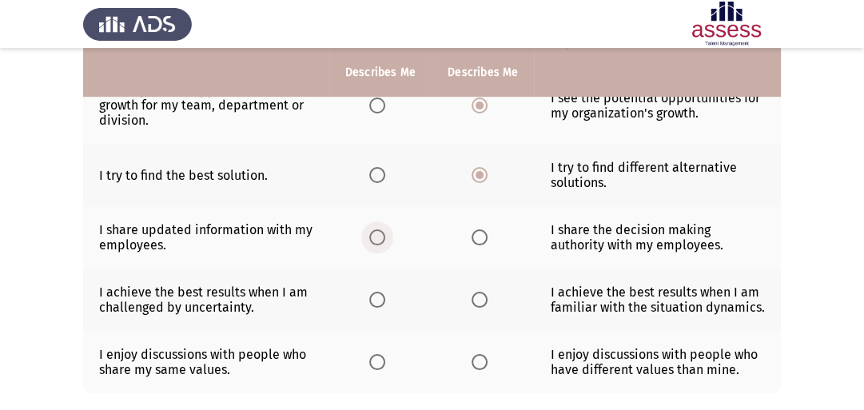
click at [379, 237] on span "Select an option" at bounding box center [377, 237] width 16 height 16
click at [379, 237] on input "Select an option" at bounding box center [377, 237] width 16 height 16
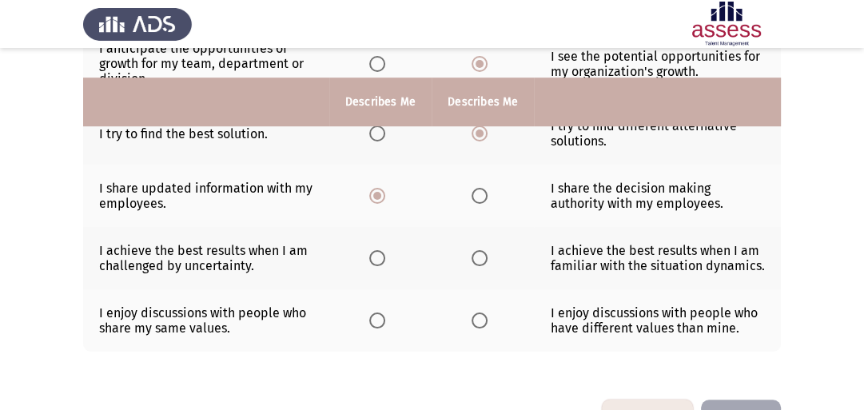
scroll to position [616, 0]
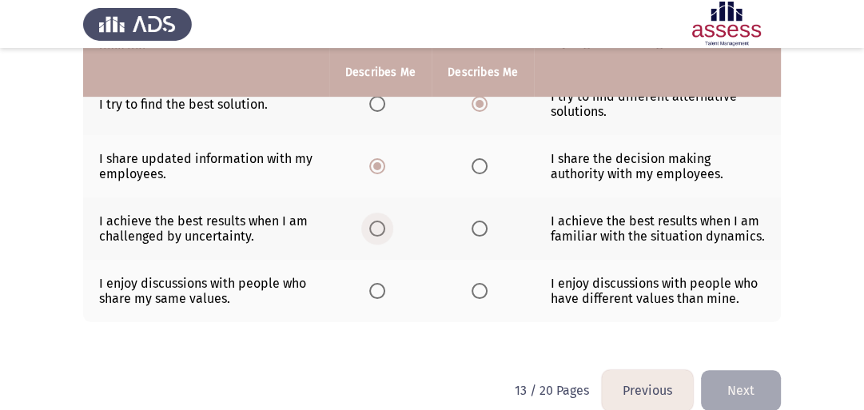
click at [370, 237] on span "Select an option" at bounding box center [377, 229] width 16 height 16
click at [370, 237] on input "Select an option" at bounding box center [377, 229] width 16 height 16
click at [476, 237] on span "Select an option" at bounding box center [480, 229] width 16 height 16
click at [476, 237] on input "Select an option" at bounding box center [480, 229] width 16 height 16
click at [481, 299] on span "Select an option" at bounding box center [480, 291] width 16 height 16
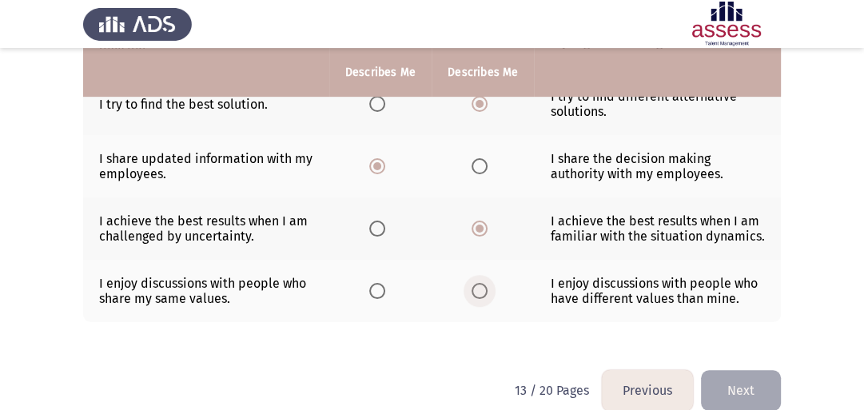
click at [481, 299] on input "Select an option" at bounding box center [480, 291] width 16 height 16
click at [726, 387] on button "Next" at bounding box center [741, 390] width 80 height 41
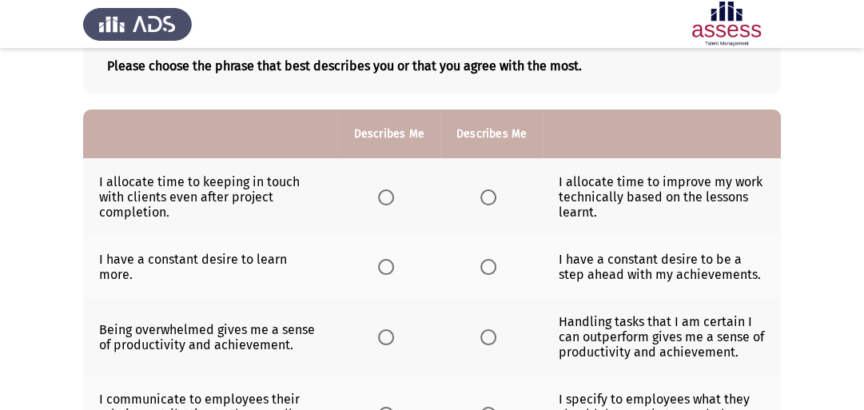
scroll to position [118, 0]
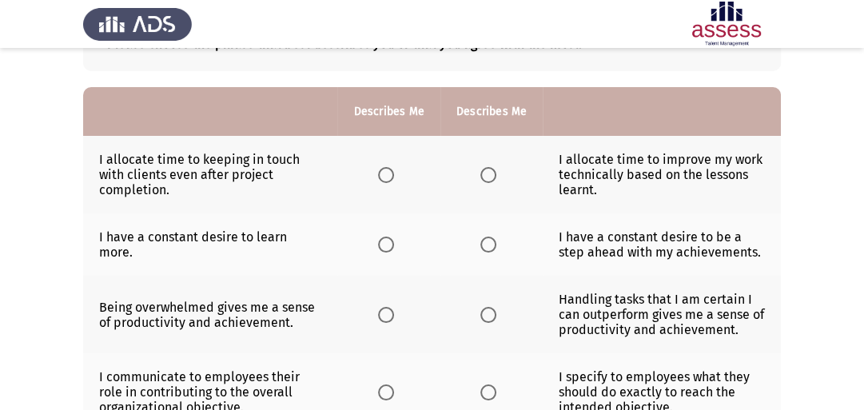
click at [389, 174] on span "Select an option" at bounding box center [386, 175] width 16 height 16
click at [389, 174] on input "Select an option" at bounding box center [386, 175] width 16 height 16
click at [489, 245] on span "Select an option" at bounding box center [488, 245] width 16 height 16
click at [489, 245] on input "Select an option" at bounding box center [488, 245] width 16 height 16
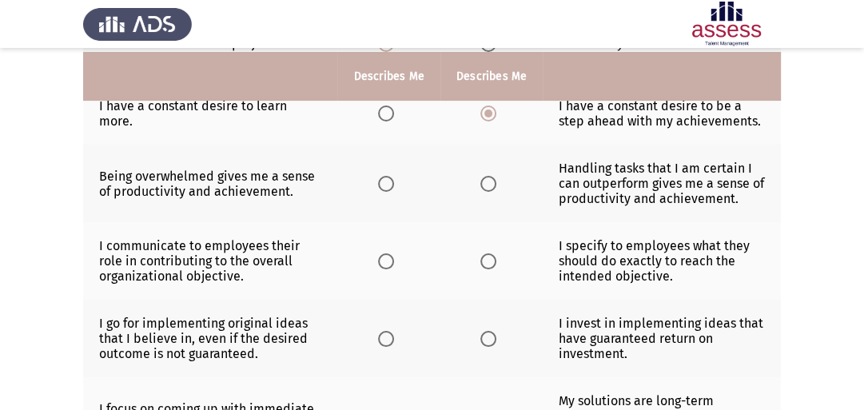
scroll to position [258, 0]
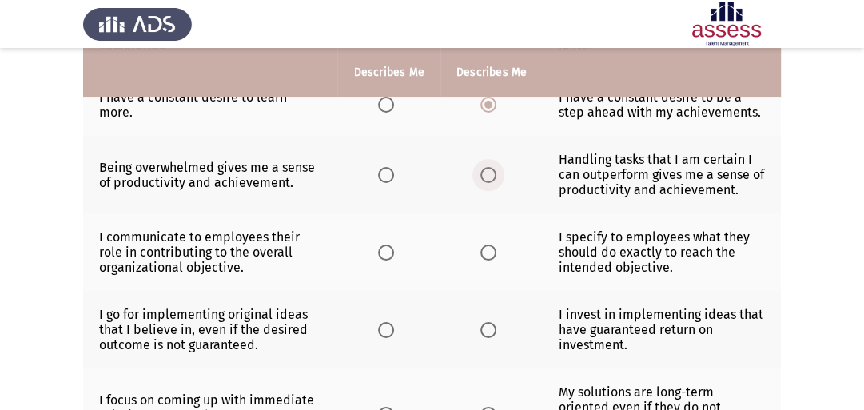
click at [486, 179] on span "Select an option" at bounding box center [488, 175] width 16 height 16
click at [486, 179] on input "Select an option" at bounding box center [488, 175] width 16 height 16
click at [385, 257] on span "Select an option" at bounding box center [386, 253] width 16 height 16
click at [385, 257] on input "Select an option" at bounding box center [386, 253] width 16 height 16
click at [489, 337] on span "Select an option" at bounding box center [488, 330] width 16 height 16
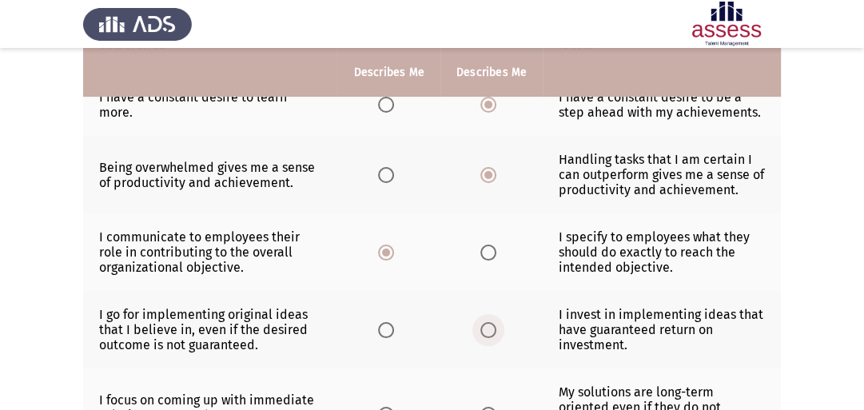
click at [489, 337] on input "Select an option" at bounding box center [488, 330] width 16 height 16
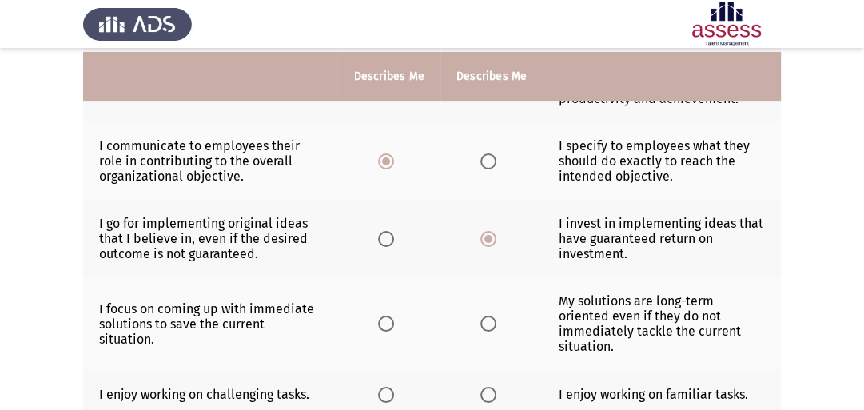
scroll to position [360, 0]
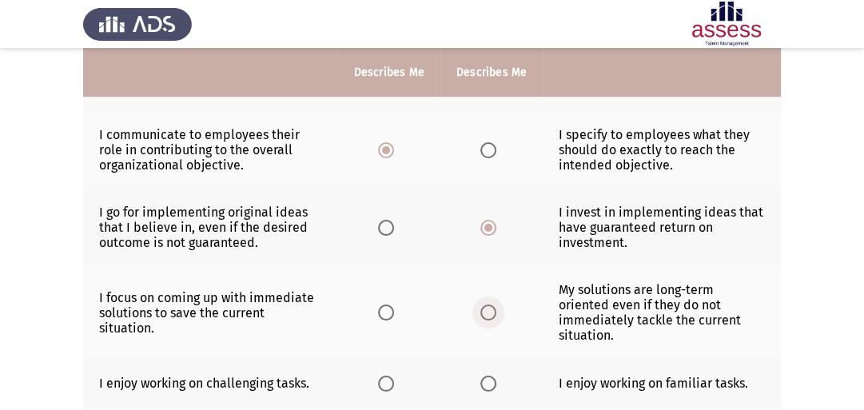
click at [488, 313] on span "Select an option" at bounding box center [488, 312] width 16 height 16
click at [488, 313] on input "Select an option" at bounding box center [488, 312] width 16 height 16
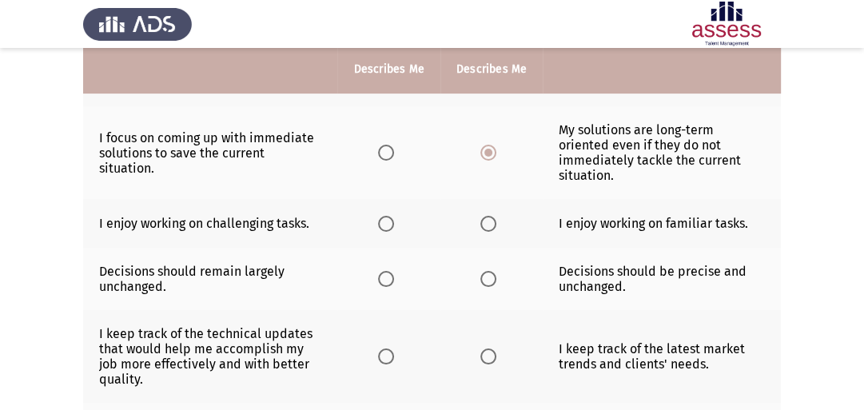
scroll to position [522, 0]
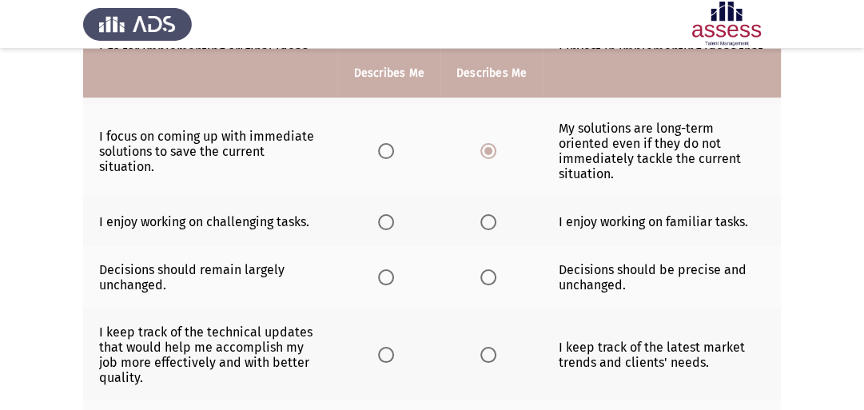
click at [392, 224] on span "Select an option" at bounding box center [386, 222] width 16 height 16
click at [392, 224] on input "Select an option" at bounding box center [386, 222] width 16 height 16
click at [492, 276] on span "Select an option" at bounding box center [488, 277] width 16 height 16
click at [492, 276] on input "Select an option" at bounding box center [488, 277] width 16 height 16
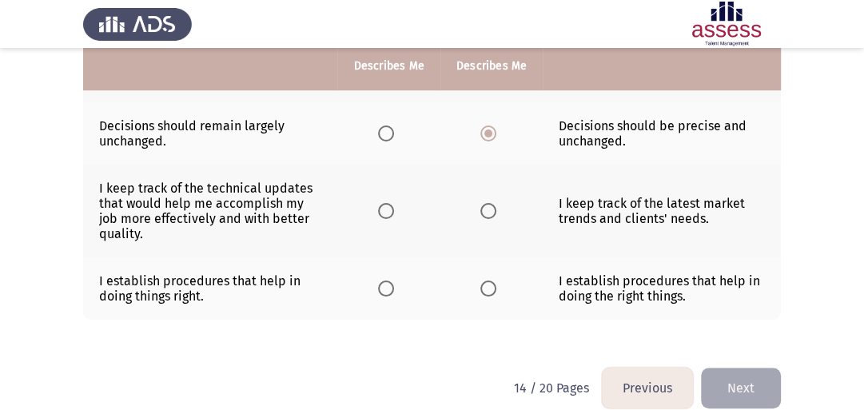
scroll to position [668, 0]
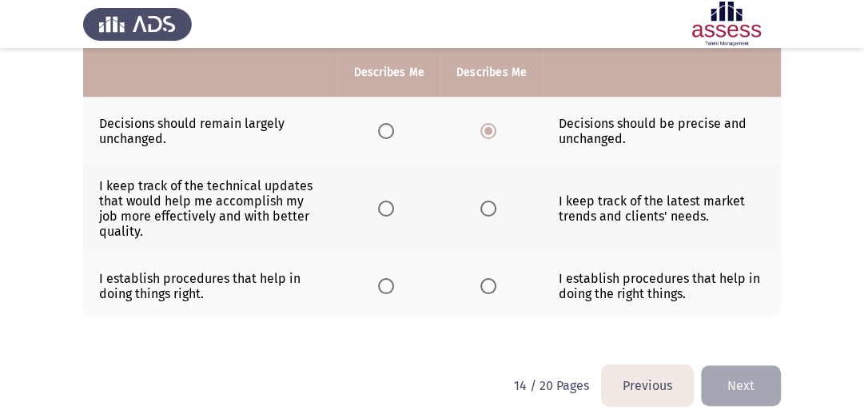
click at [486, 215] on span "Select an option" at bounding box center [488, 209] width 16 height 16
click at [486, 215] on input "Select an option" at bounding box center [488, 209] width 16 height 16
click at [484, 292] on span "Select an option" at bounding box center [488, 286] width 16 height 16
click at [484, 292] on input "Select an option" at bounding box center [488, 286] width 16 height 16
click at [744, 376] on button "Next" at bounding box center [741, 385] width 80 height 41
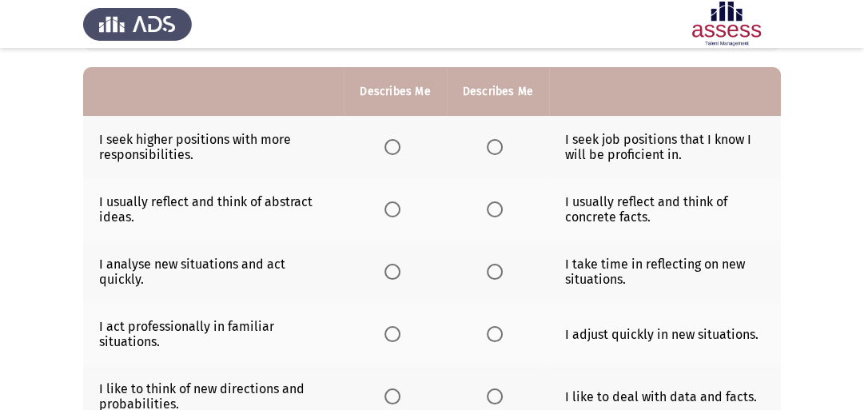
scroll to position [141, 0]
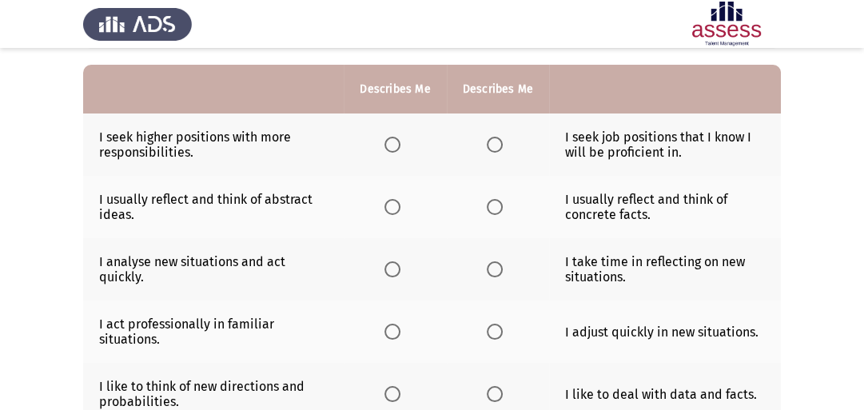
click at [391, 147] on span "Select an option" at bounding box center [392, 145] width 16 height 16
click at [391, 147] on input "Select an option" at bounding box center [392, 145] width 16 height 16
click at [502, 209] on span "Select an option" at bounding box center [495, 207] width 16 height 16
click at [502, 209] on input "Select an option" at bounding box center [495, 207] width 16 height 16
click at [398, 275] on span "Select an option" at bounding box center [392, 269] width 16 height 16
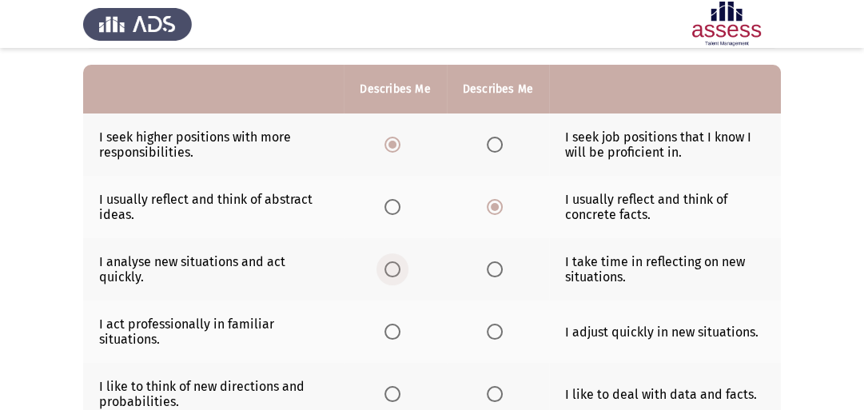
click at [398, 275] on input "Select an option" at bounding box center [392, 269] width 16 height 16
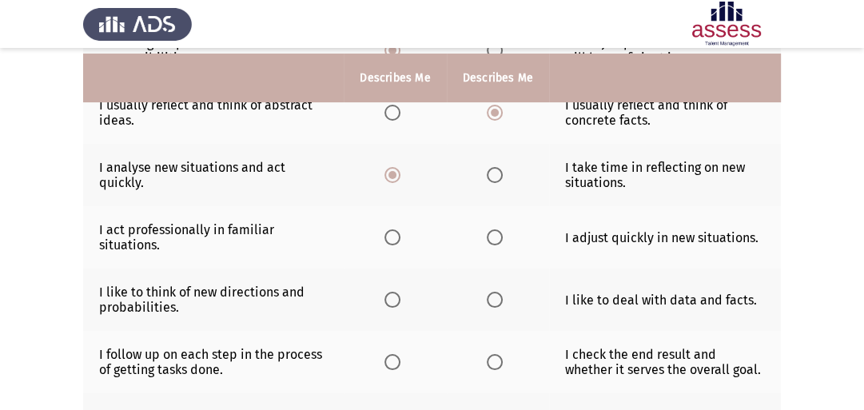
scroll to position [241, 0]
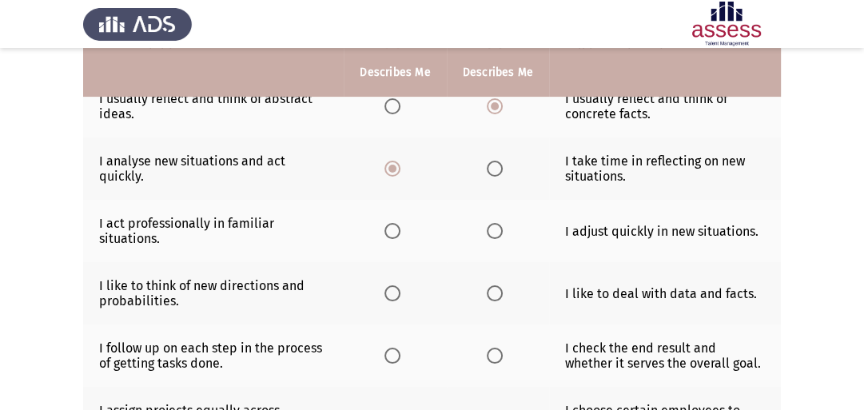
click at [392, 237] on span "Select an option" at bounding box center [392, 231] width 16 height 16
click at [392, 237] on input "Select an option" at bounding box center [392, 231] width 16 height 16
click at [498, 296] on span "Select an option" at bounding box center [495, 293] width 16 height 16
click at [498, 296] on input "Select an option" at bounding box center [495, 293] width 16 height 16
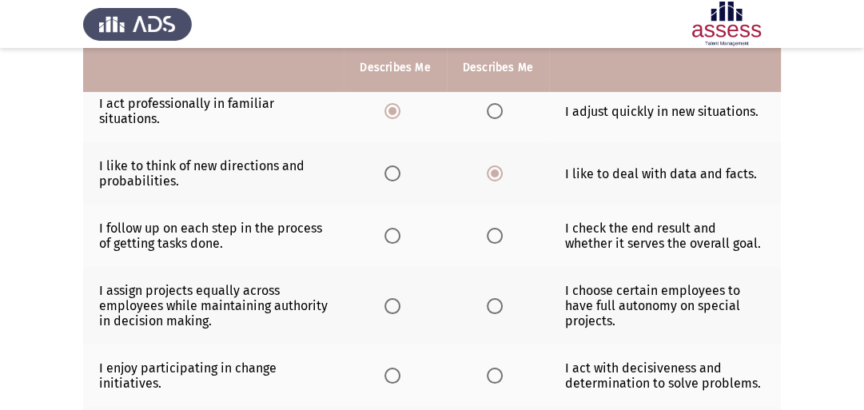
scroll to position [377, 0]
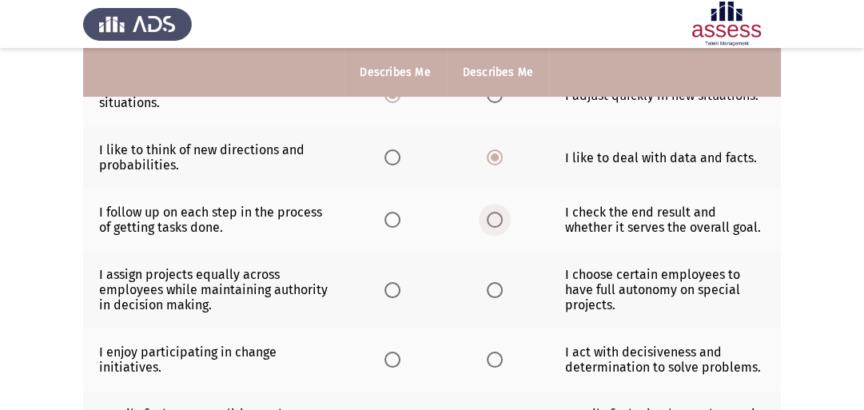
click at [498, 224] on span "Select an option" at bounding box center [495, 220] width 16 height 16
click at [498, 224] on input "Select an option" at bounding box center [495, 220] width 16 height 16
click at [394, 294] on span "Select an option" at bounding box center [392, 290] width 16 height 16
click at [394, 294] on input "Select an option" at bounding box center [392, 290] width 16 height 16
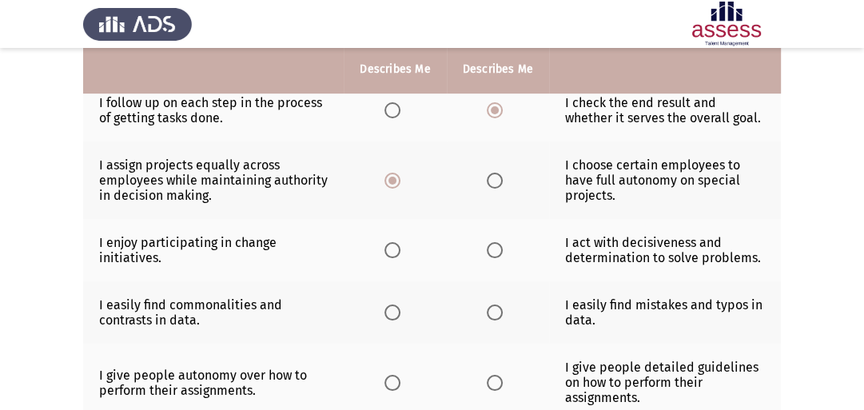
scroll to position [497, 0]
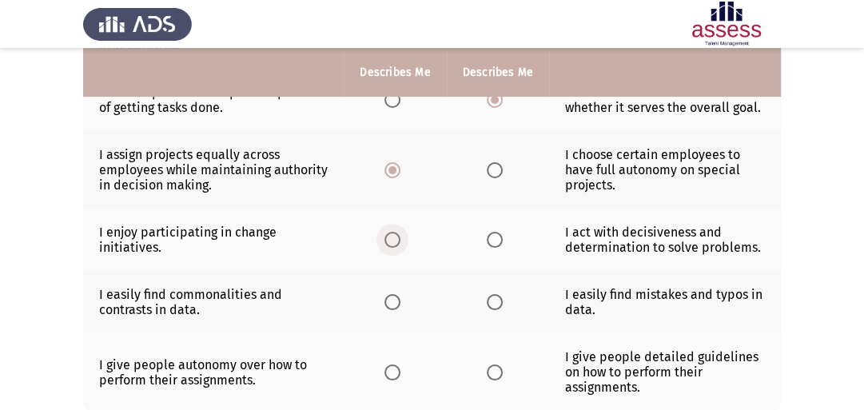
click at [390, 248] on span "Select an option" at bounding box center [392, 240] width 16 height 16
click at [390, 248] on input "Select an option" at bounding box center [392, 240] width 16 height 16
click at [488, 306] on span "Select an option" at bounding box center [495, 302] width 16 height 16
click at [488, 306] on input "Select an option" at bounding box center [495, 302] width 16 height 16
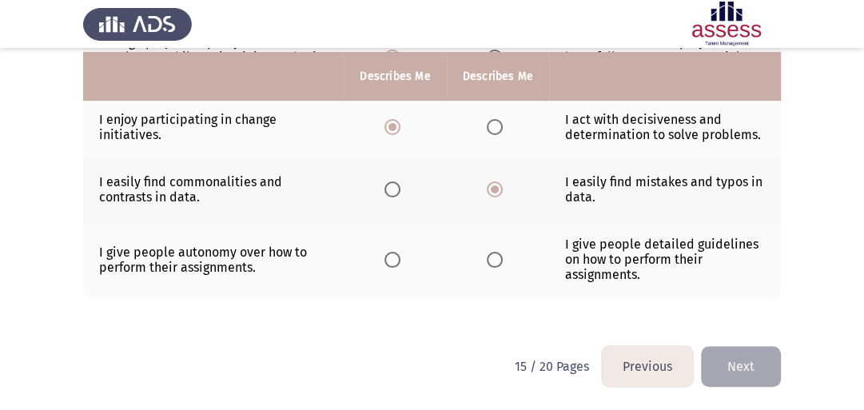
scroll to position [614, 0]
click at [492, 257] on span "Select an option" at bounding box center [495, 260] width 16 height 16
click at [492, 257] on input "Select an option" at bounding box center [495, 260] width 16 height 16
click at [745, 361] on button "Next" at bounding box center [741, 366] width 80 height 41
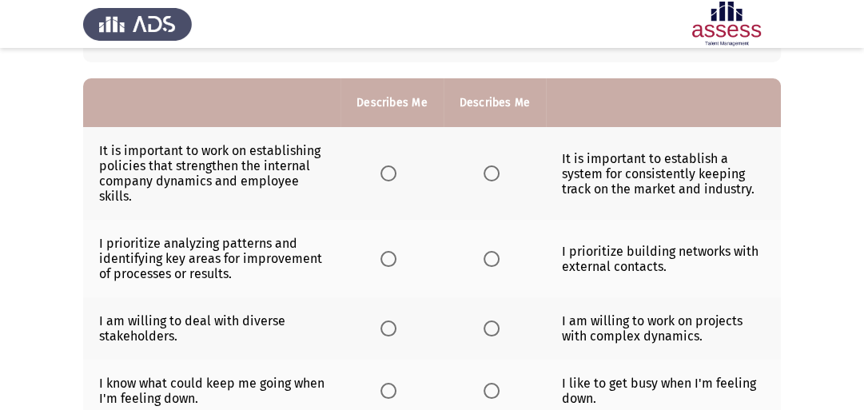
scroll to position [134, 0]
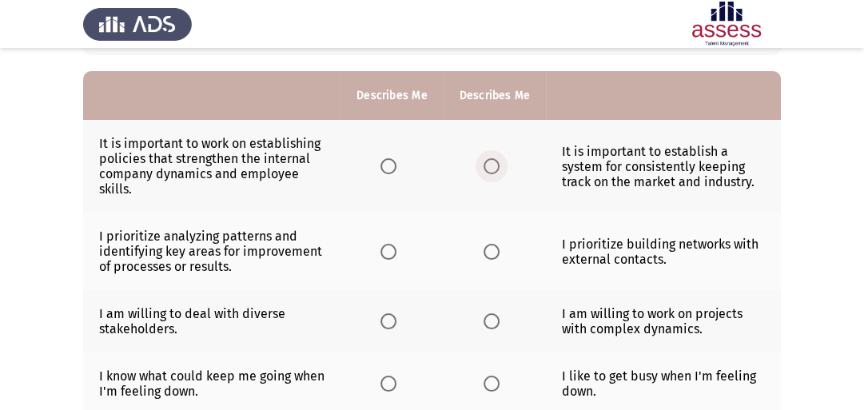
click at [497, 171] on span "Select an option" at bounding box center [492, 166] width 16 height 16
click at [497, 171] on input "Select an option" at bounding box center [492, 166] width 16 height 16
click at [396, 254] on span "Select an option" at bounding box center [388, 252] width 16 height 16
click at [396, 254] on input "Select an option" at bounding box center [388, 252] width 16 height 16
click at [393, 318] on span "Select an option" at bounding box center [388, 321] width 16 height 16
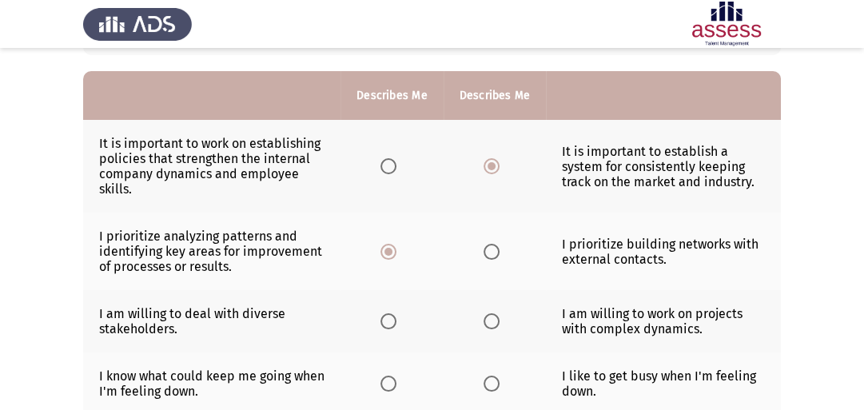
click at [393, 318] on input "Select an option" at bounding box center [388, 321] width 16 height 16
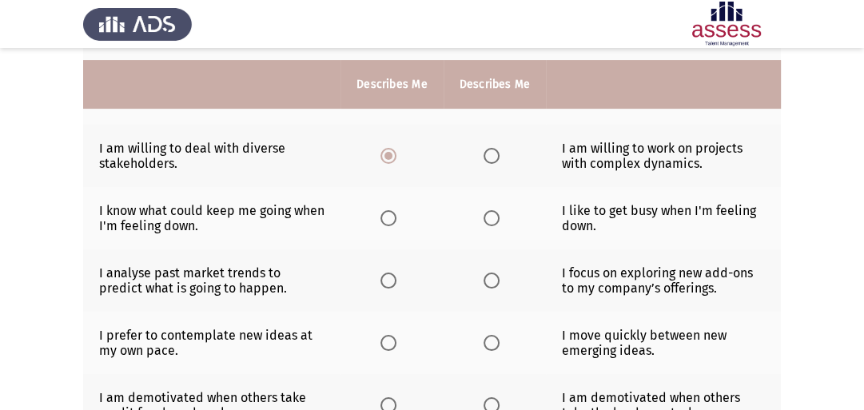
scroll to position [316, 0]
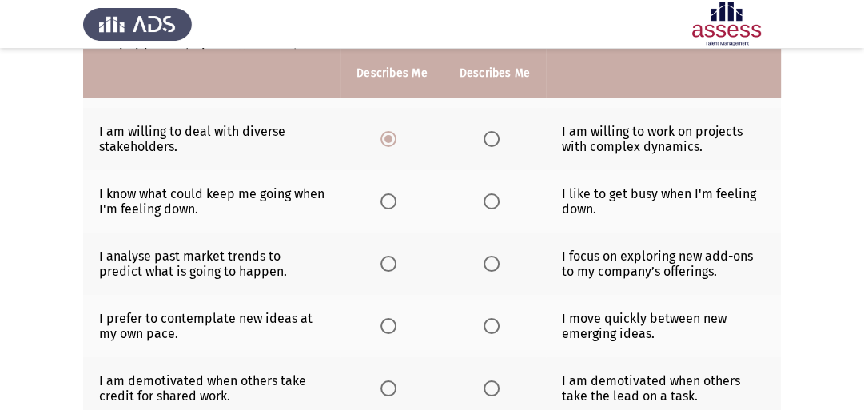
click at [395, 204] on span "Select an option" at bounding box center [388, 201] width 16 height 16
click at [395, 204] on input "Select an option" at bounding box center [388, 201] width 16 height 16
click at [392, 263] on span "Select an option" at bounding box center [388, 264] width 16 height 16
click at [392, 263] on input "Select an option" at bounding box center [388, 264] width 16 height 16
drag, startPoint x: 390, startPoint y: 323, endPoint x: 480, endPoint y: 338, distance: 90.8
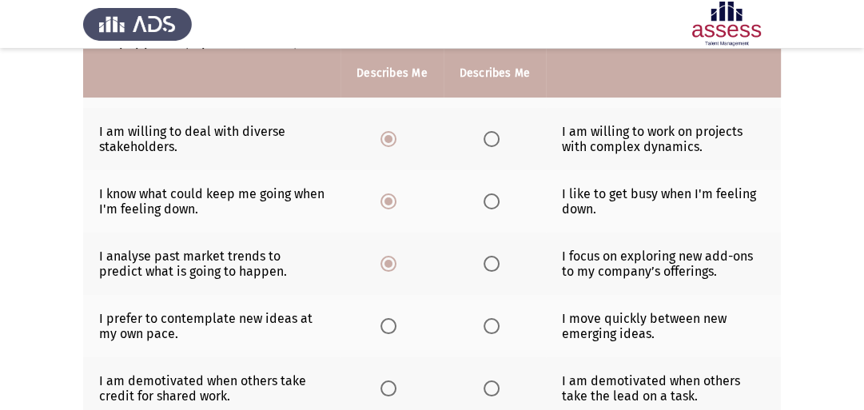
click at [480, 338] on tr "I prefer to contemplate new ideas at my own pace. I move quickly between new em…" at bounding box center [432, 326] width 698 height 62
click at [393, 324] on span "Select an option" at bounding box center [388, 326] width 16 height 16
click at [393, 324] on input "Select an option" at bounding box center [388, 326] width 16 height 16
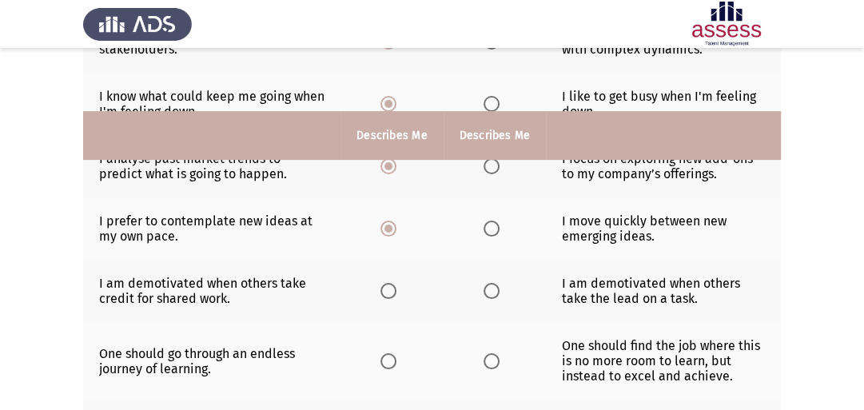
scroll to position [486, 0]
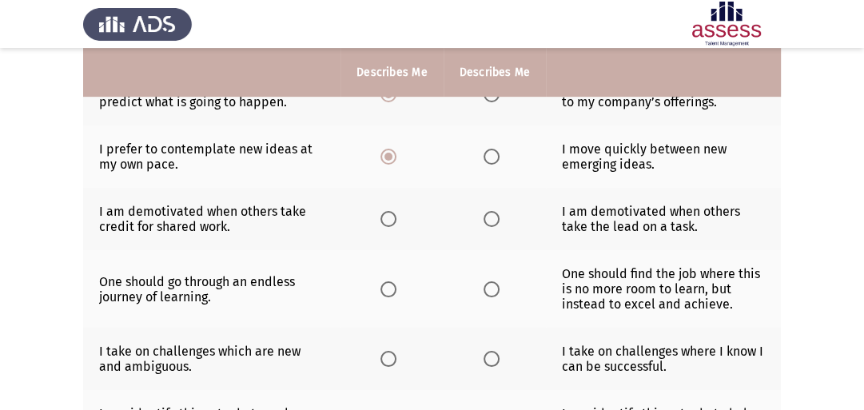
click at [499, 224] on label "Select an option" at bounding box center [495, 219] width 22 height 16
click at [499, 224] on input "Select an option" at bounding box center [492, 219] width 16 height 16
click at [384, 297] on span "Select an option" at bounding box center [388, 289] width 16 height 16
click at [384, 297] on input "Select an option" at bounding box center [388, 289] width 16 height 16
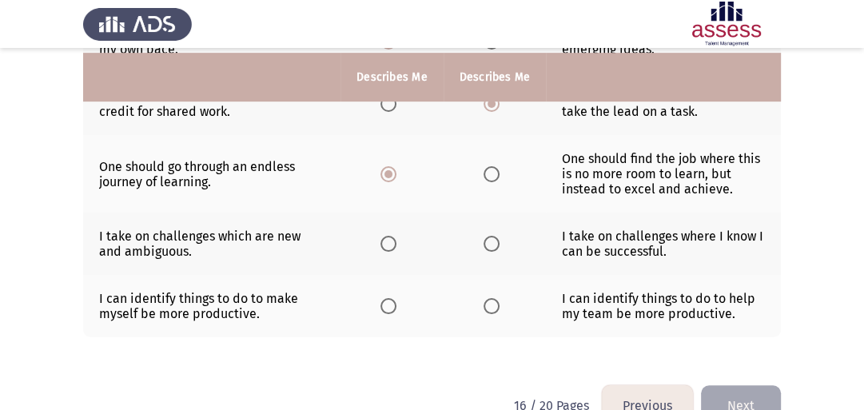
scroll to position [610, 0]
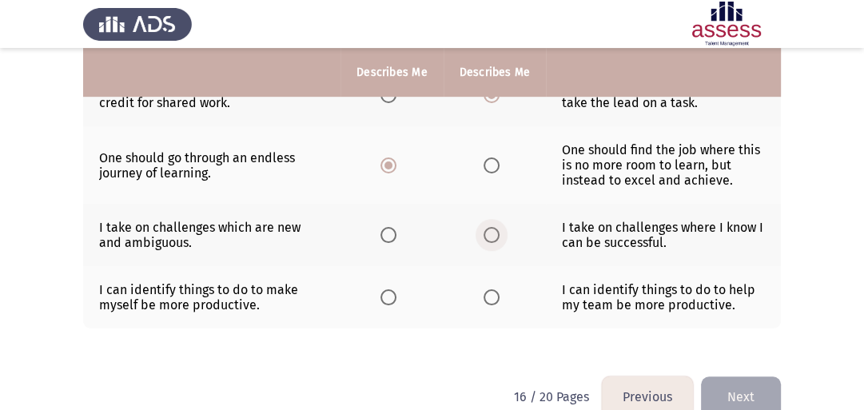
click at [488, 243] on span "Select an option" at bounding box center [492, 235] width 16 height 16
click at [488, 243] on input "Select an option" at bounding box center [492, 235] width 16 height 16
click at [487, 305] on span "Select an option" at bounding box center [492, 297] width 16 height 16
click at [487, 305] on input "Select an option" at bounding box center [492, 297] width 16 height 16
click at [725, 391] on button "Next" at bounding box center [741, 396] width 80 height 41
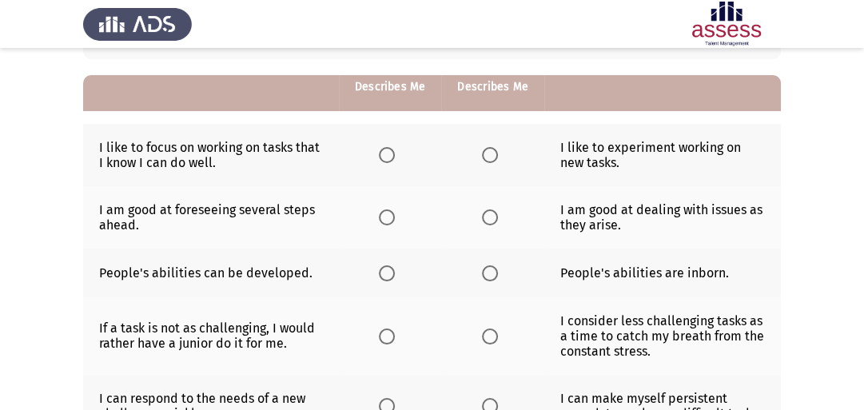
scroll to position [147, 0]
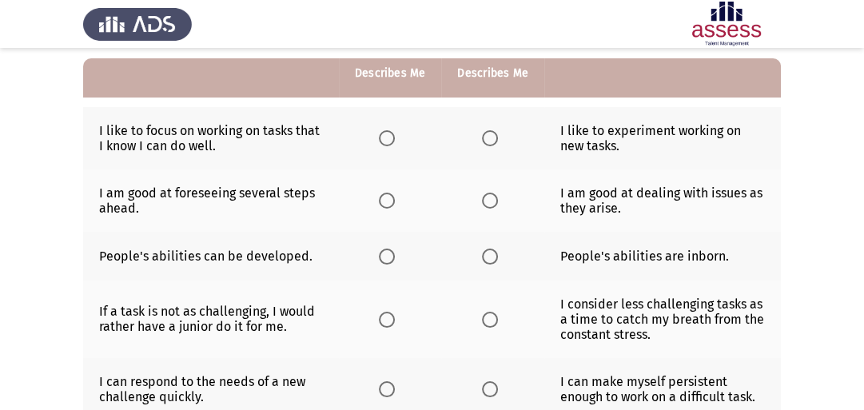
click at [492, 144] on span "Select an option" at bounding box center [490, 138] width 16 height 16
click at [492, 144] on input "Select an option" at bounding box center [490, 138] width 16 height 16
click at [383, 201] on span "Select an option" at bounding box center [387, 201] width 16 height 16
click at [383, 201] on input "Select an option" at bounding box center [387, 201] width 16 height 16
click at [387, 259] on span "Select an option" at bounding box center [387, 257] width 16 height 16
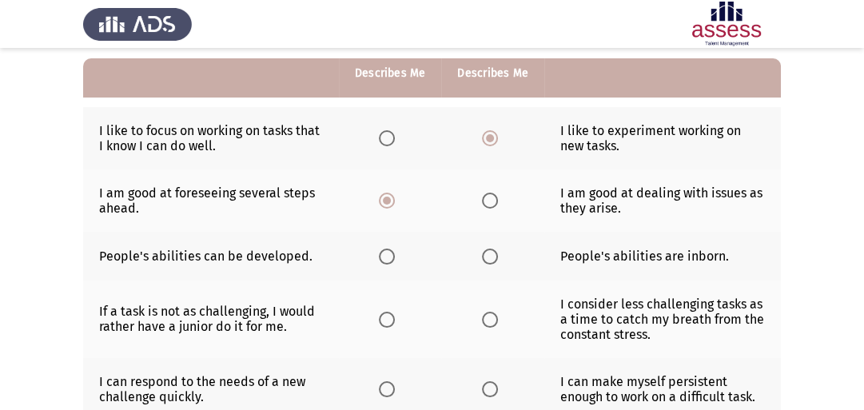
click at [387, 259] on input "Select an option" at bounding box center [387, 257] width 16 height 16
click at [484, 323] on span "Select an option" at bounding box center [490, 320] width 16 height 16
click at [484, 323] on input "Select an option" at bounding box center [490, 320] width 16 height 16
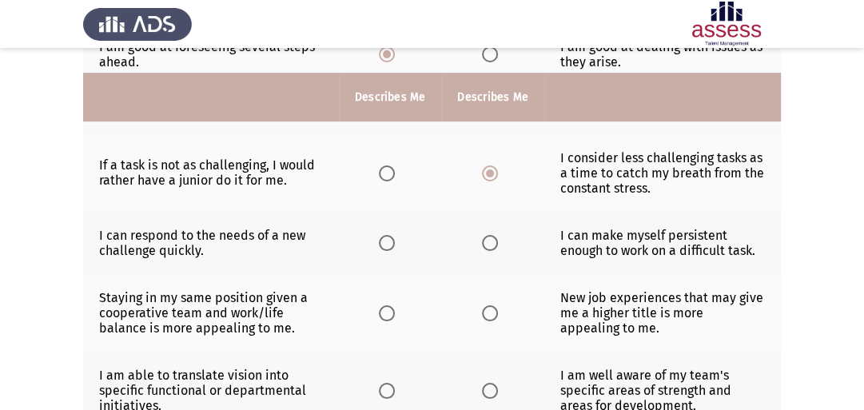
scroll to position [320, 0]
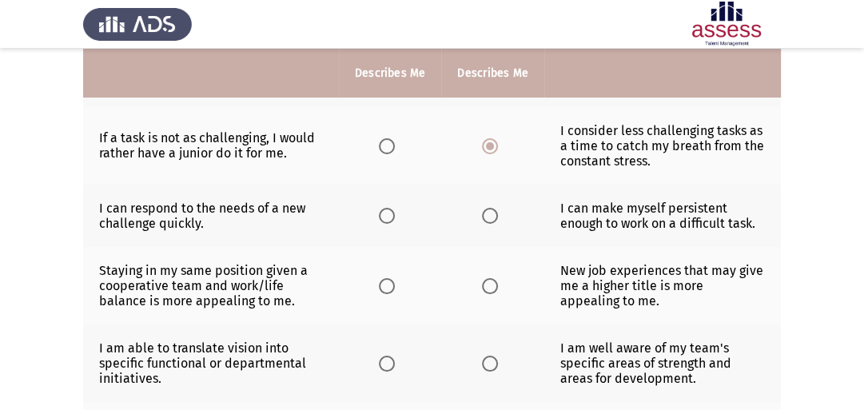
click at [486, 219] on span "Select an option" at bounding box center [490, 216] width 16 height 16
click at [486, 219] on input "Select an option" at bounding box center [490, 216] width 16 height 16
click at [489, 293] on span "Select an option" at bounding box center [490, 286] width 16 height 16
click at [489, 293] on input "Select an option" at bounding box center [490, 286] width 16 height 16
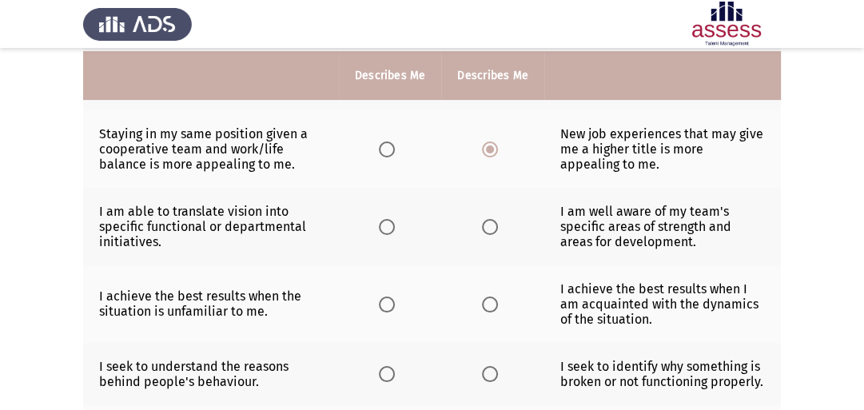
scroll to position [465, 0]
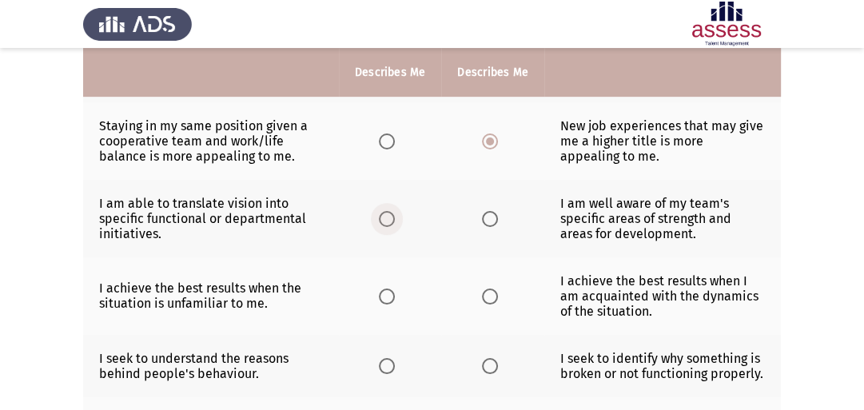
click at [384, 224] on span "Select an option" at bounding box center [387, 219] width 16 height 16
click at [384, 224] on input "Select an option" at bounding box center [387, 219] width 16 height 16
click at [485, 304] on span "Select an option" at bounding box center [490, 297] width 16 height 16
click at [485, 304] on input "Select an option" at bounding box center [490, 297] width 16 height 16
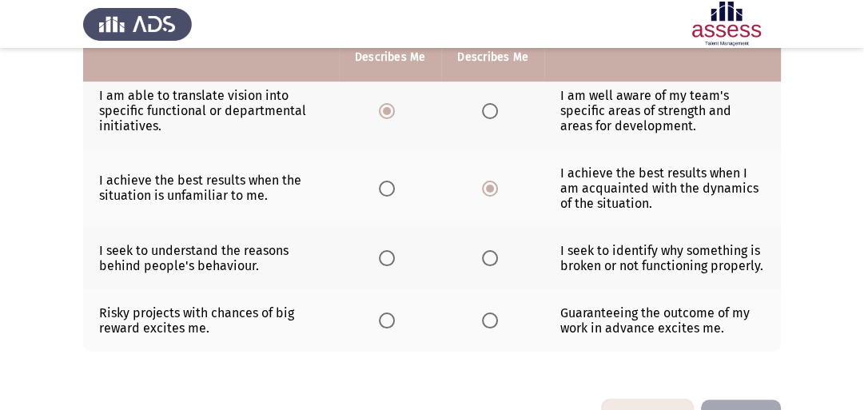
scroll to position [591, 0]
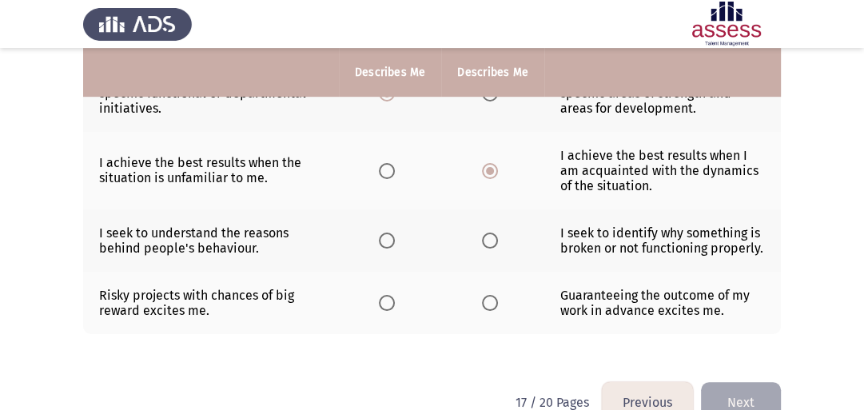
click at [490, 249] on span "Select an option" at bounding box center [490, 241] width 16 height 16
click at [490, 249] on input "Select an option" at bounding box center [490, 241] width 16 height 16
click at [388, 311] on span "Select an option" at bounding box center [387, 303] width 16 height 16
click at [388, 311] on input "Select an option" at bounding box center [387, 303] width 16 height 16
click at [733, 393] on button "Next" at bounding box center [741, 402] width 80 height 41
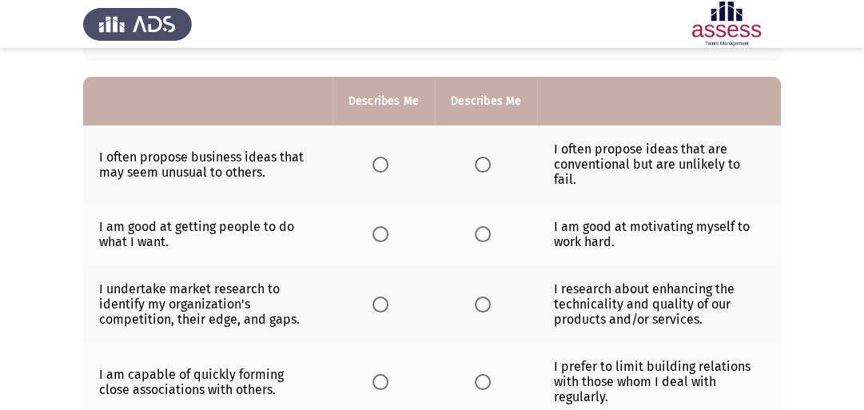
scroll to position [134, 0]
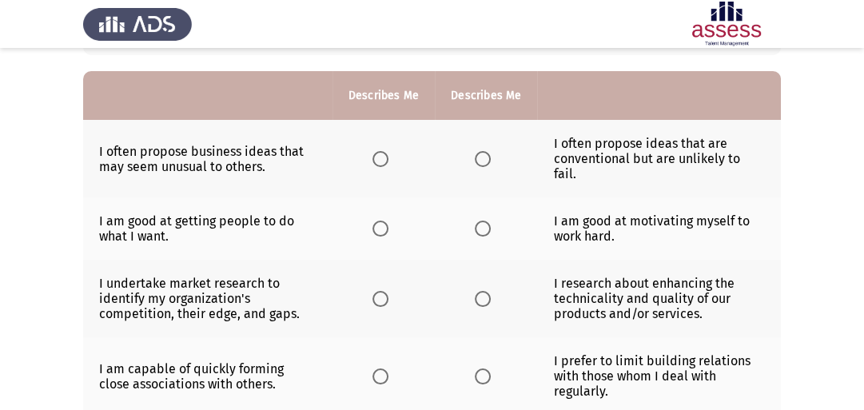
click at [384, 151] on span "Select an option" at bounding box center [380, 159] width 16 height 16
click at [384, 151] on input "Select an option" at bounding box center [380, 159] width 16 height 16
click at [377, 221] on span "Select an option" at bounding box center [380, 229] width 16 height 16
click at [377, 221] on input "Select an option" at bounding box center [380, 229] width 16 height 16
click at [378, 291] on span "Select an option" at bounding box center [380, 299] width 16 height 16
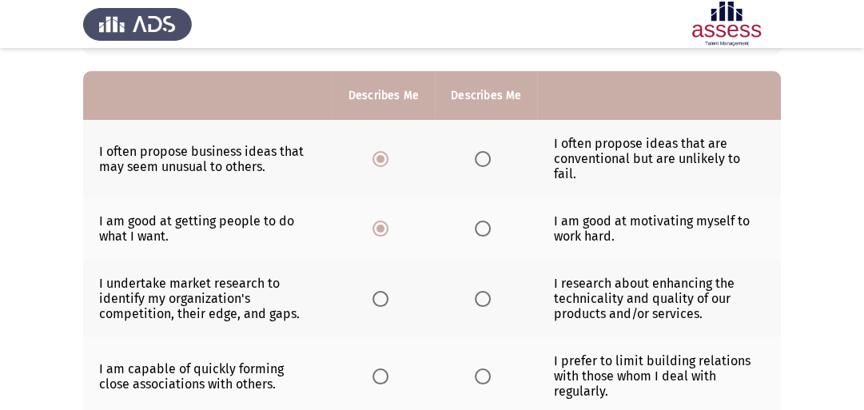
click at [378, 291] on input "Select an option" at bounding box center [380, 299] width 16 height 16
click at [375, 368] on span "Select an option" at bounding box center [380, 376] width 16 height 16
click at [375, 368] on input "Select an option" at bounding box center [380, 376] width 16 height 16
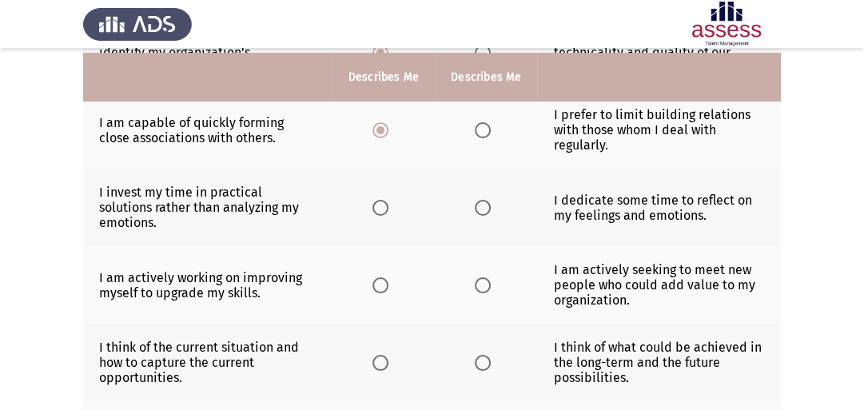
scroll to position [390, 0]
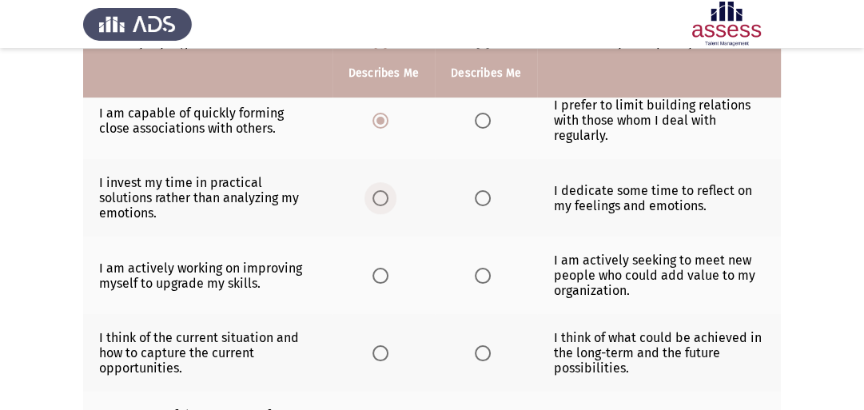
click at [379, 190] on span "Select an option" at bounding box center [380, 198] width 16 height 16
click at [379, 190] on input "Select an option" at bounding box center [380, 198] width 16 height 16
click at [374, 268] on span "Select an option" at bounding box center [380, 276] width 16 height 16
click at [374, 268] on input "Select an option" at bounding box center [380, 276] width 16 height 16
click at [475, 345] on span "Select an option" at bounding box center [483, 353] width 16 height 16
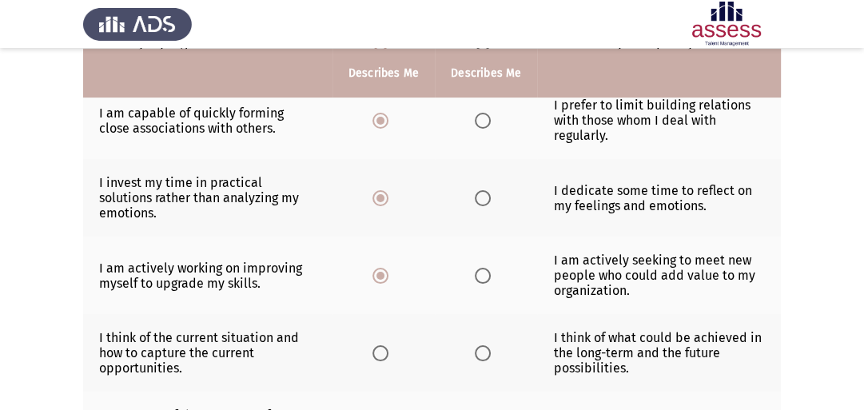
click at [475, 345] on input "Select an option" at bounding box center [483, 353] width 16 height 16
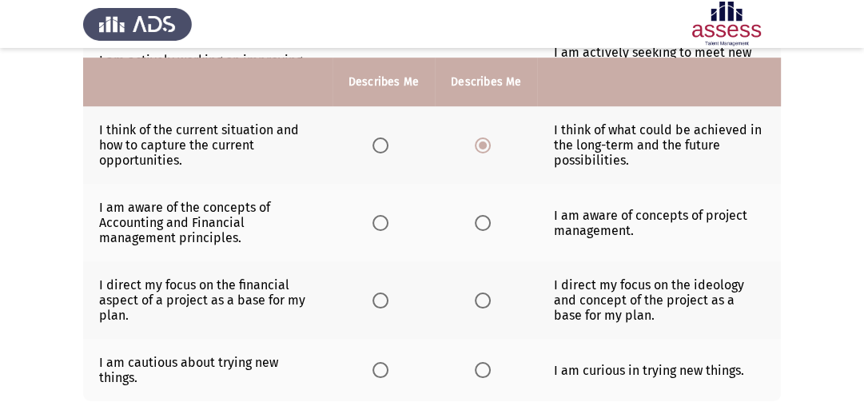
scroll to position [609, 0]
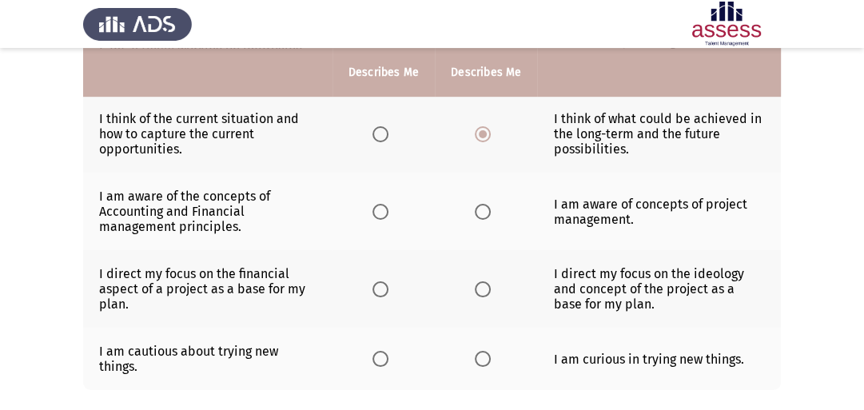
click at [484, 204] on span "Select an option" at bounding box center [483, 212] width 16 height 16
click at [484, 204] on input "Select an option" at bounding box center [483, 212] width 16 height 16
click at [484, 281] on span "Select an option" at bounding box center [483, 289] width 16 height 16
click at [484, 281] on input "Select an option" at bounding box center [483, 289] width 16 height 16
click at [480, 351] on span "Select an option" at bounding box center [483, 359] width 16 height 16
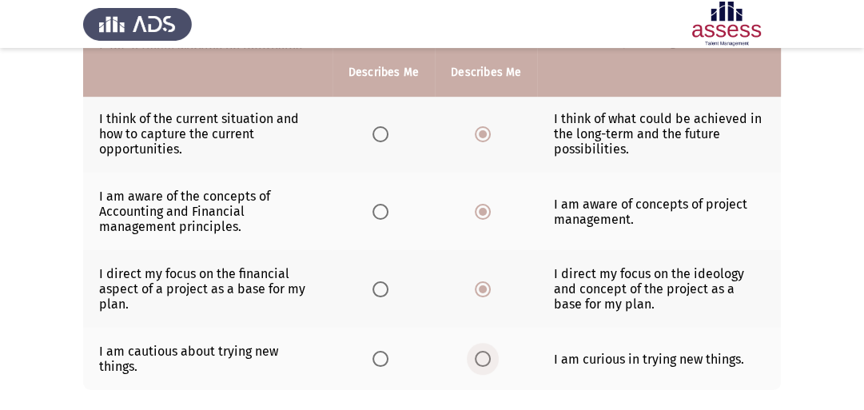
click at [480, 351] on input "Select an option" at bounding box center [483, 359] width 16 height 16
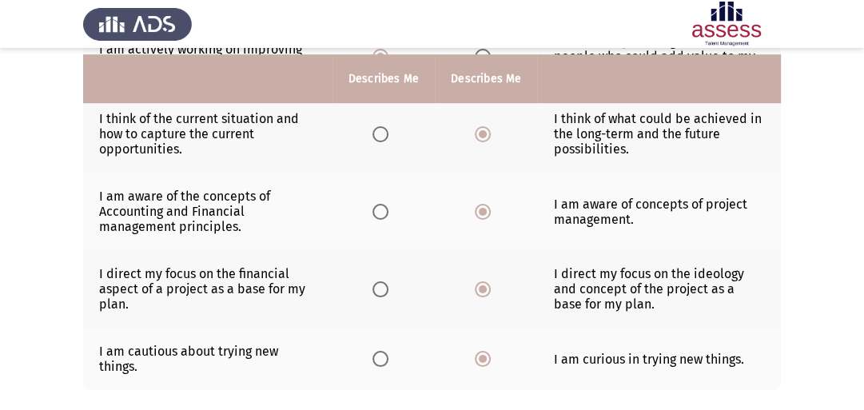
scroll to position [675, 0]
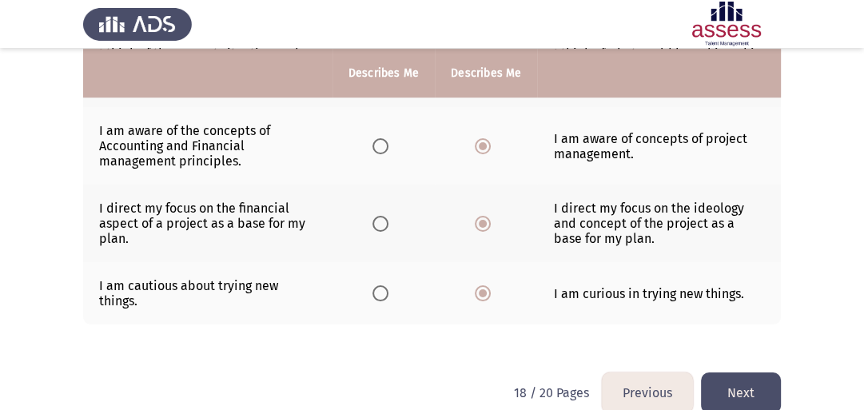
click at [750, 372] on button "Next" at bounding box center [741, 392] width 80 height 41
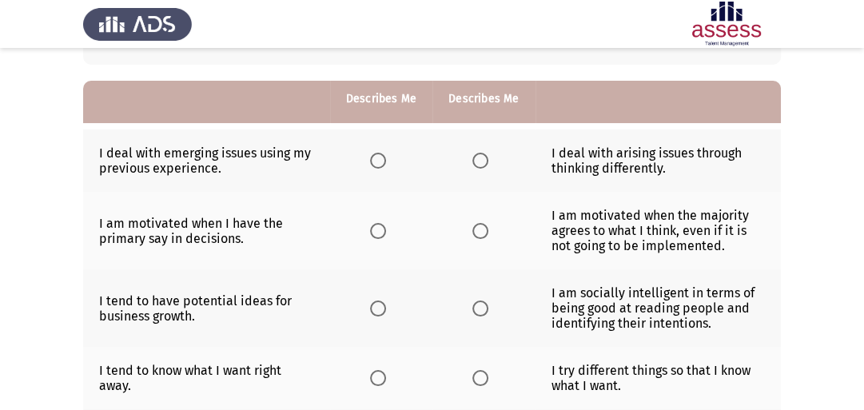
scroll to position [165, 0]
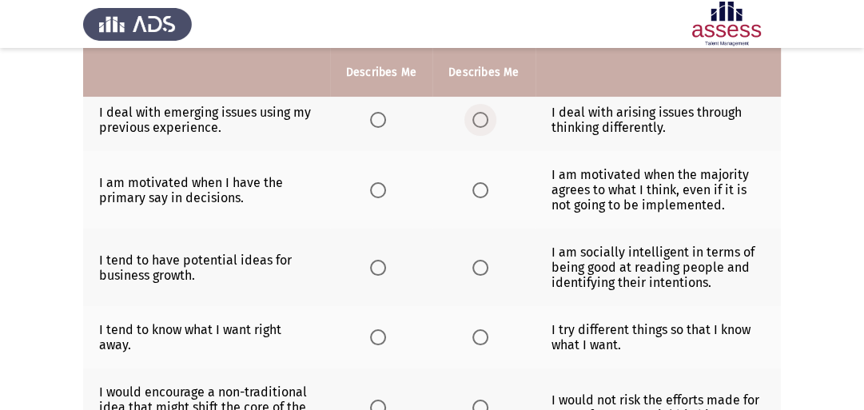
click at [486, 121] on span "Select an option" at bounding box center [480, 120] width 16 height 16
click at [486, 121] on input "Select an option" at bounding box center [480, 120] width 16 height 16
click at [482, 193] on span "Select an option" at bounding box center [480, 190] width 16 height 16
click at [482, 193] on input "Select an option" at bounding box center [480, 190] width 16 height 16
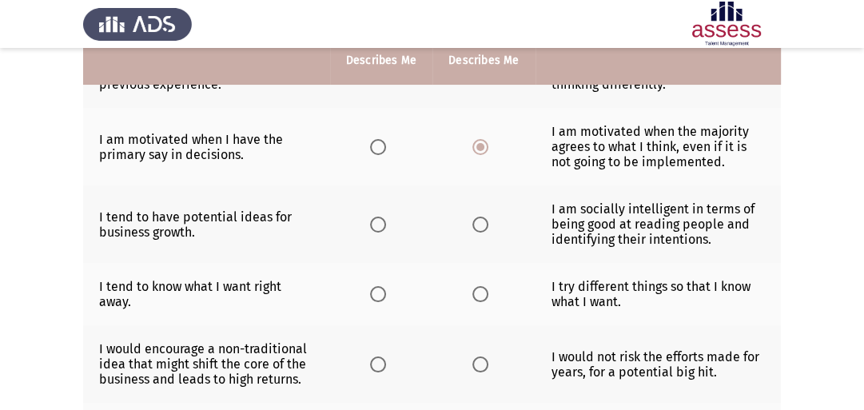
scroll to position [216, 0]
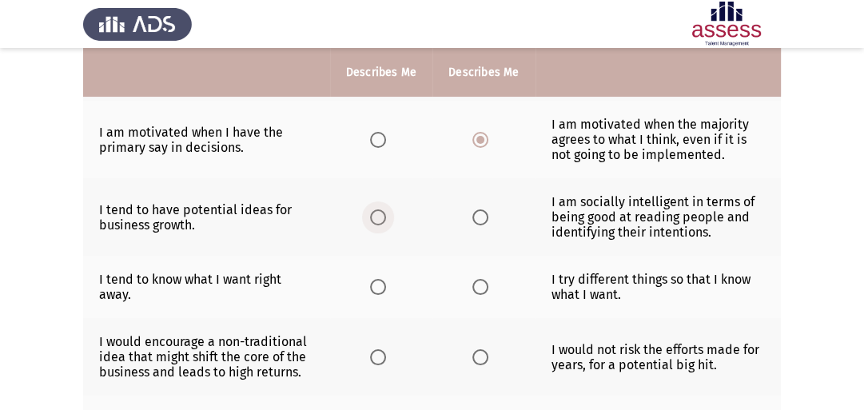
click at [377, 215] on span "Select an option" at bounding box center [378, 217] width 16 height 16
click at [377, 215] on input "Select an option" at bounding box center [378, 217] width 16 height 16
click at [480, 294] on span "Select an option" at bounding box center [480, 287] width 16 height 16
click at [480, 294] on input "Select an option" at bounding box center [480, 287] width 16 height 16
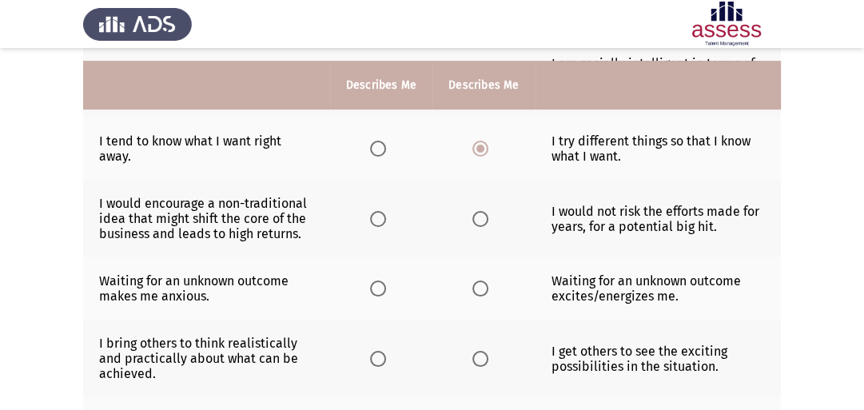
scroll to position [368, 0]
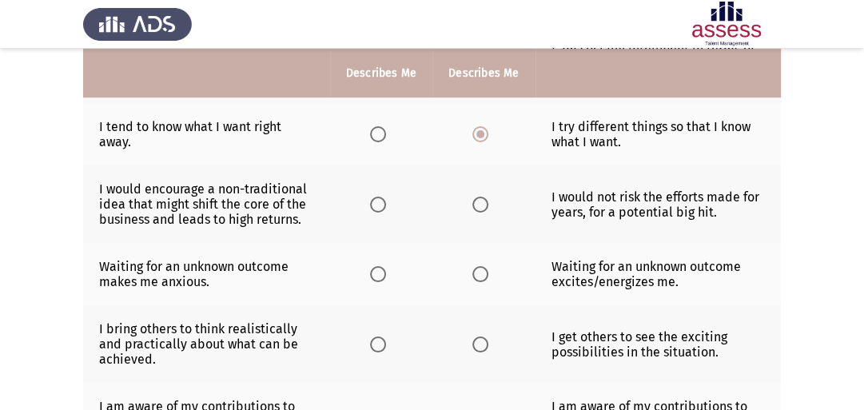
click at [384, 210] on span "Select an option" at bounding box center [378, 205] width 16 height 16
click at [384, 210] on input "Select an option" at bounding box center [378, 205] width 16 height 16
click at [486, 277] on span "Select an option" at bounding box center [480, 274] width 16 height 16
click at [486, 277] on input "Select an option" at bounding box center [480, 274] width 16 height 16
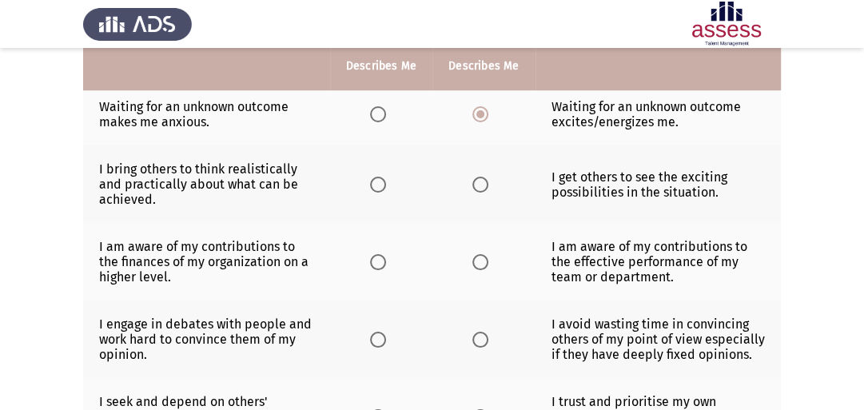
scroll to position [535, 0]
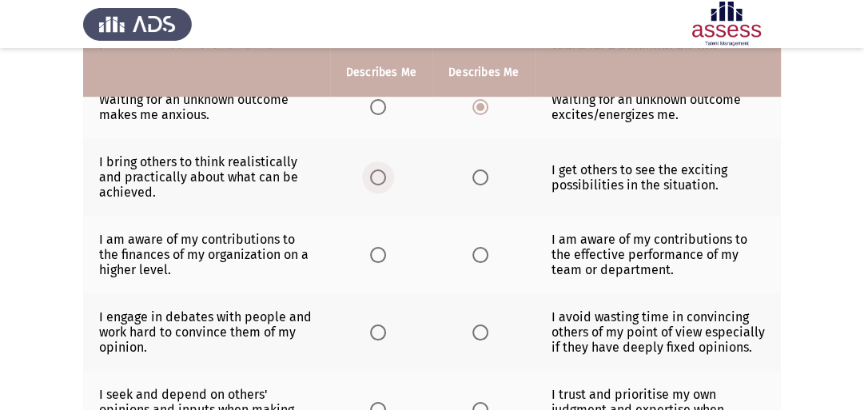
click at [374, 181] on span "Select an option" at bounding box center [378, 177] width 16 height 16
click at [374, 181] on input "Select an option" at bounding box center [378, 177] width 16 height 16
click at [387, 262] on label "Select an option" at bounding box center [381, 255] width 22 height 16
click at [386, 262] on input "Select an option" at bounding box center [378, 255] width 16 height 16
click at [387, 332] on label "Select an option" at bounding box center [381, 332] width 22 height 16
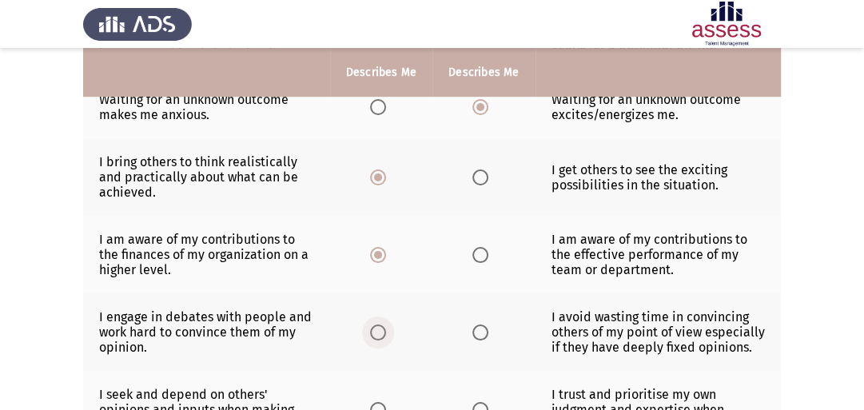
click at [386, 332] on input "Select an option" at bounding box center [378, 332] width 16 height 16
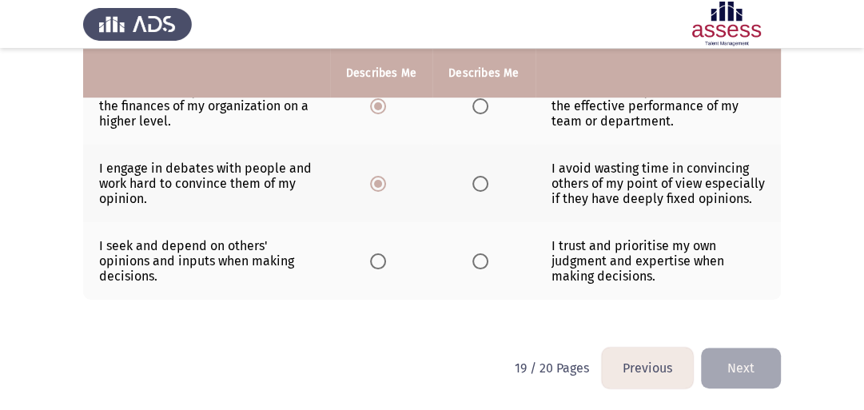
scroll to position [690, 0]
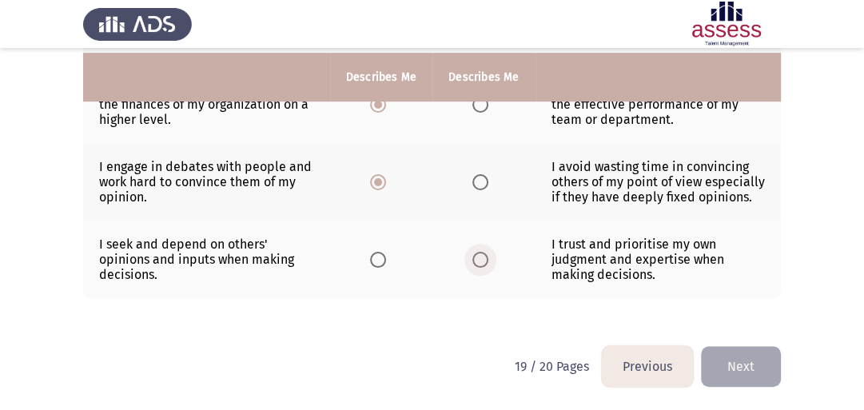
click at [488, 257] on label "Select an option" at bounding box center [483, 260] width 22 height 16
click at [488, 257] on input "Select an option" at bounding box center [480, 260] width 16 height 16
click at [774, 367] on button "Next" at bounding box center [741, 366] width 80 height 41
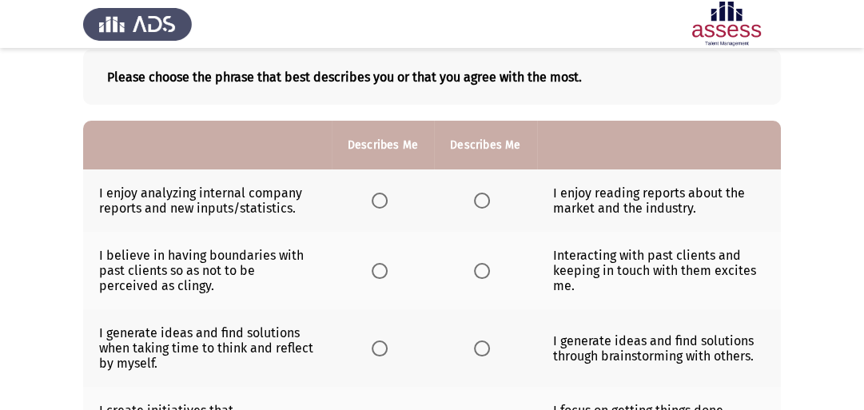
scroll to position [96, 0]
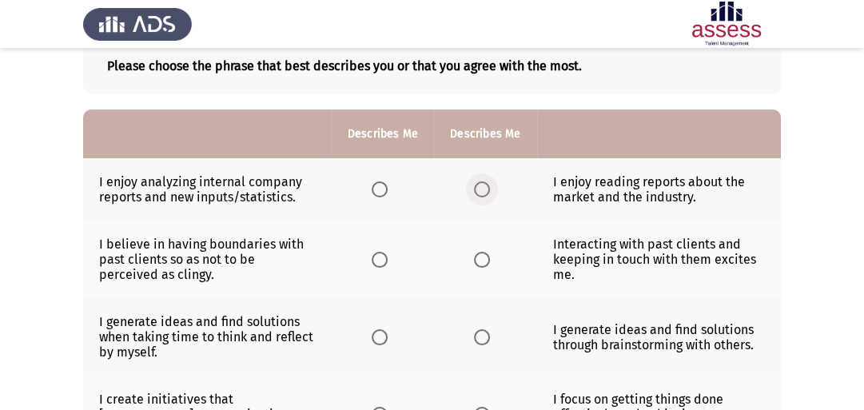
click at [480, 192] on span "Select an option" at bounding box center [482, 189] width 16 height 16
click at [480, 192] on input "Select an option" at bounding box center [482, 189] width 16 height 16
click at [487, 265] on span "Select an option" at bounding box center [482, 260] width 16 height 16
click at [487, 265] on input "Select an option" at bounding box center [482, 260] width 16 height 16
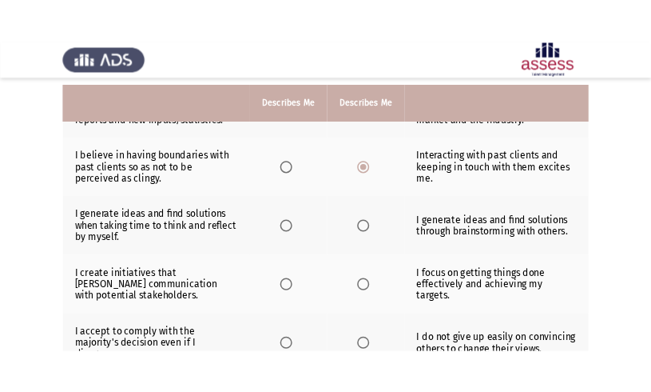
scroll to position [221, 0]
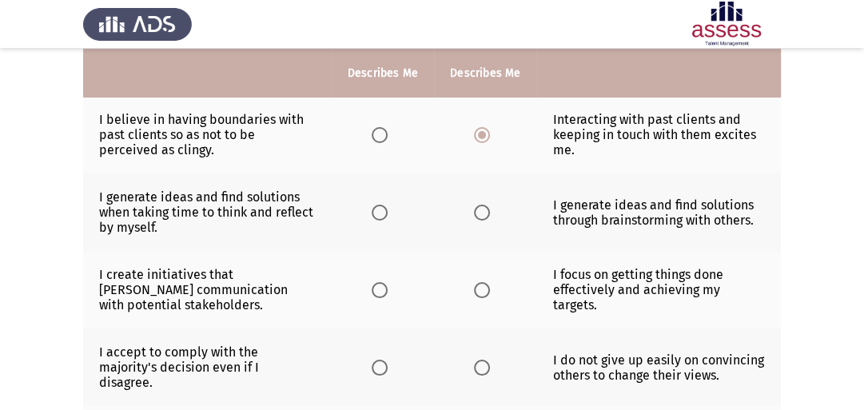
click at [483, 216] on span "Select an option" at bounding box center [482, 213] width 16 height 16
click at [483, 216] on input "Select an option" at bounding box center [482, 213] width 16 height 16
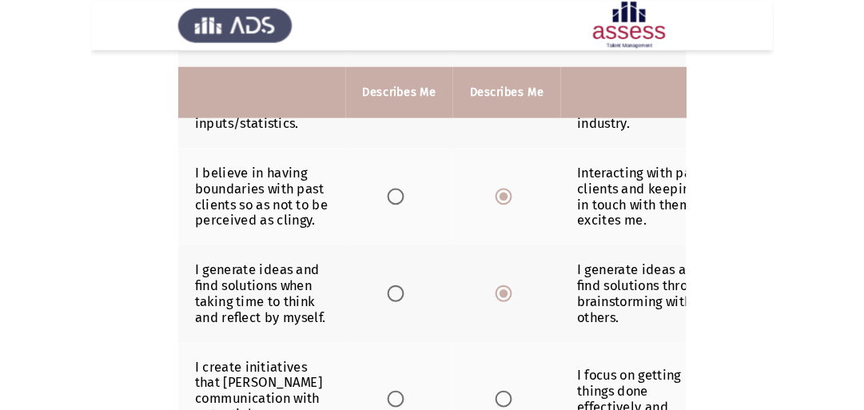
scroll to position [205, 0]
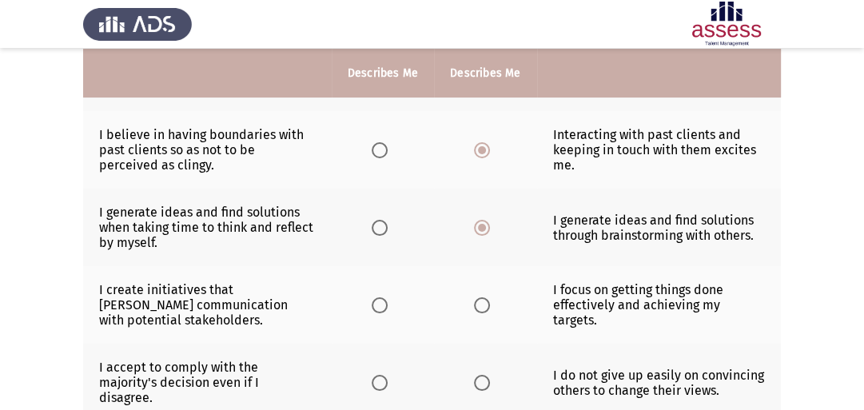
click at [486, 309] on span "Select an option" at bounding box center [482, 305] width 16 height 16
click at [486, 309] on input "Select an option" at bounding box center [482, 305] width 16 height 16
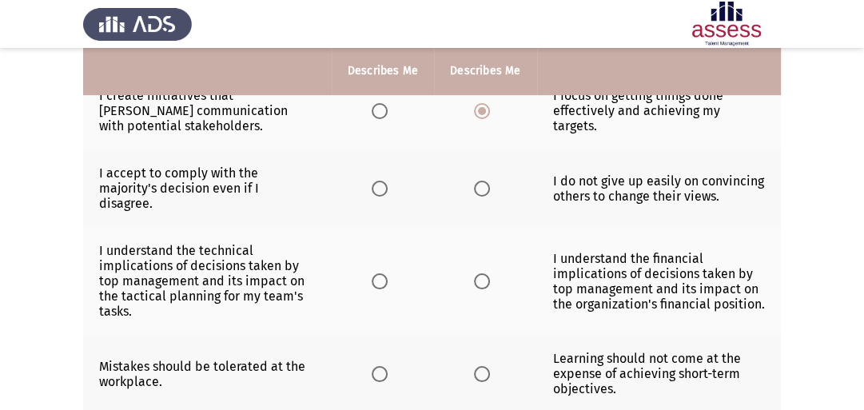
scroll to position [397, 0]
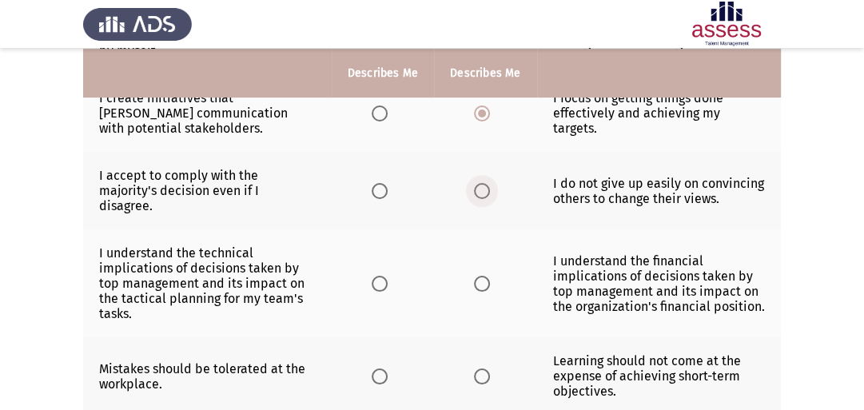
click at [484, 192] on span "Select an option" at bounding box center [482, 191] width 16 height 16
click at [484, 192] on input "Select an option" at bounding box center [482, 191] width 16 height 16
click at [385, 188] on span "Select an option" at bounding box center [380, 191] width 16 height 16
click at [385, 188] on input "Select an option" at bounding box center [380, 191] width 16 height 16
click at [483, 277] on span "Select an option" at bounding box center [482, 284] width 16 height 16
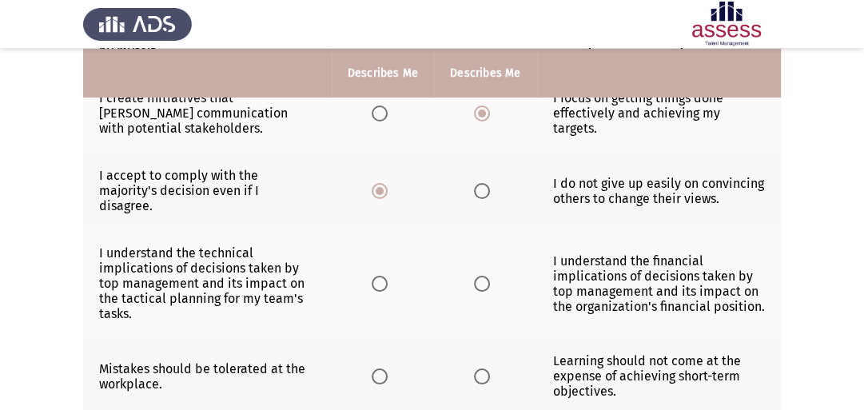
click at [483, 277] on input "Select an option" at bounding box center [482, 284] width 16 height 16
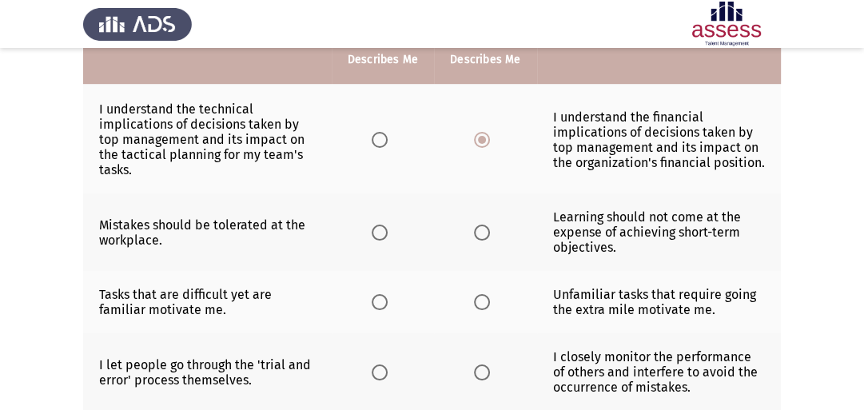
scroll to position [559, 0]
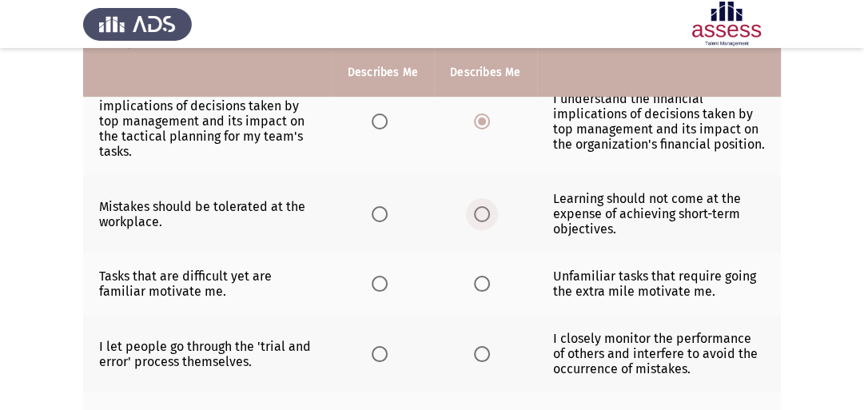
click at [481, 206] on span "Select an option" at bounding box center [482, 214] width 16 height 16
click at [481, 206] on input "Select an option" at bounding box center [482, 214] width 16 height 16
click at [480, 276] on span "Select an option" at bounding box center [482, 284] width 16 height 16
click at [480, 276] on input "Select an option" at bounding box center [482, 284] width 16 height 16
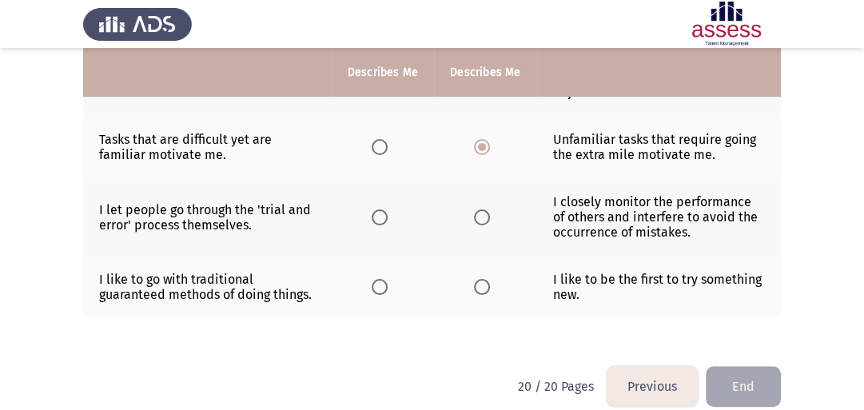
scroll to position [701, 0]
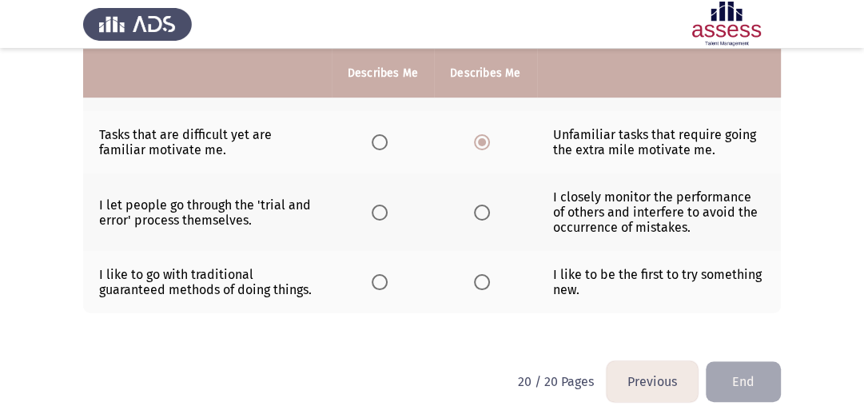
click at [489, 205] on label "Select an option" at bounding box center [485, 213] width 22 height 16
click at [489, 205] on input "Select an option" at bounding box center [482, 213] width 16 height 16
click at [483, 280] on th at bounding box center [485, 282] width 102 height 62
click at [480, 276] on span "Select an option" at bounding box center [482, 282] width 16 height 16
click at [480, 276] on input "Select an option" at bounding box center [482, 282] width 16 height 16
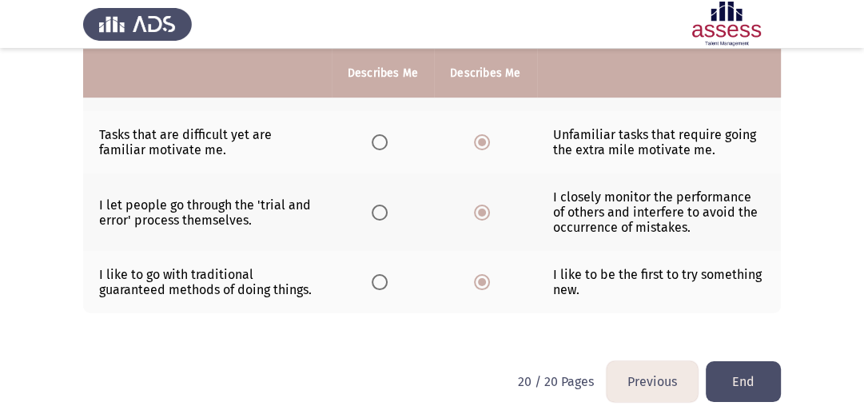
click at [752, 364] on button "End" at bounding box center [743, 381] width 75 height 41
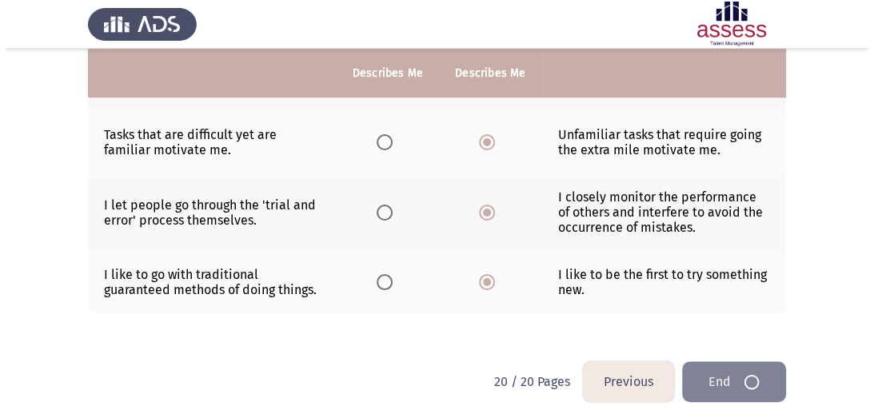
scroll to position [0, 0]
